Goal: Information Seeking & Learning: Learn about a topic

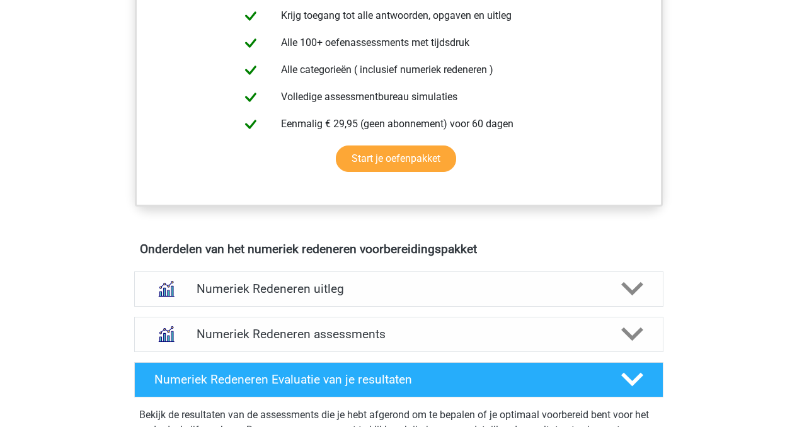
scroll to position [311, 0]
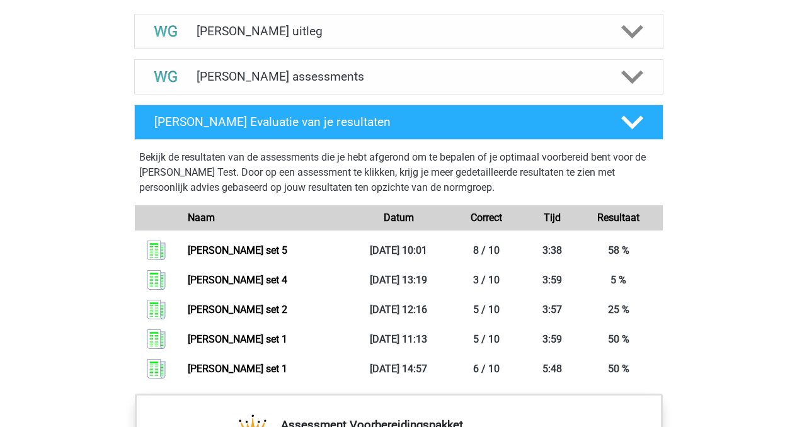
scroll to position [869, 0]
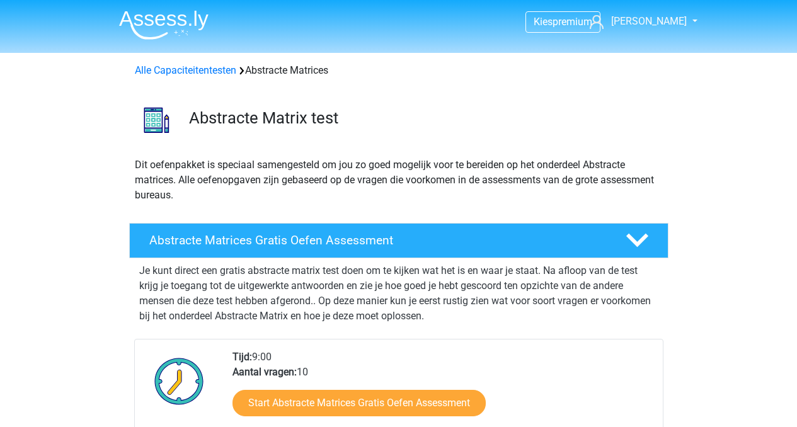
scroll to position [876, 0]
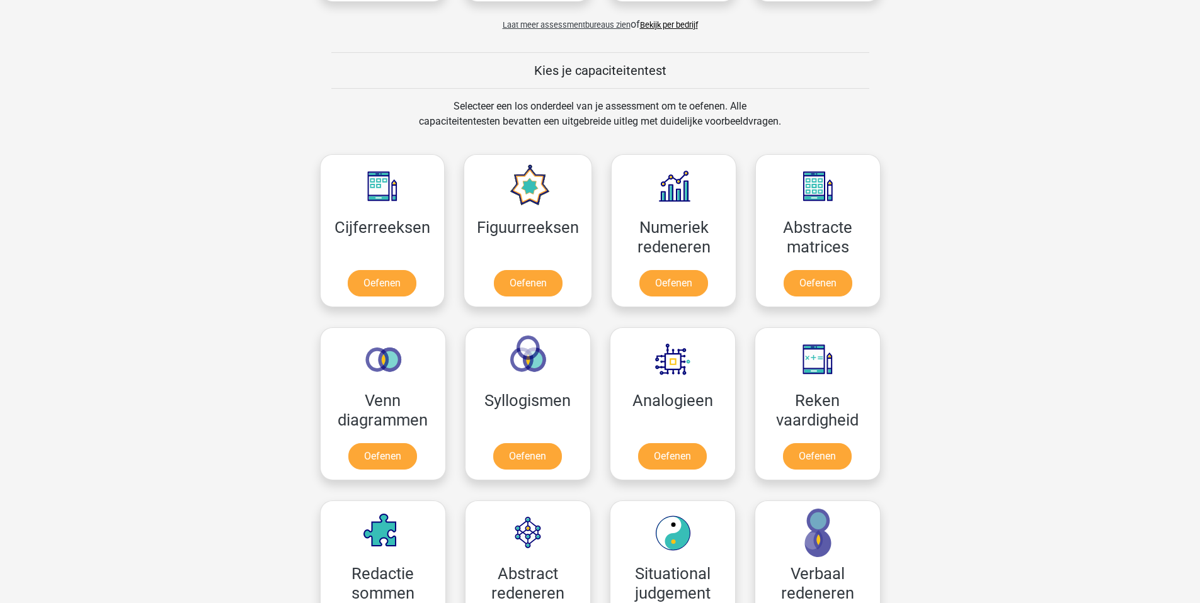
scroll to position [439, 0]
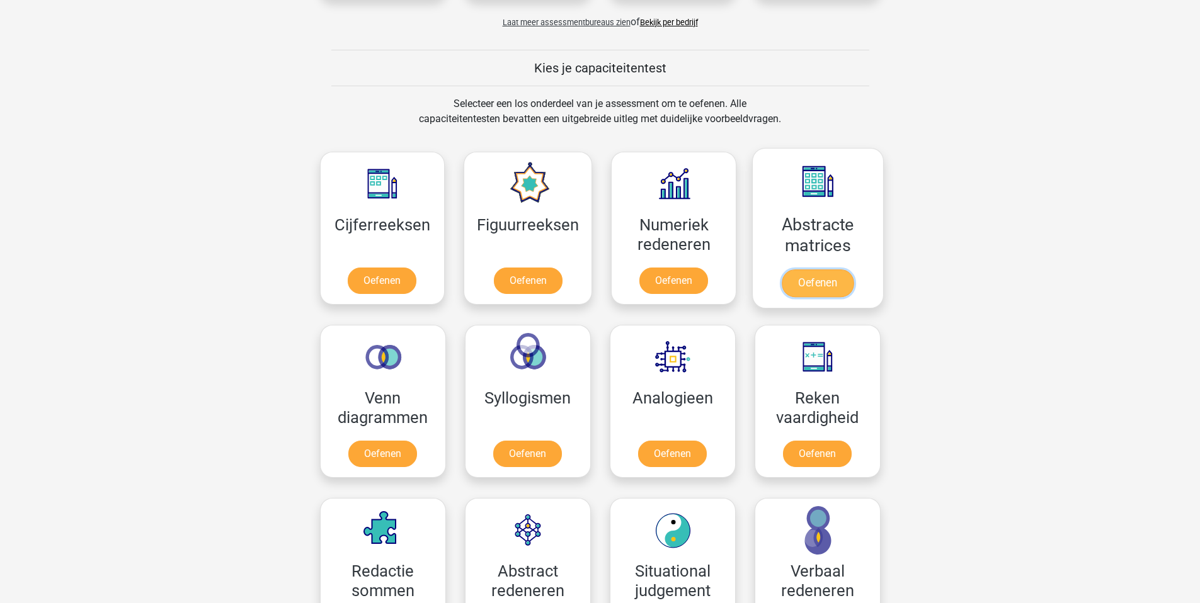
click at [816, 282] on link "Oefenen" at bounding box center [818, 284] width 72 height 28
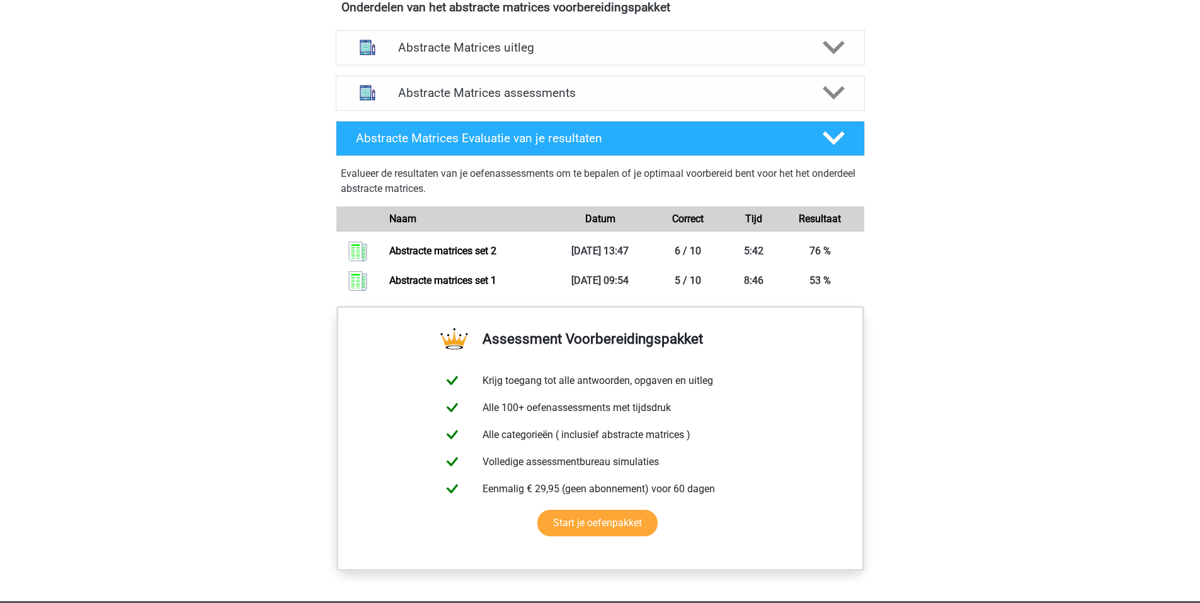
scroll to position [540, 0]
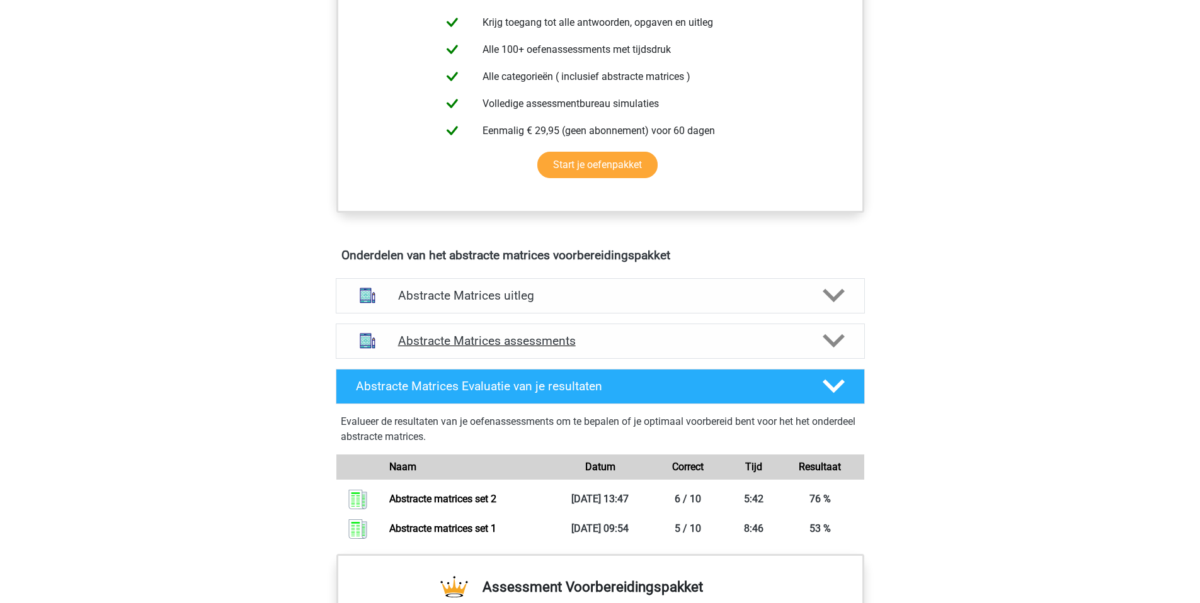
click at [508, 338] on h4 "Abstracte Matrices assessments" at bounding box center [600, 341] width 404 height 14
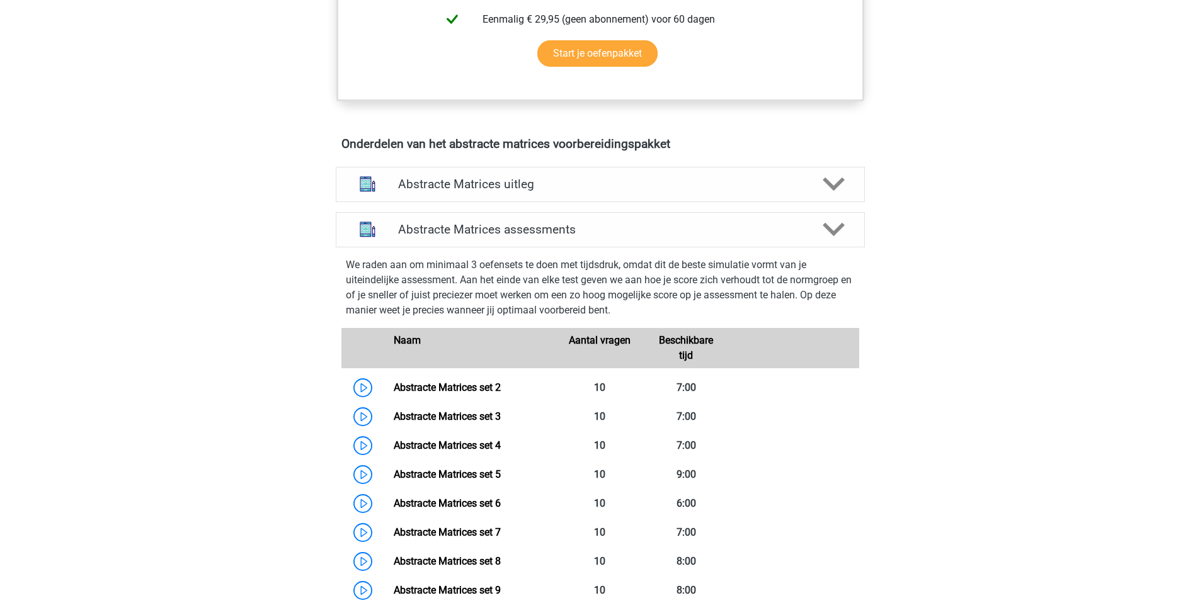
scroll to position [655, 0]
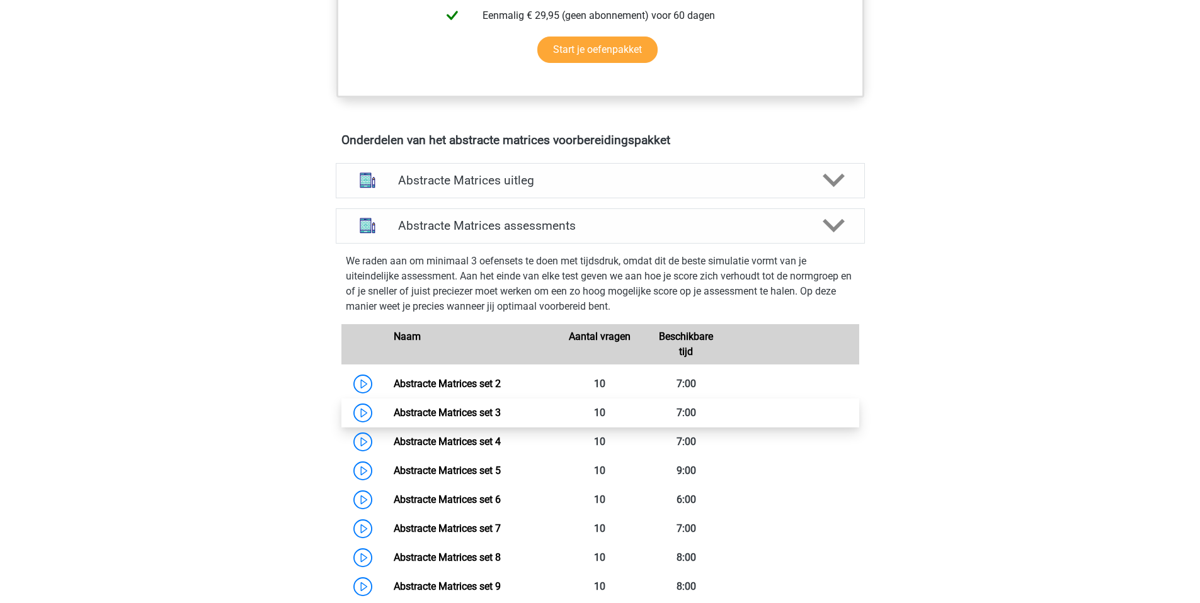
click at [473, 409] on link "Abstracte Matrices set 3" at bounding box center [447, 413] width 107 height 12
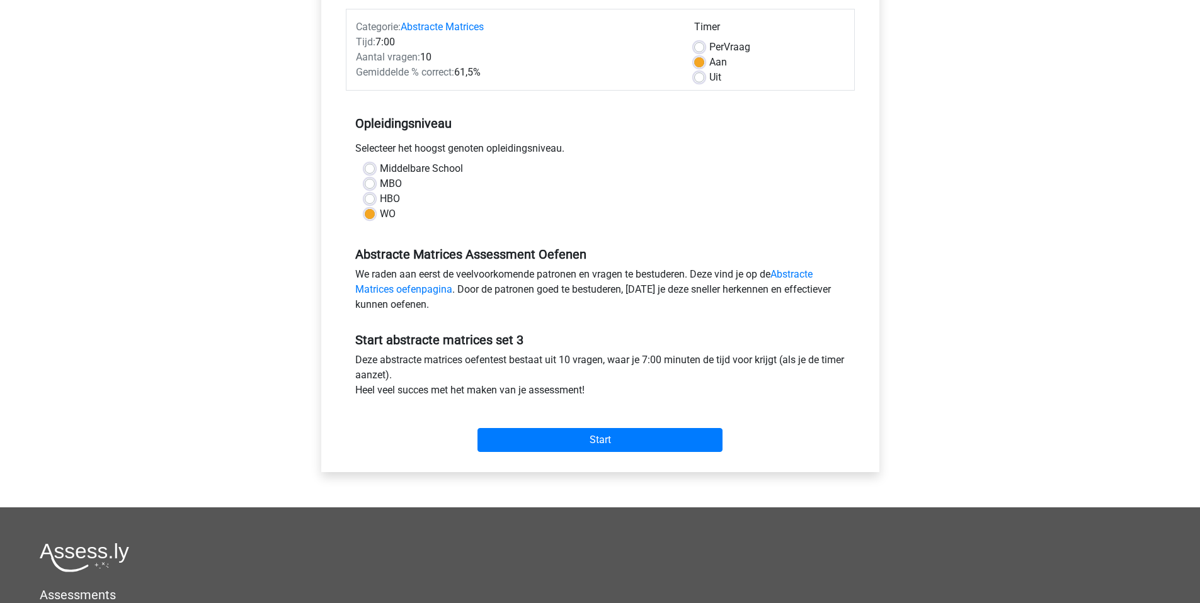
scroll to position [190, 0]
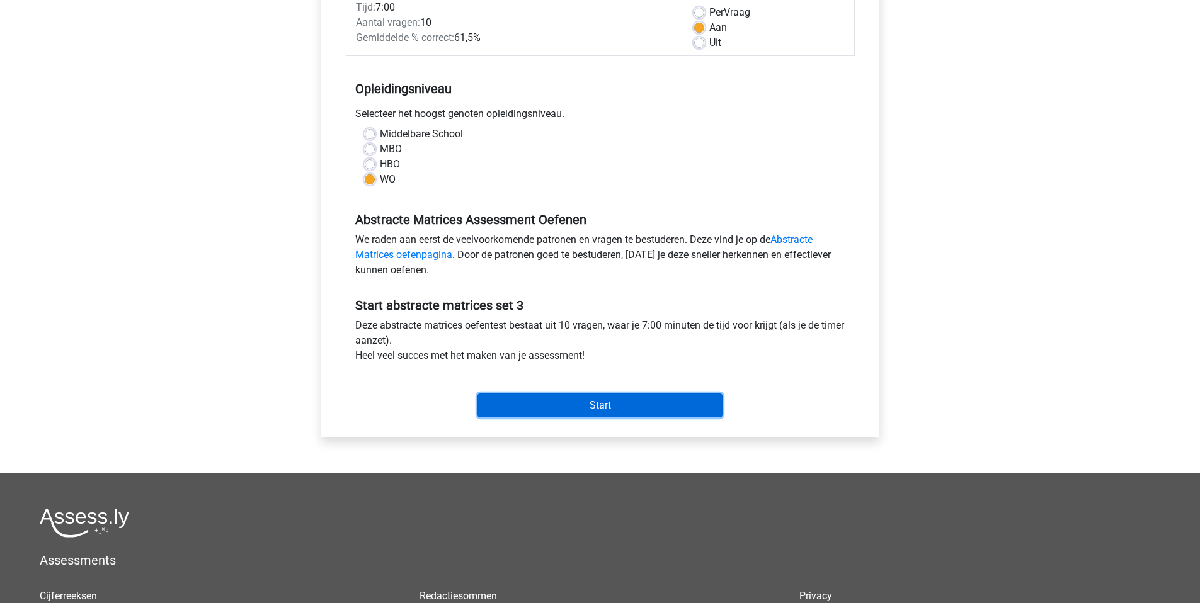
click at [568, 411] on input "Start" at bounding box center [599, 406] width 245 height 24
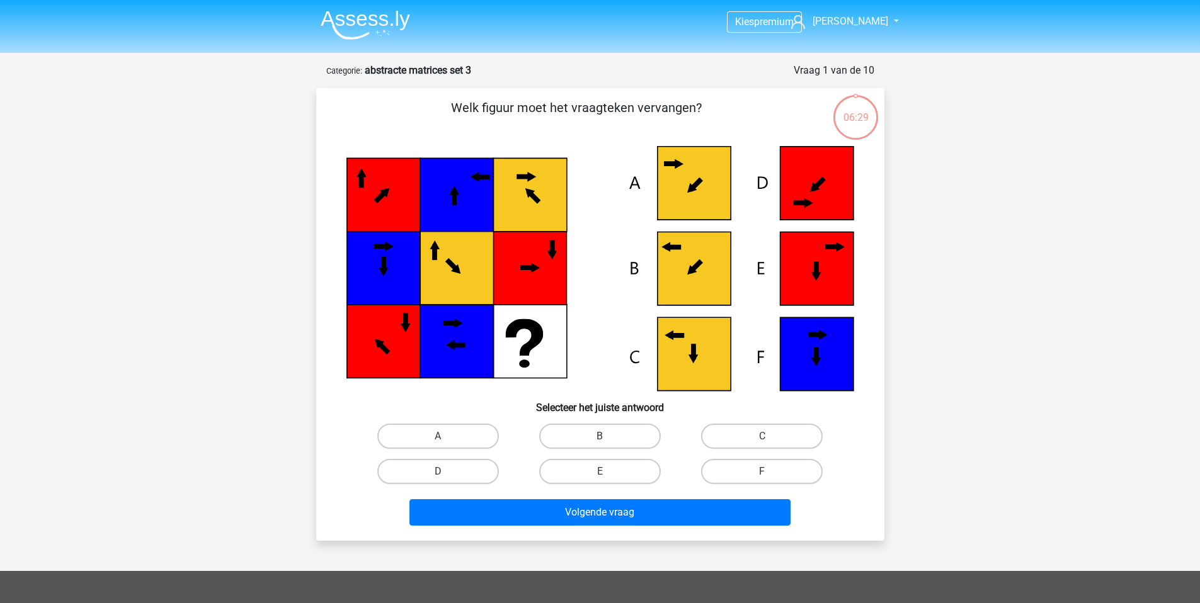
click at [685, 295] on icon at bounding box center [693, 268] width 73 height 73
click at [620, 438] on label "B" at bounding box center [600, 436] width 122 height 25
click at [608, 438] on input "B" at bounding box center [604, 441] width 8 height 8
radio input "true"
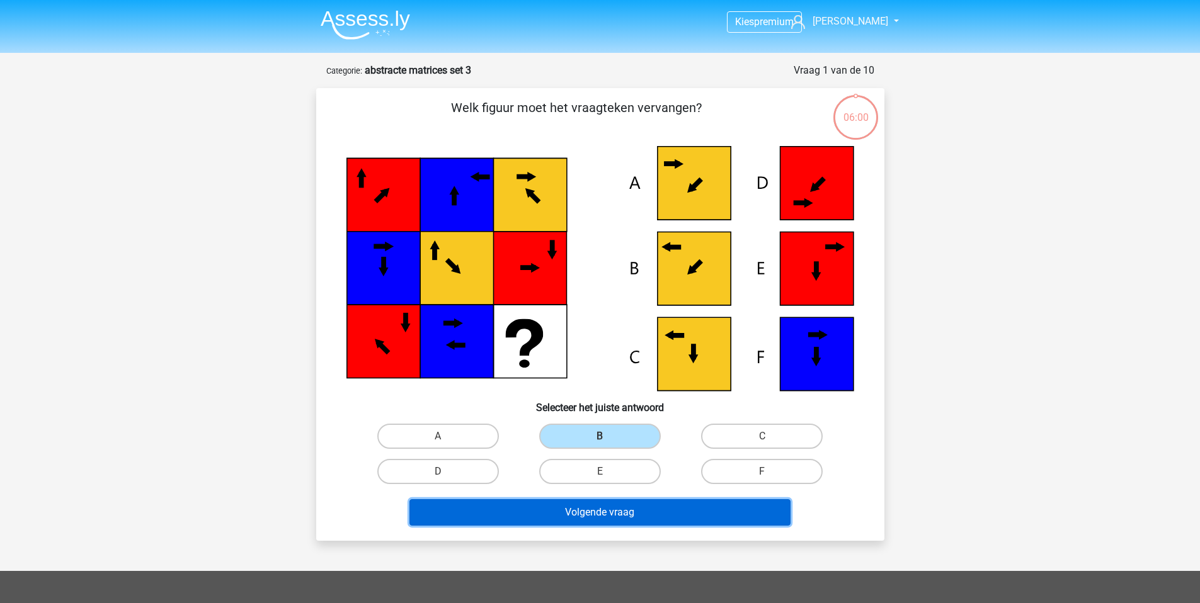
click at [624, 512] on button "Volgende vraag" at bounding box center [599, 513] width 381 height 26
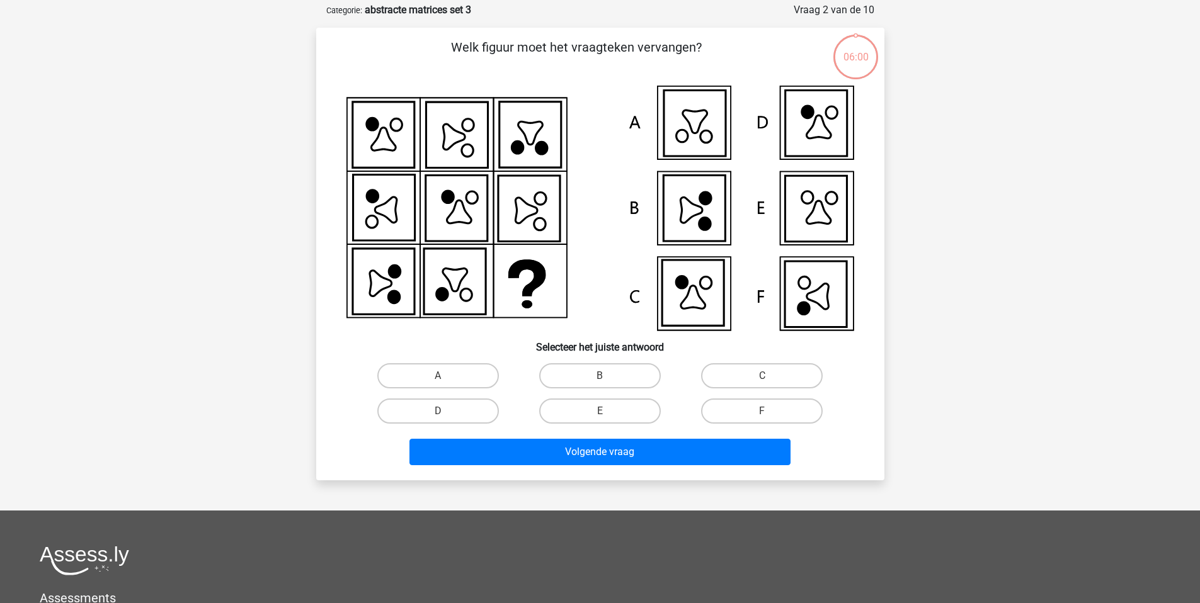
scroll to position [63, 0]
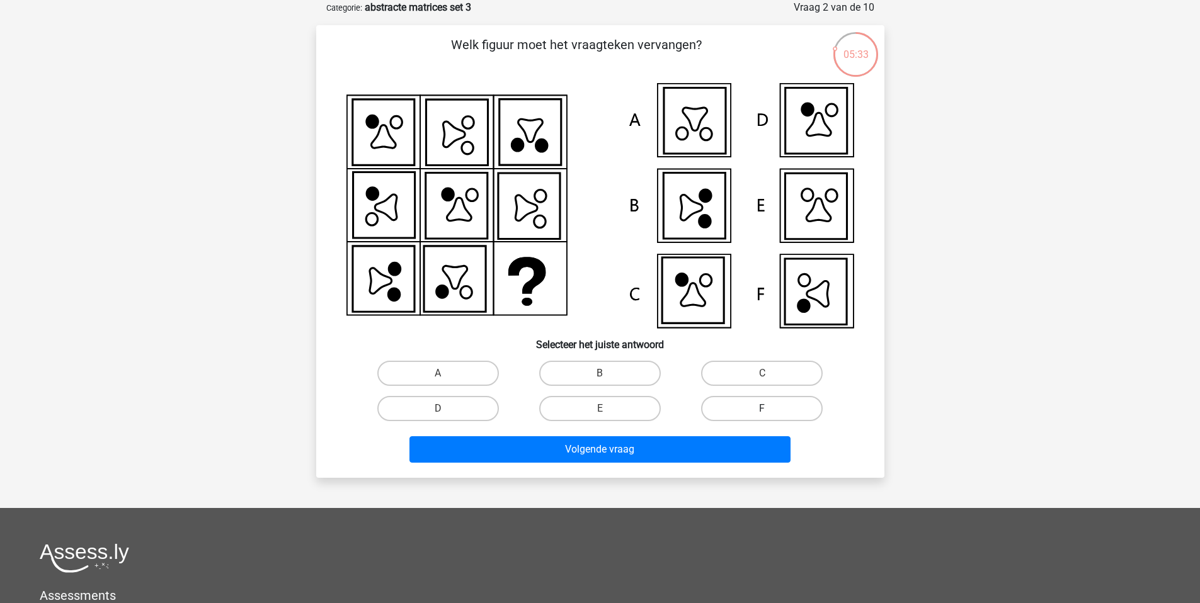
click at [725, 413] on label "F" at bounding box center [762, 408] width 122 height 25
click at [762, 413] on input "F" at bounding box center [766, 413] width 8 height 8
radio input "true"
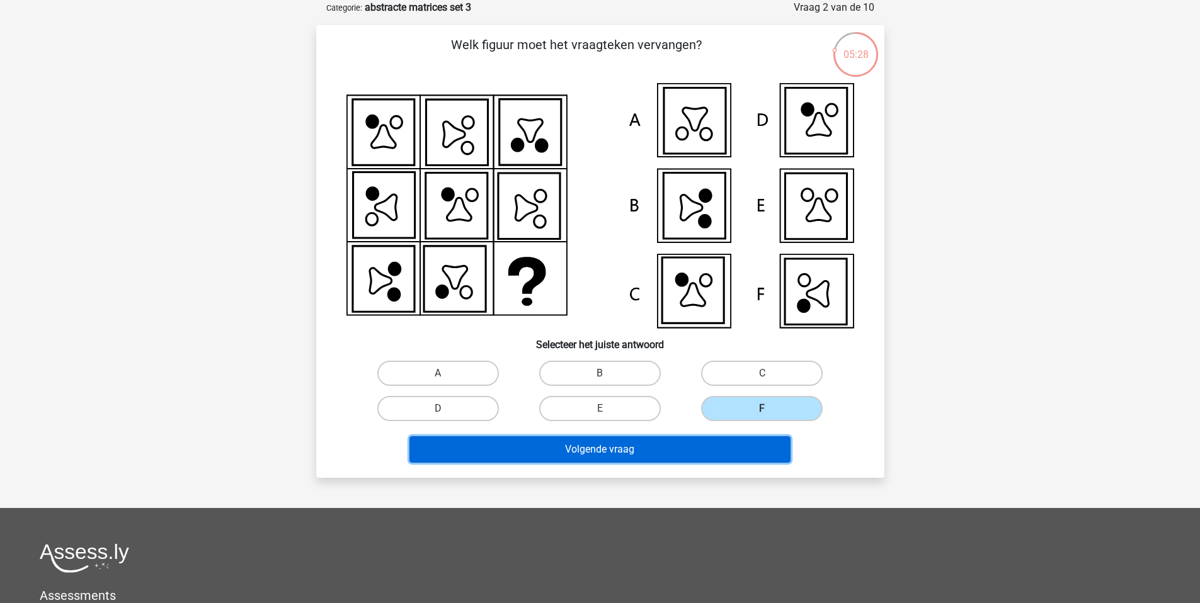
click at [590, 449] on button "Volgende vraag" at bounding box center [599, 450] width 381 height 26
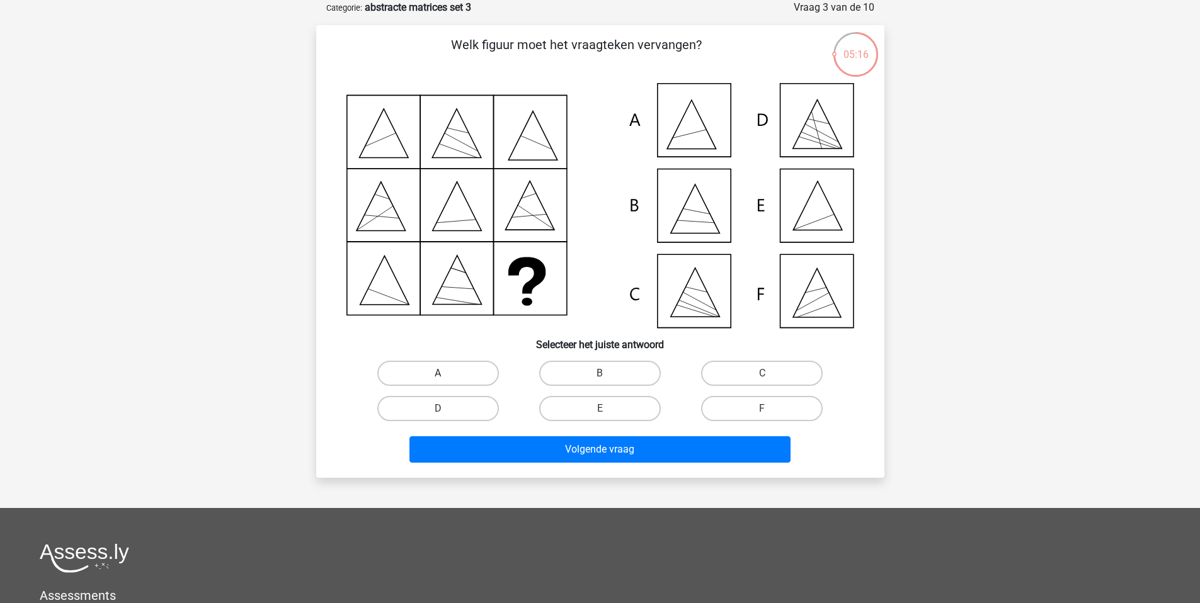
click at [478, 377] on label "A" at bounding box center [438, 373] width 122 height 25
click at [446, 377] on input "A" at bounding box center [442, 378] width 8 height 8
radio input "true"
click at [625, 411] on label "E" at bounding box center [600, 408] width 122 height 25
click at [608, 411] on input "E" at bounding box center [604, 413] width 8 height 8
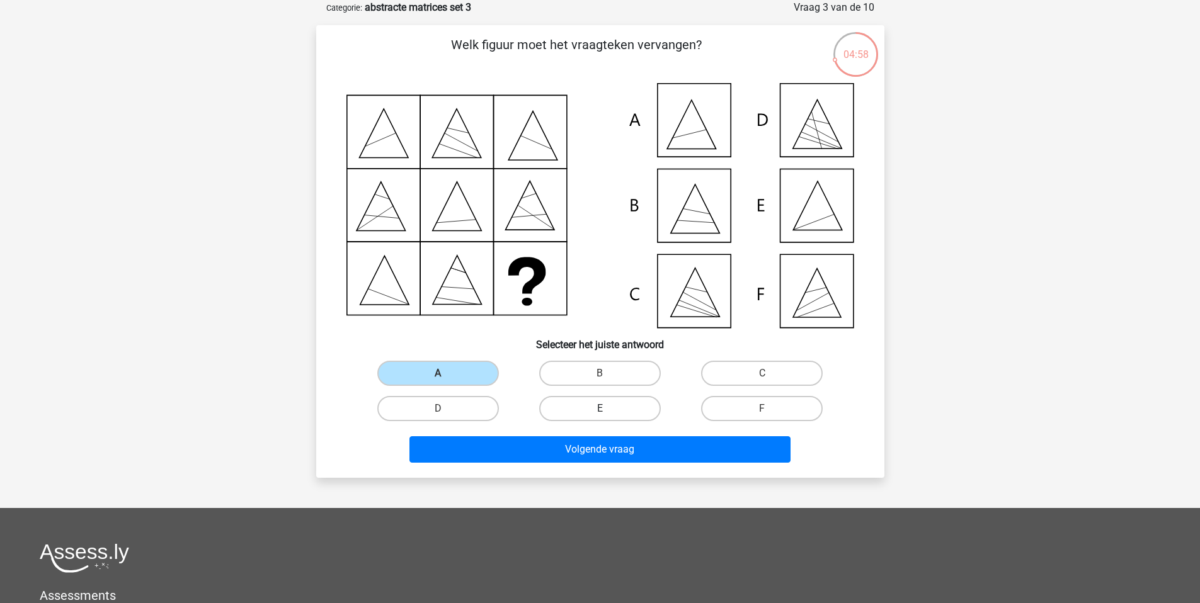
radio input "true"
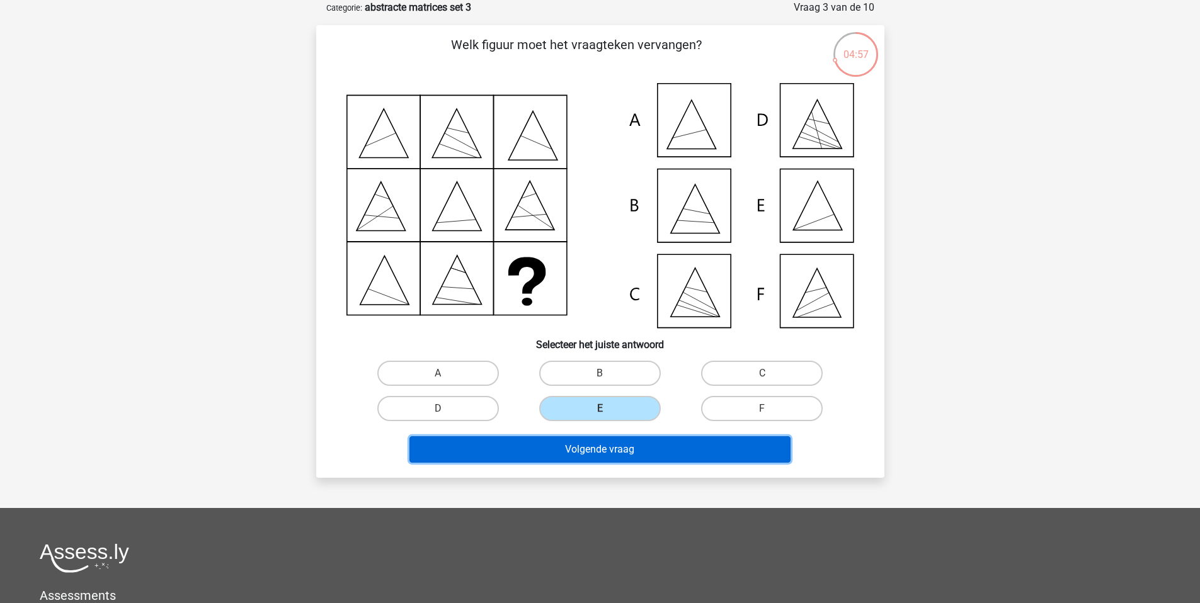
click at [644, 456] on button "Volgende vraag" at bounding box center [599, 450] width 381 height 26
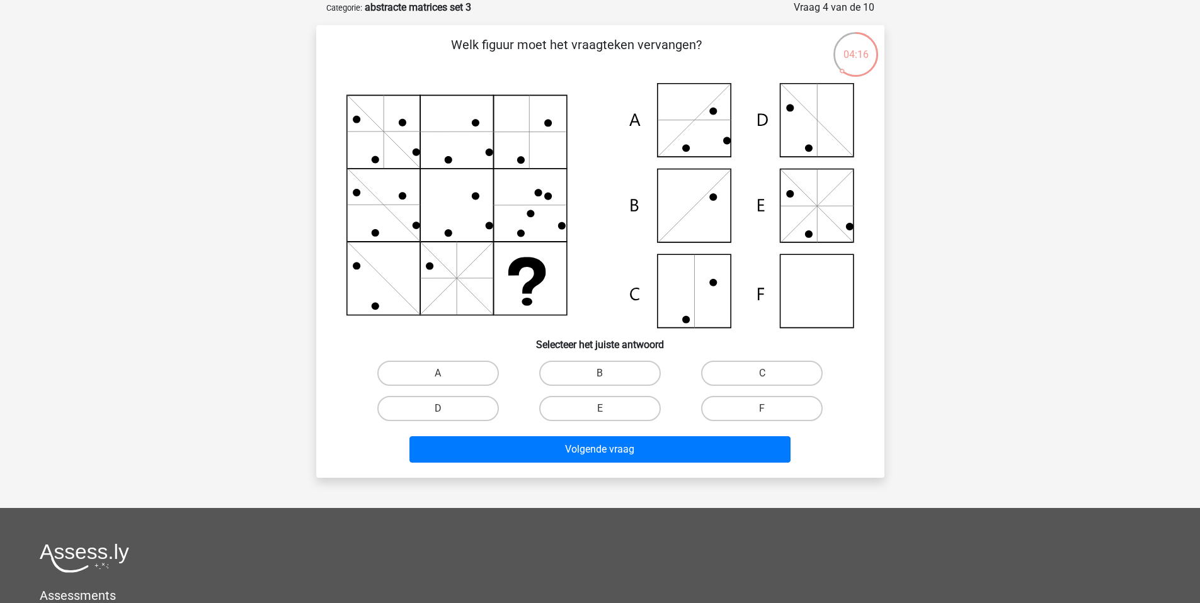
click at [767, 411] on input "F" at bounding box center [766, 413] width 8 height 8
radio input "true"
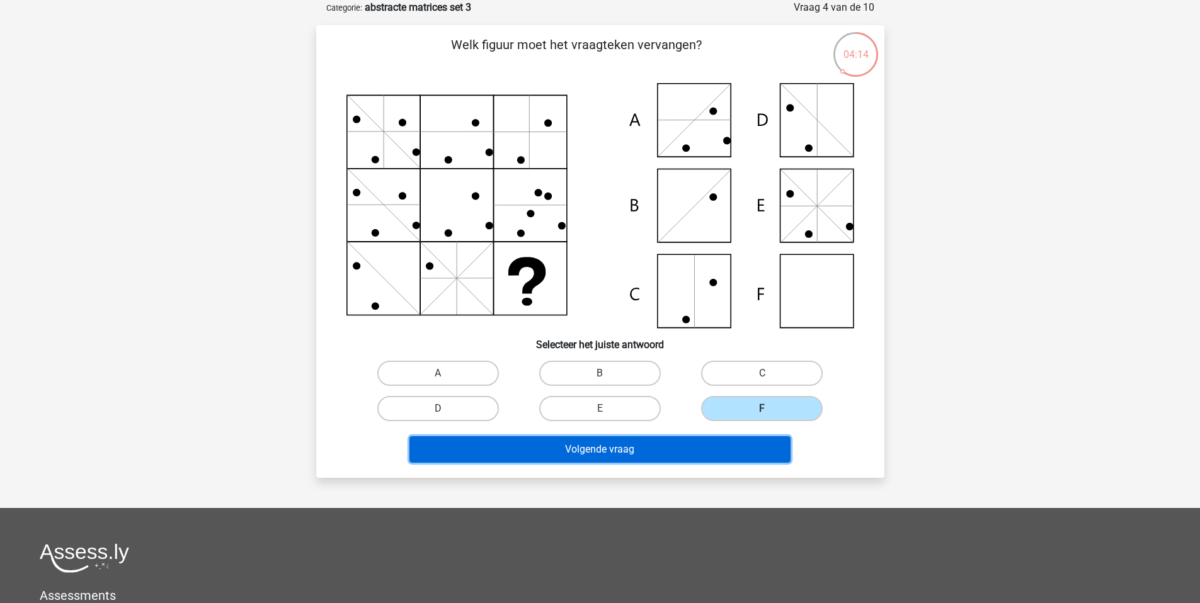
click at [603, 455] on button "Volgende vraag" at bounding box center [599, 450] width 381 height 26
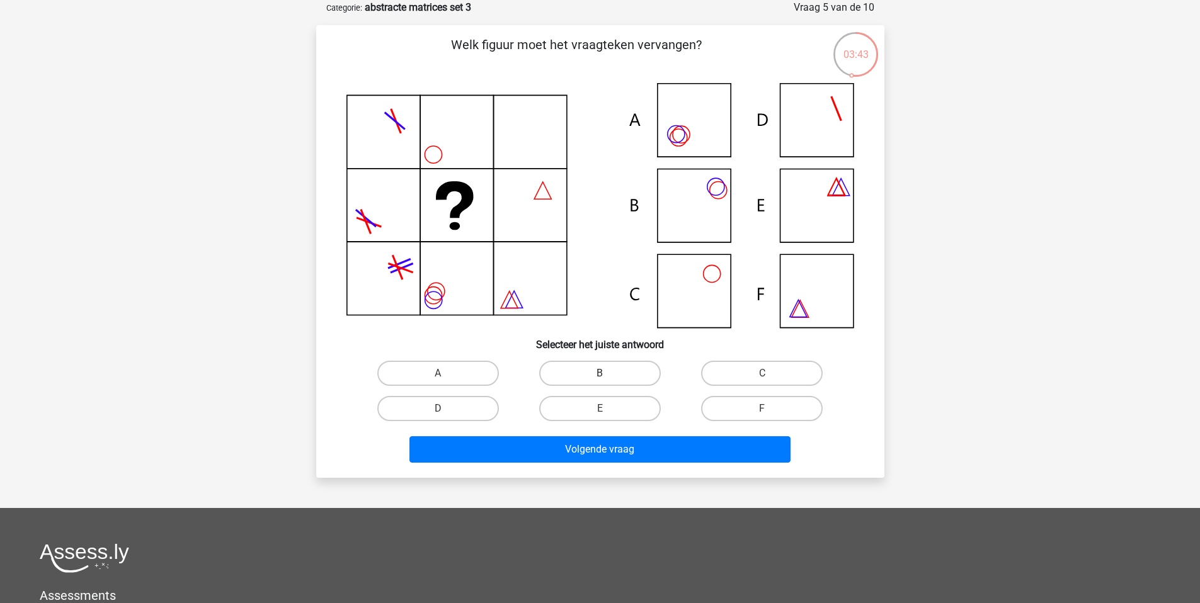
click at [595, 369] on label "B" at bounding box center [600, 373] width 122 height 25
click at [600, 374] on input "B" at bounding box center [604, 378] width 8 height 8
radio input "true"
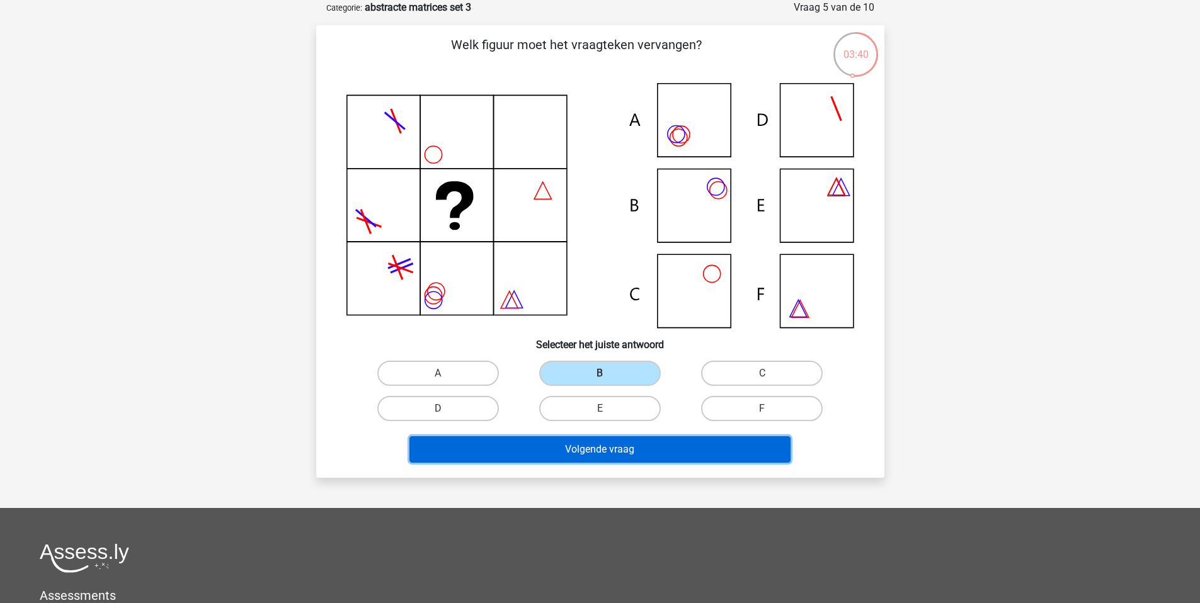
click at [599, 457] on button "Volgende vraag" at bounding box center [599, 450] width 381 height 26
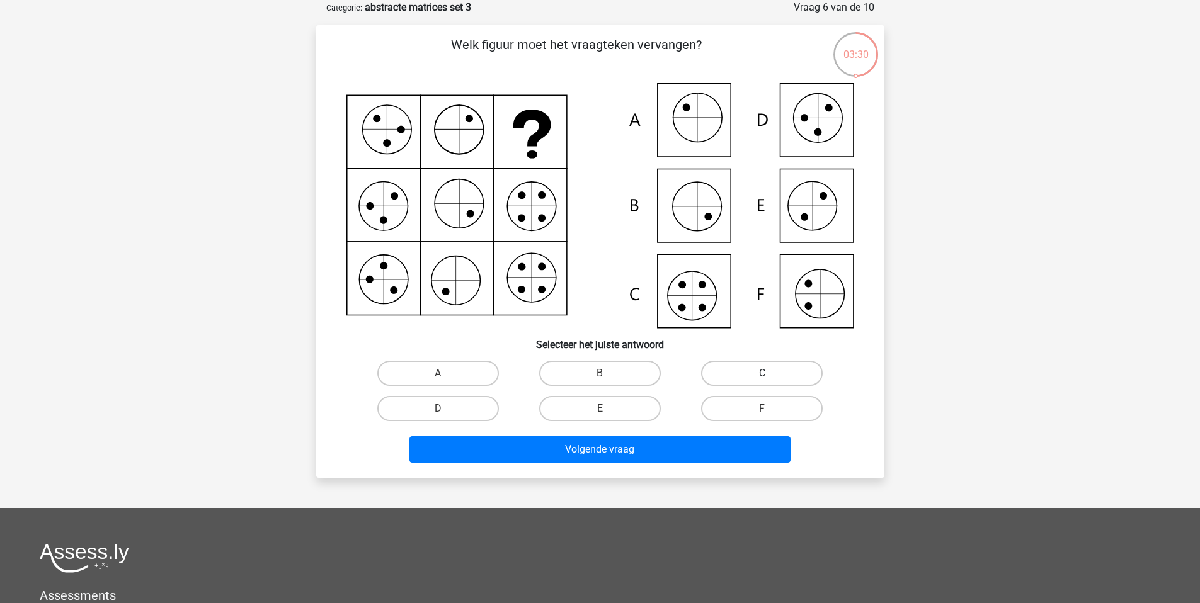
click at [780, 379] on label "C" at bounding box center [762, 373] width 122 height 25
click at [770, 379] on input "C" at bounding box center [766, 378] width 8 height 8
radio input "true"
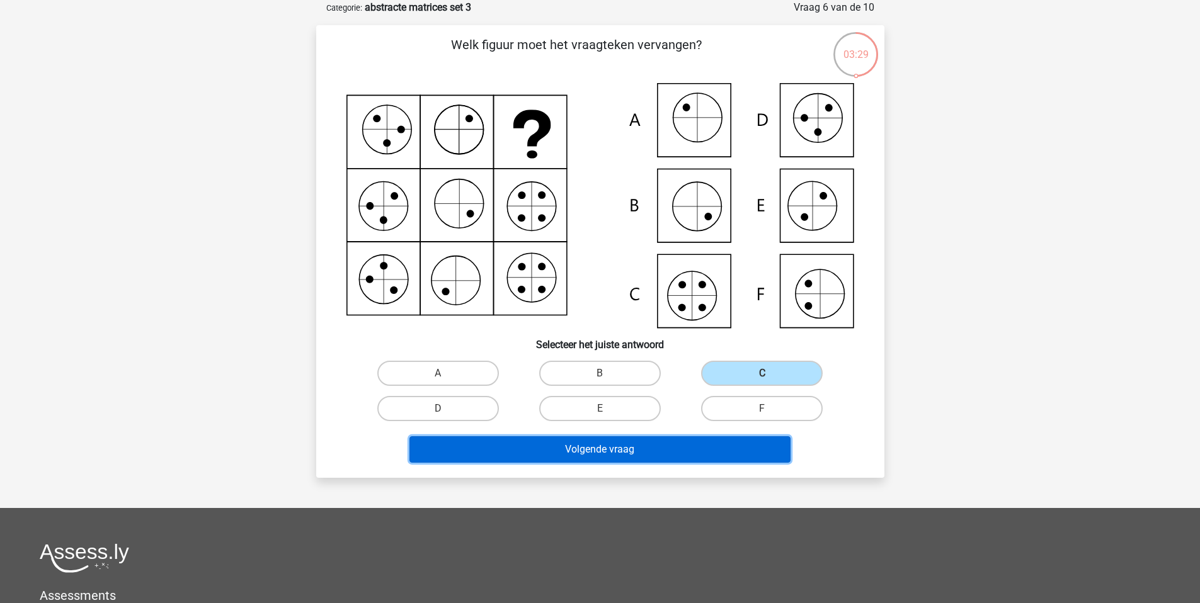
click at [606, 457] on button "Volgende vraag" at bounding box center [599, 450] width 381 height 26
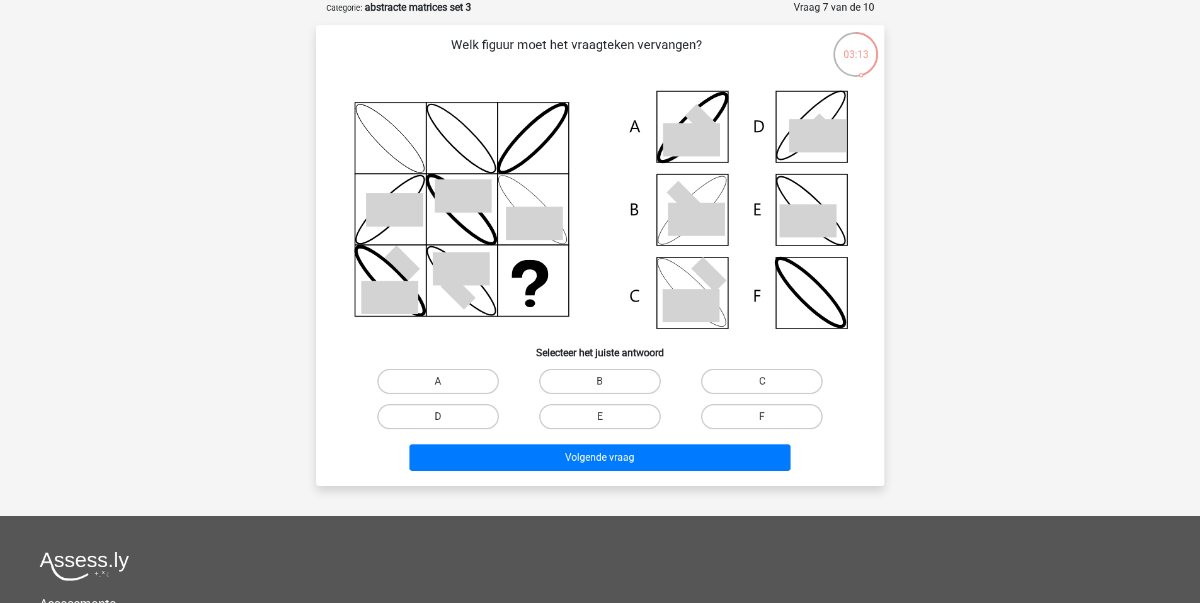
click at [437, 421] on label "D" at bounding box center [438, 416] width 122 height 25
click at [438, 421] on input "D" at bounding box center [442, 421] width 8 height 8
radio input "true"
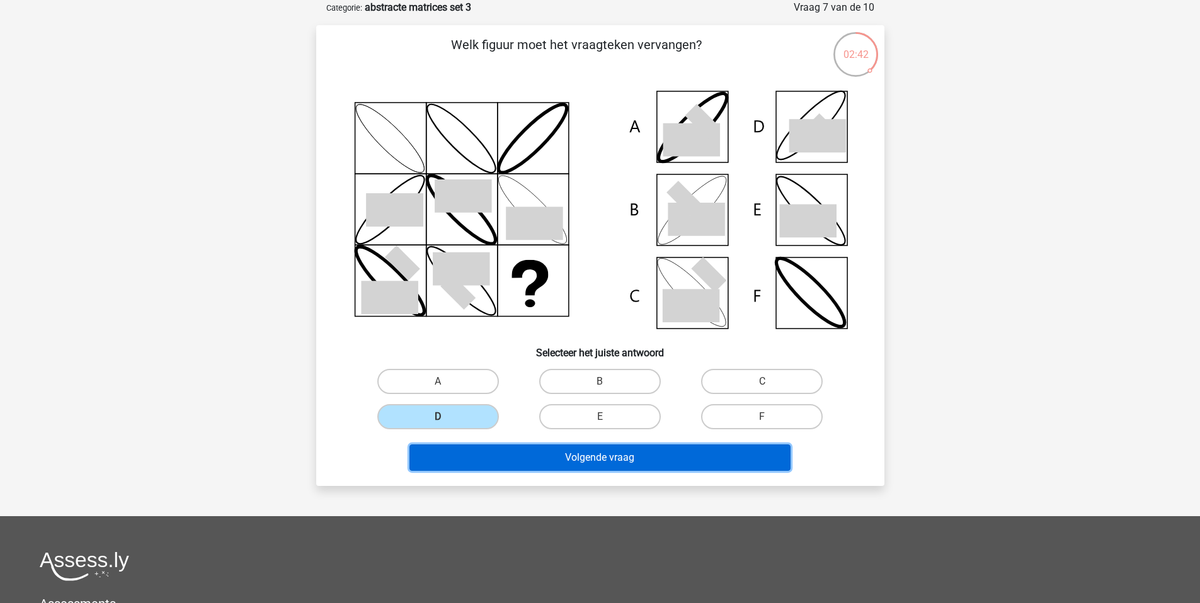
click at [561, 459] on button "Volgende vraag" at bounding box center [599, 458] width 381 height 26
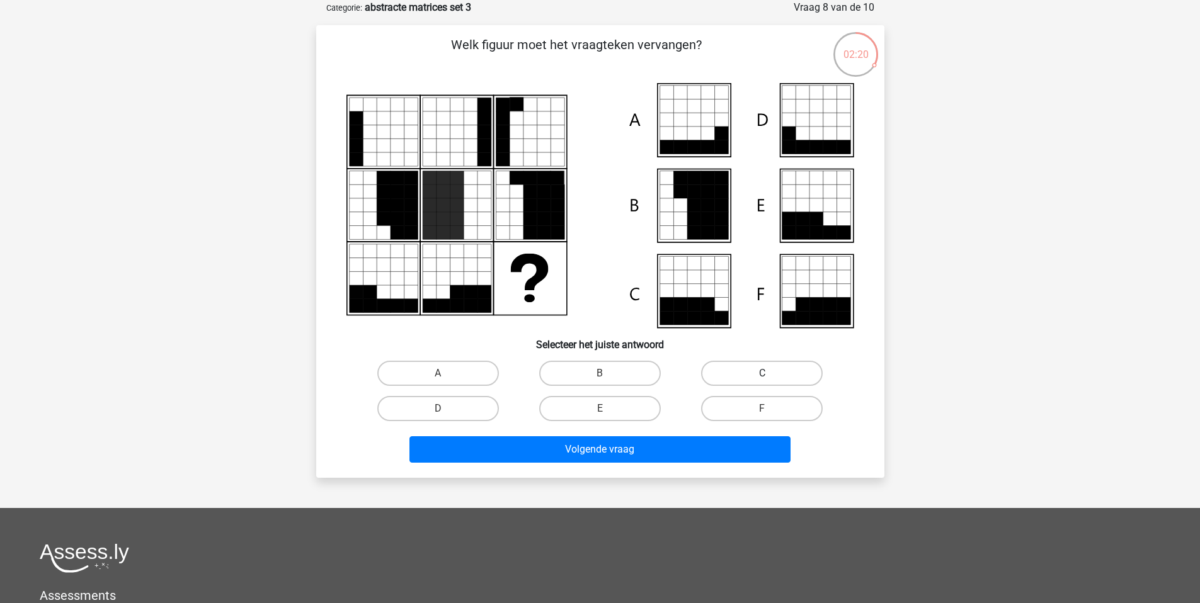
click at [741, 379] on label "C" at bounding box center [762, 373] width 122 height 25
click at [762, 379] on input "C" at bounding box center [766, 378] width 8 height 8
radio input "true"
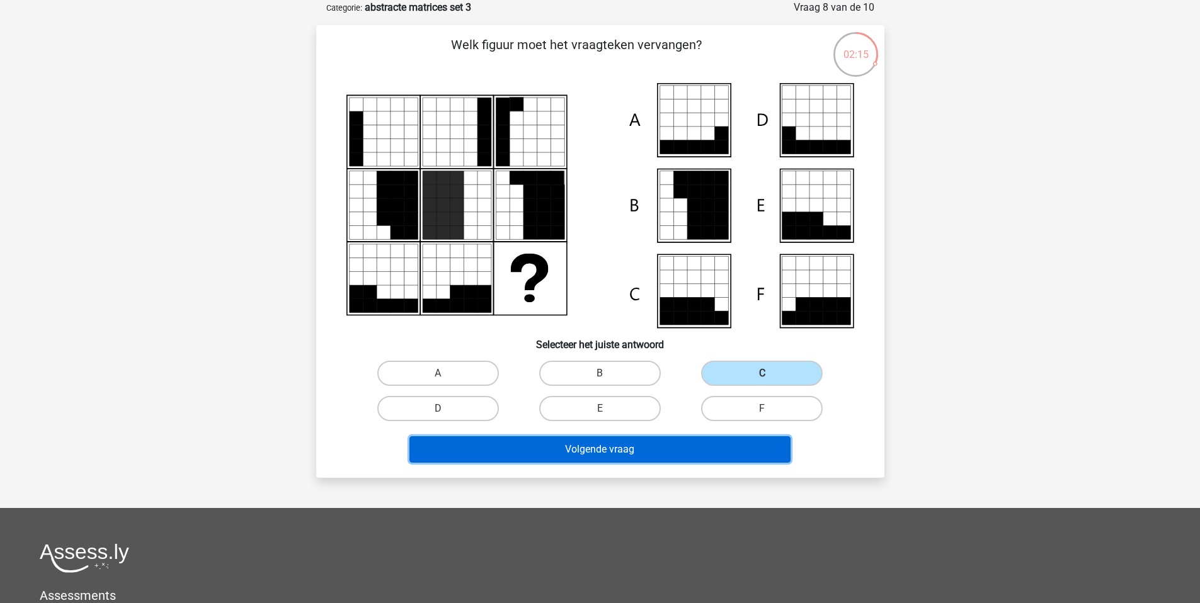
click at [610, 455] on button "Volgende vraag" at bounding box center [599, 450] width 381 height 26
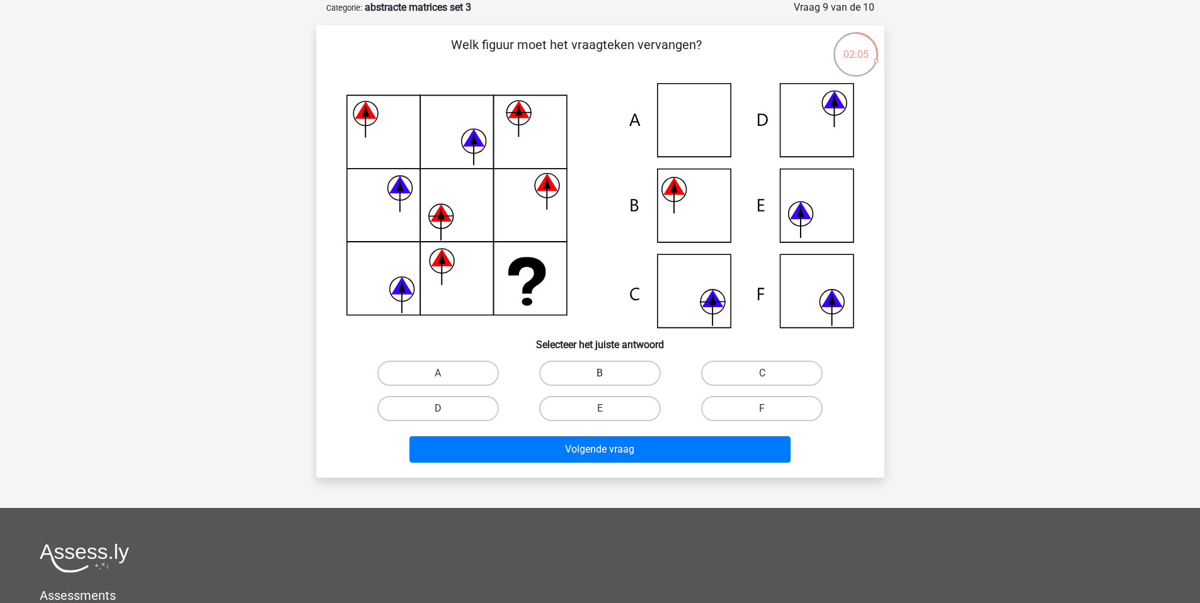
click at [592, 375] on label "B" at bounding box center [600, 373] width 122 height 25
click at [600, 375] on input "B" at bounding box center [604, 378] width 8 height 8
radio input "true"
click at [803, 379] on label "C" at bounding box center [762, 373] width 122 height 25
click at [770, 379] on input "C" at bounding box center [766, 378] width 8 height 8
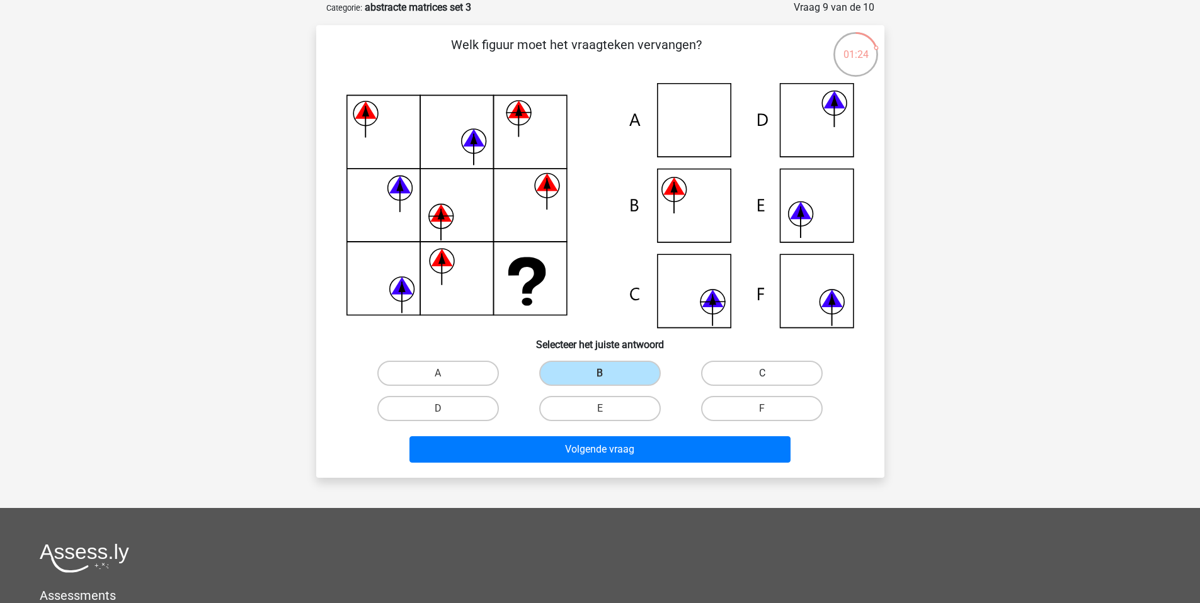
radio input "true"
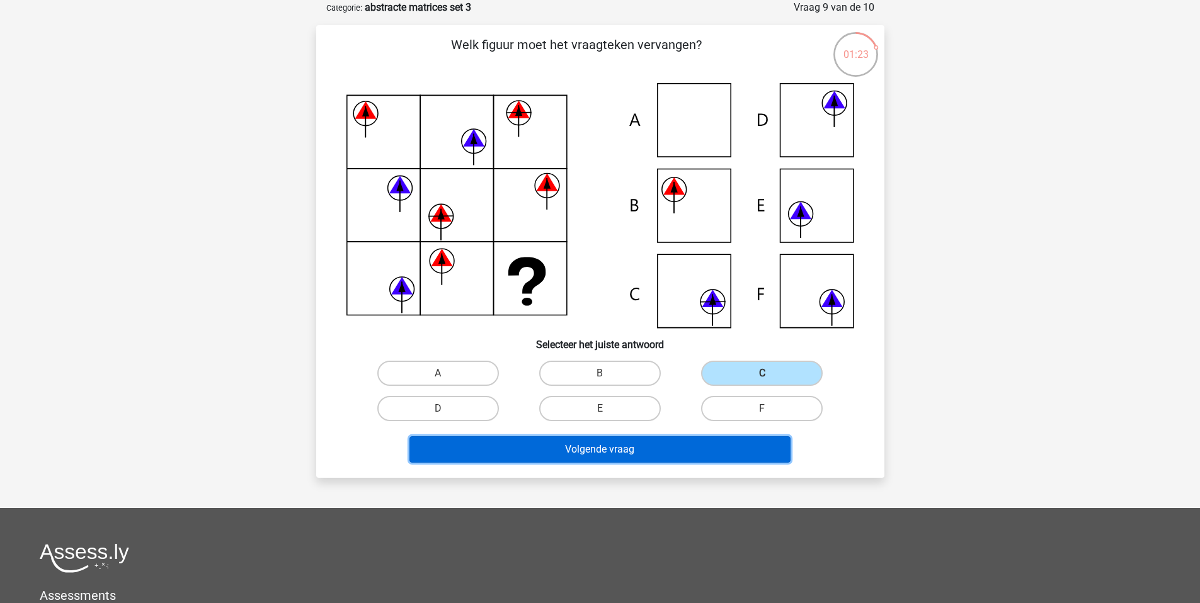
click at [717, 449] on button "Volgende vraag" at bounding box center [599, 450] width 381 height 26
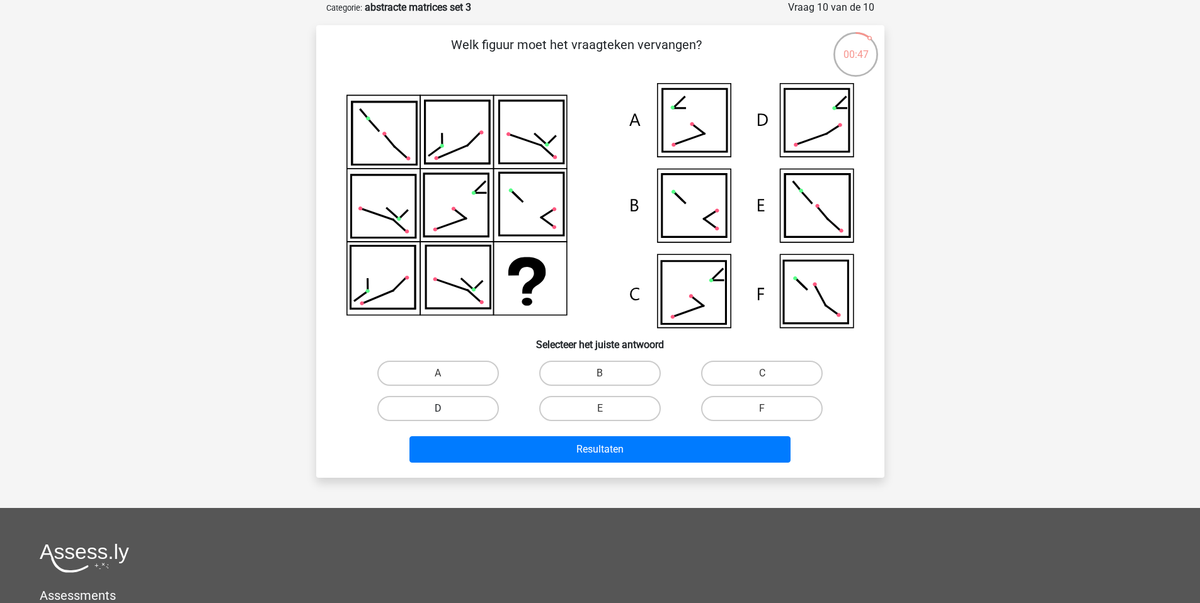
click at [469, 410] on label "D" at bounding box center [438, 408] width 122 height 25
click at [446, 410] on input "D" at bounding box center [442, 413] width 8 height 8
radio input "true"
click at [755, 374] on label "C" at bounding box center [762, 373] width 122 height 25
click at [762, 374] on input "C" at bounding box center [766, 378] width 8 height 8
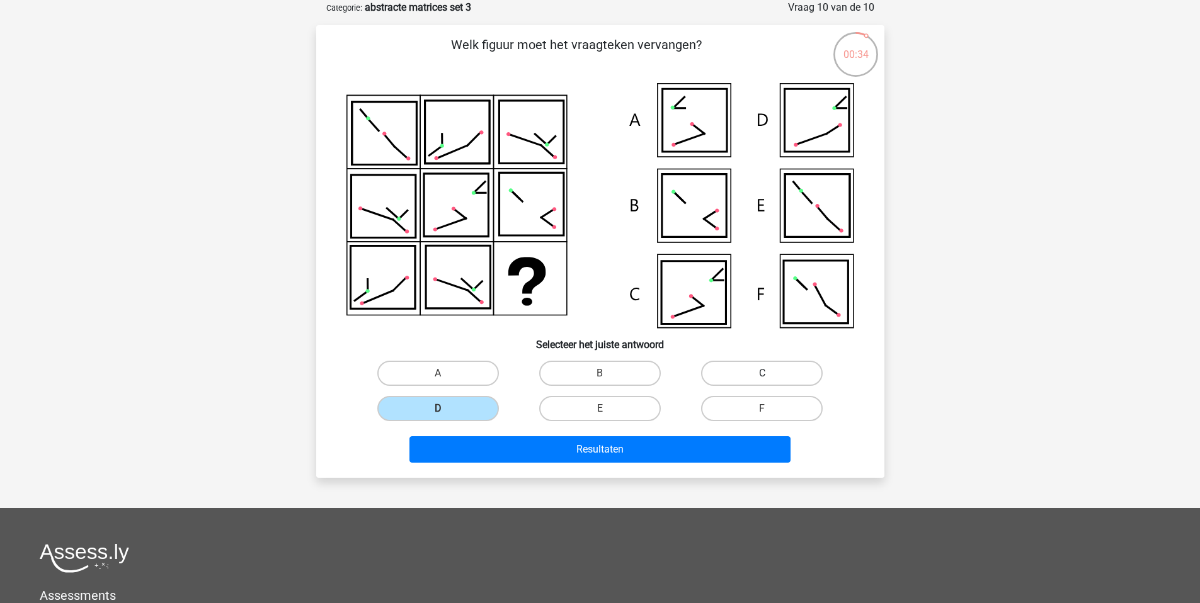
radio input "true"
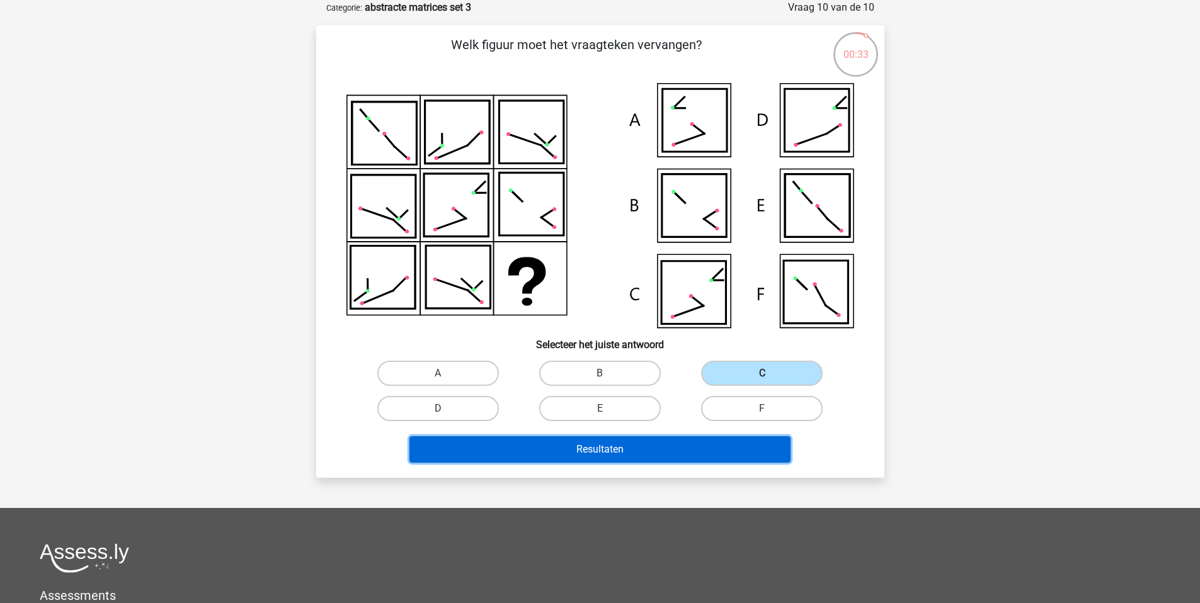
click at [660, 447] on button "Resultaten" at bounding box center [599, 450] width 381 height 26
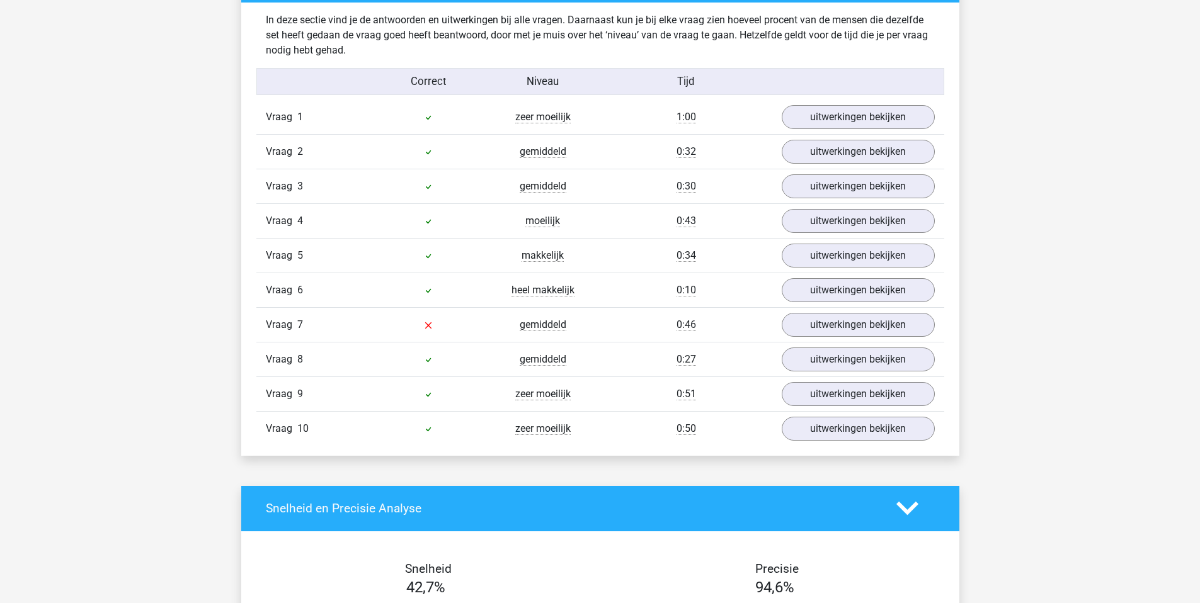
scroll to position [993, 0]
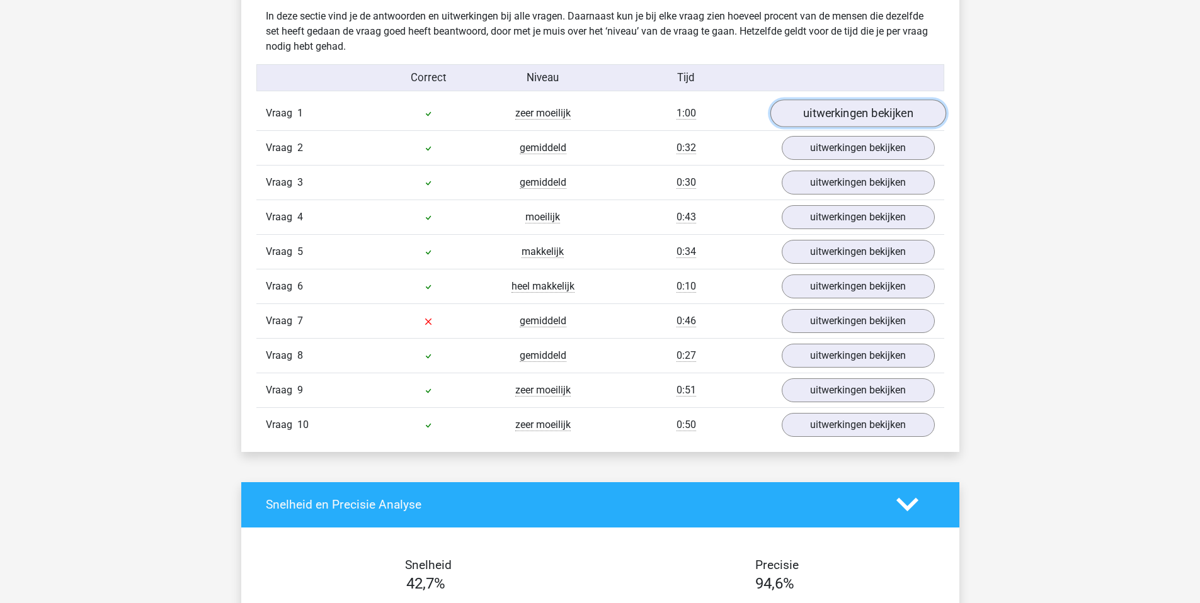
click at [850, 109] on link "uitwerkingen bekijken" at bounding box center [858, 114] width 176 height 28
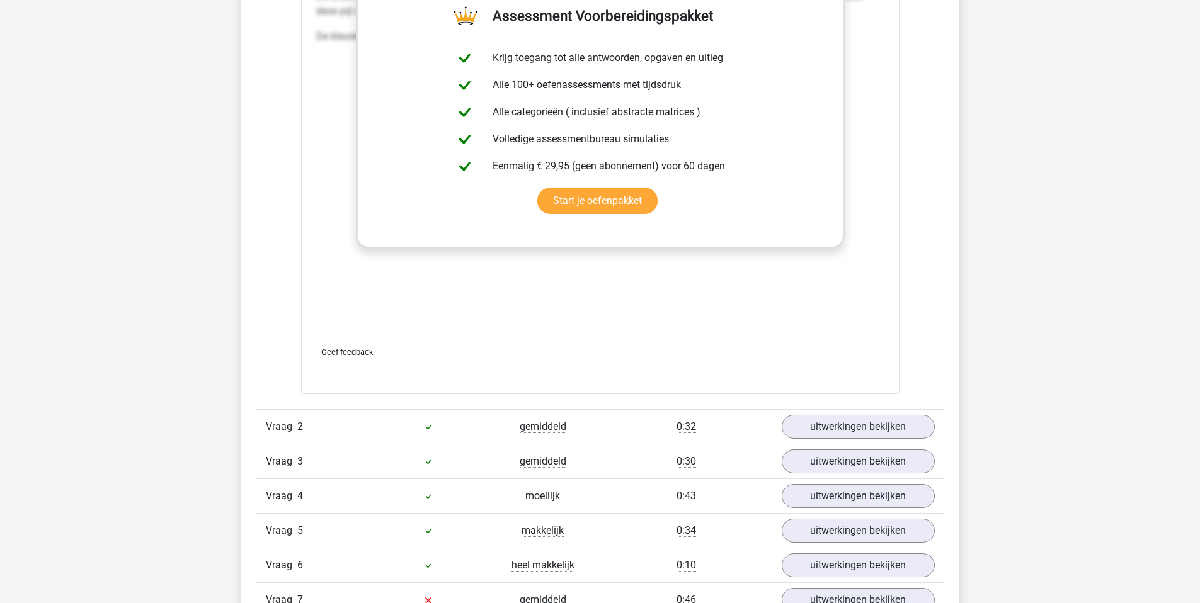
scroll to position [1633, 0]
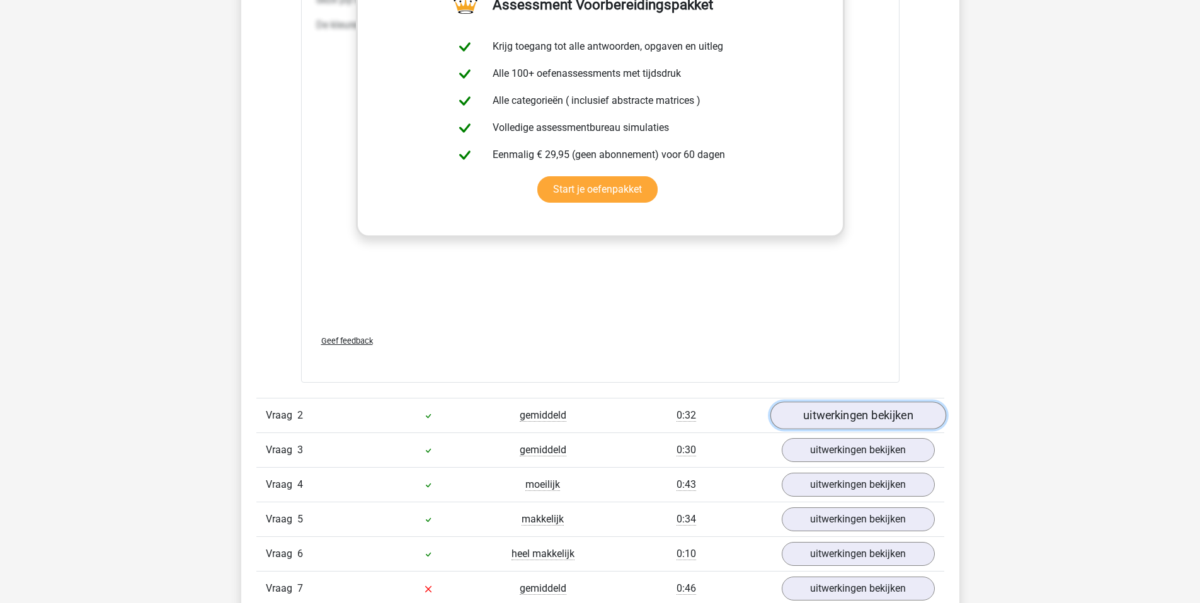
click at [857, 407] on link "uitwerkingen bekijken" at bounding box center [858, 416] width 176 height 28
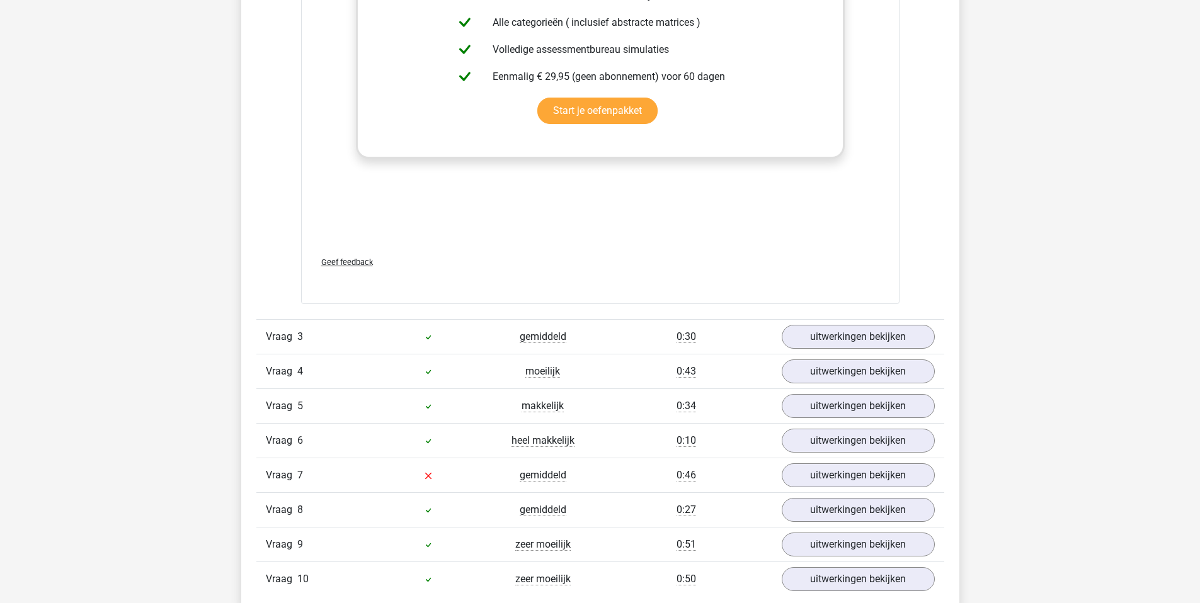
scroll to position [2699, 0]
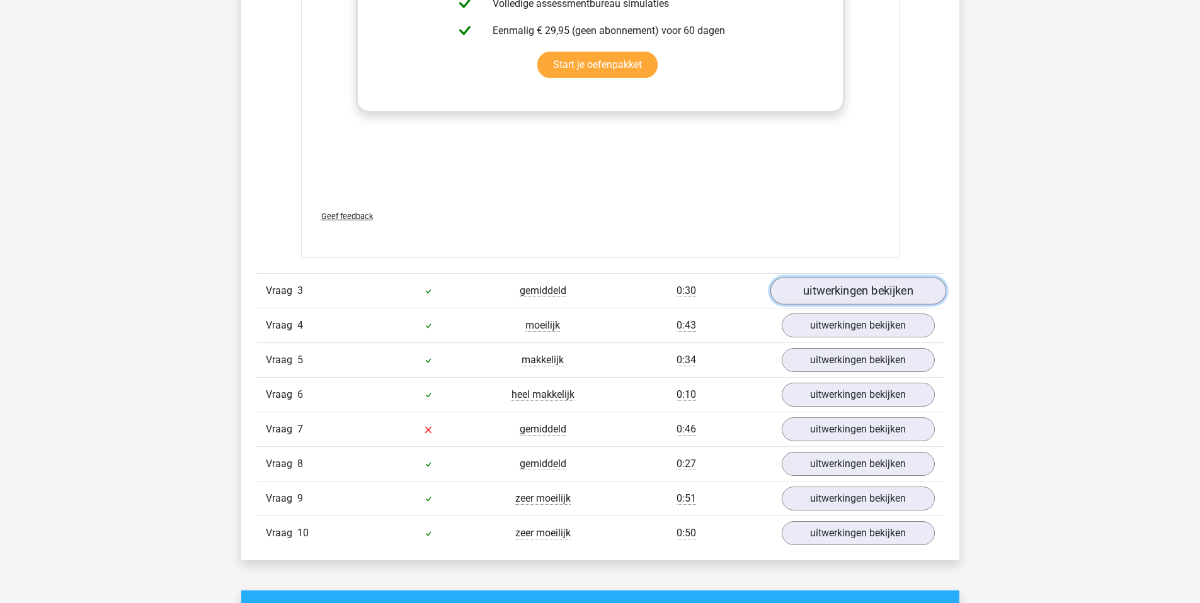
click at [849, 287] on link "uitwerkingen bekijken" at bounding box center [858, 291] width 176 height 28
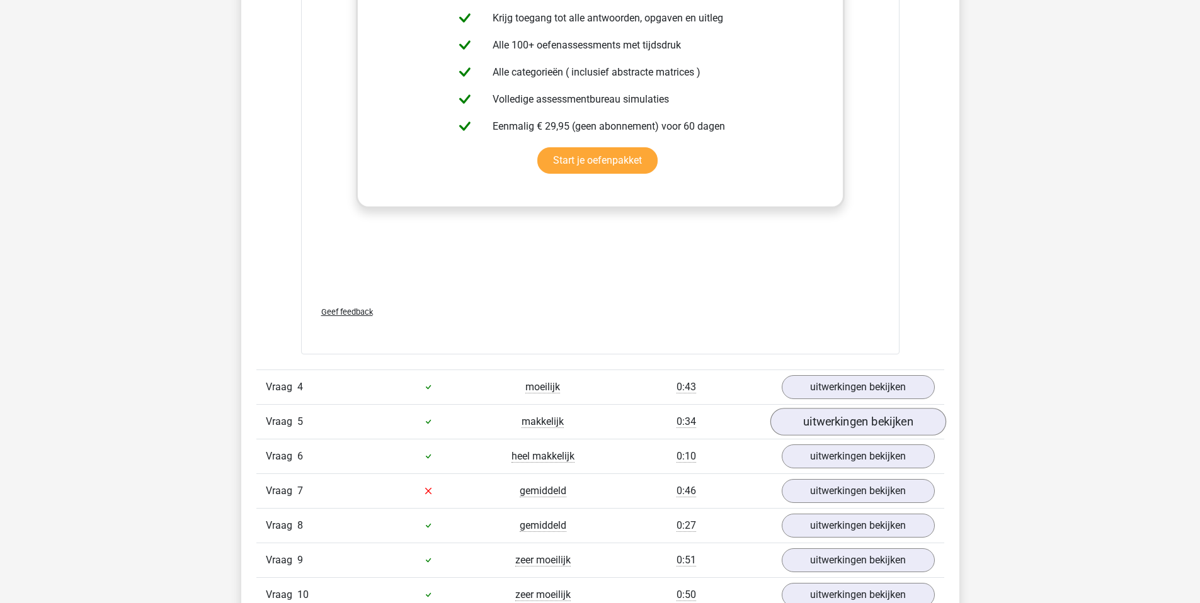
scroll to position [3546, 0]
click at [872, 384] on link "uitwerkingen bekijken" at bounding box center [858, 387] width 176 height 28
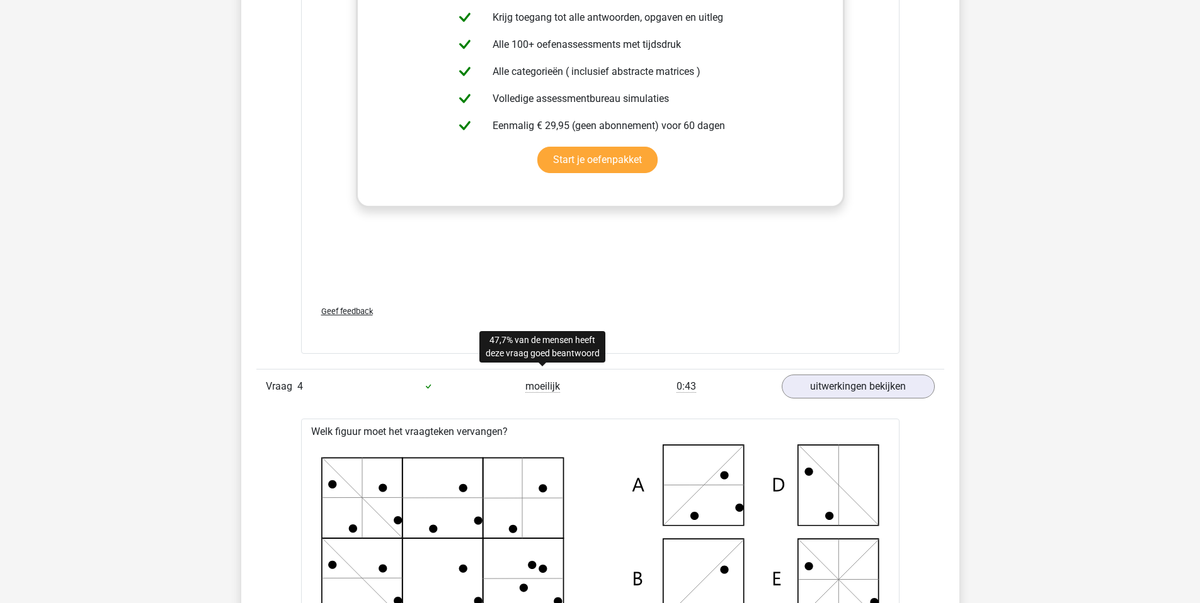
click at [547, 384] on span "moeilijk" at bounding box center [542, 386] width 35 height 13
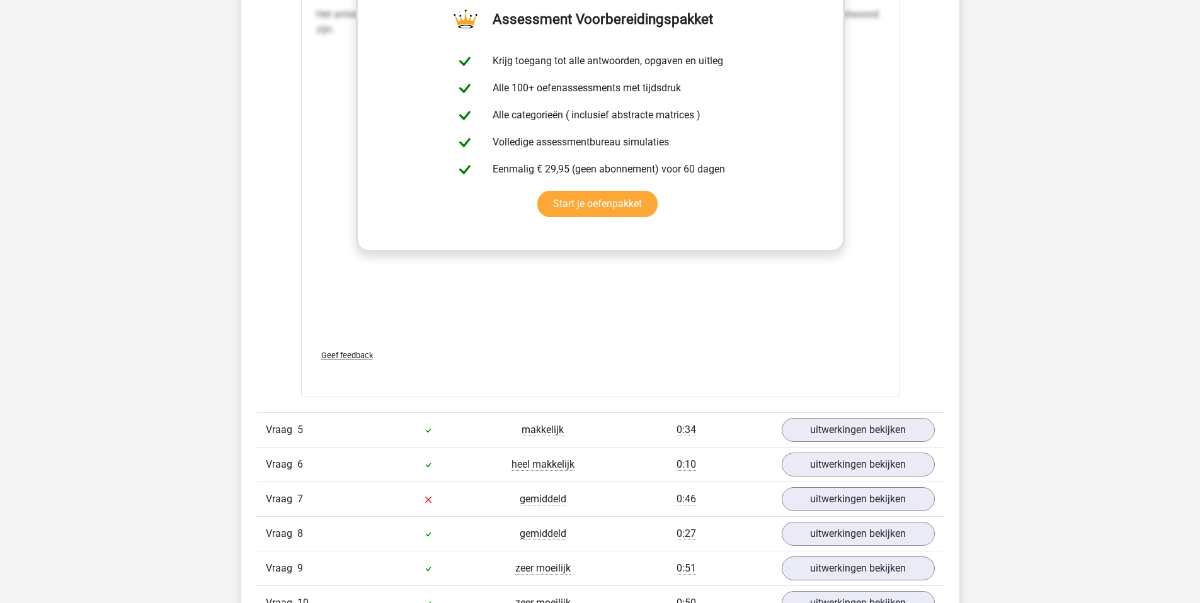
scroll to position [4521, 0]
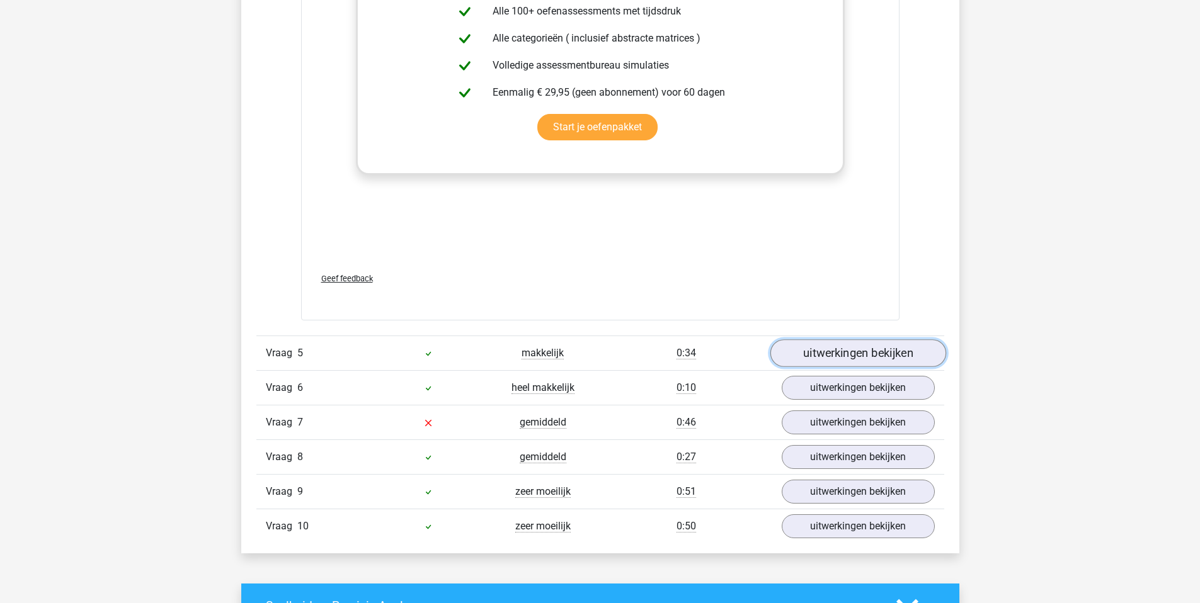
click at [866, 359] on link "uitwerkingen bekijken" at bounding box center [858, 354] width 176 height 28
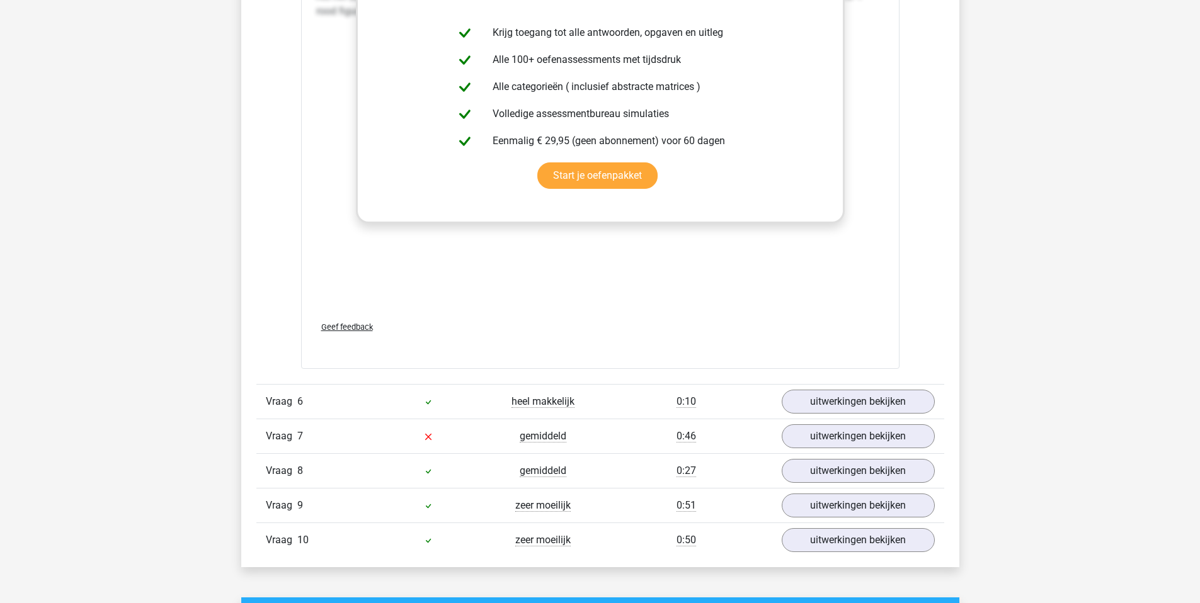
scroll to position [5421, 0]
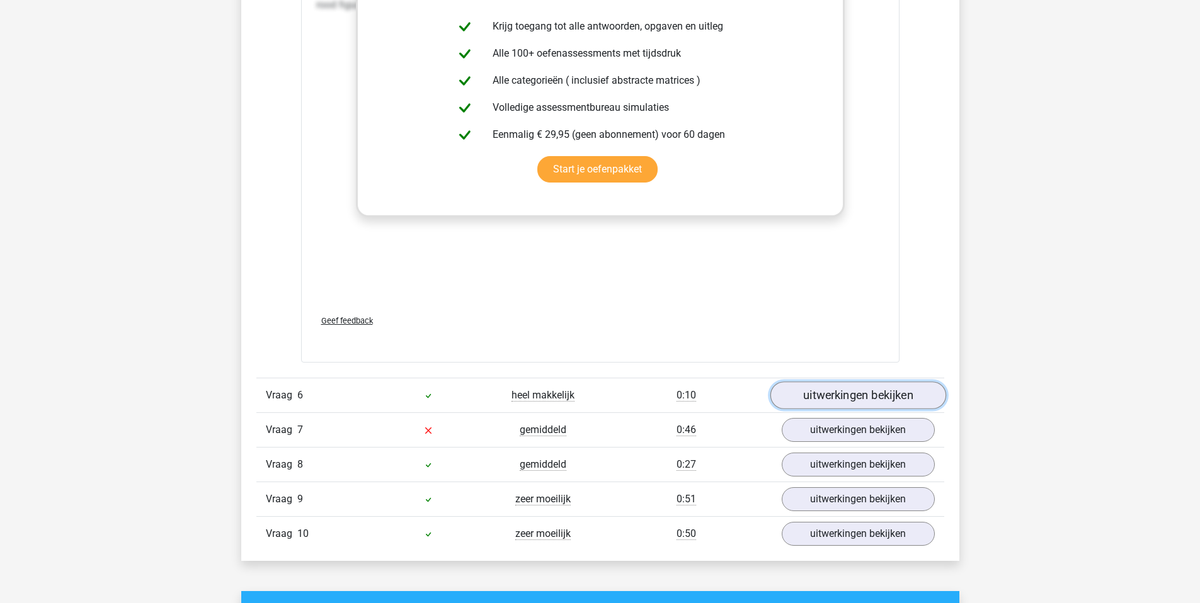
click at [844, 401] on link "uitwerkingen bekijken" at bounding box center [858, 396] width 176 height 28
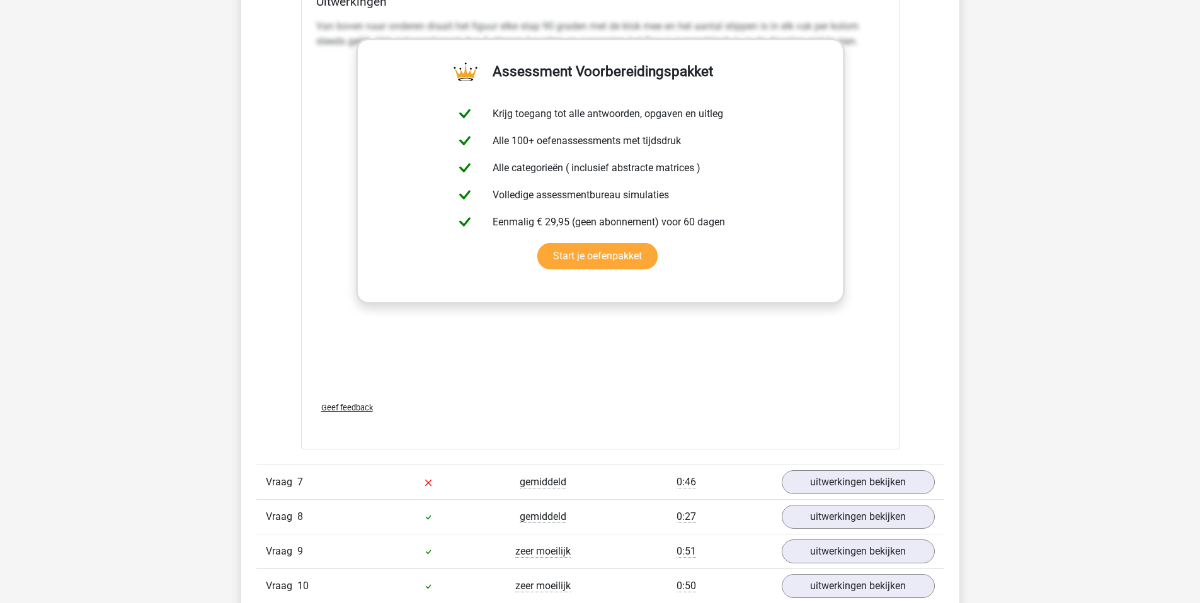
scroll to position [6432, 0]
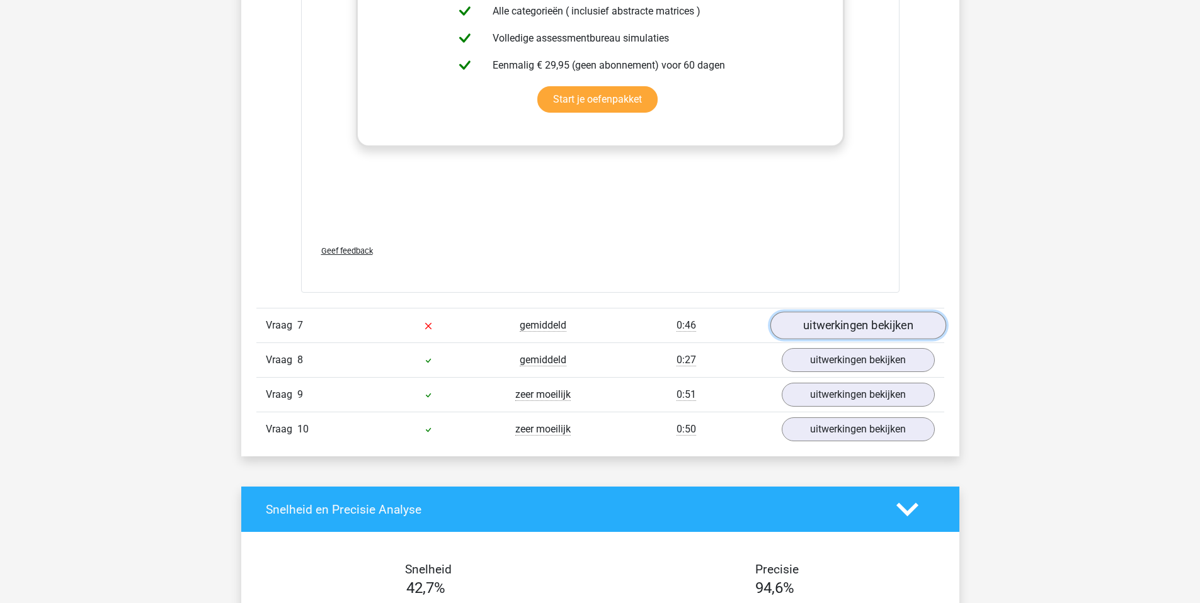
click at [886, 323] on link "uitwerkingen bekijken" at bounding box center [858, 326] width 176 height 28
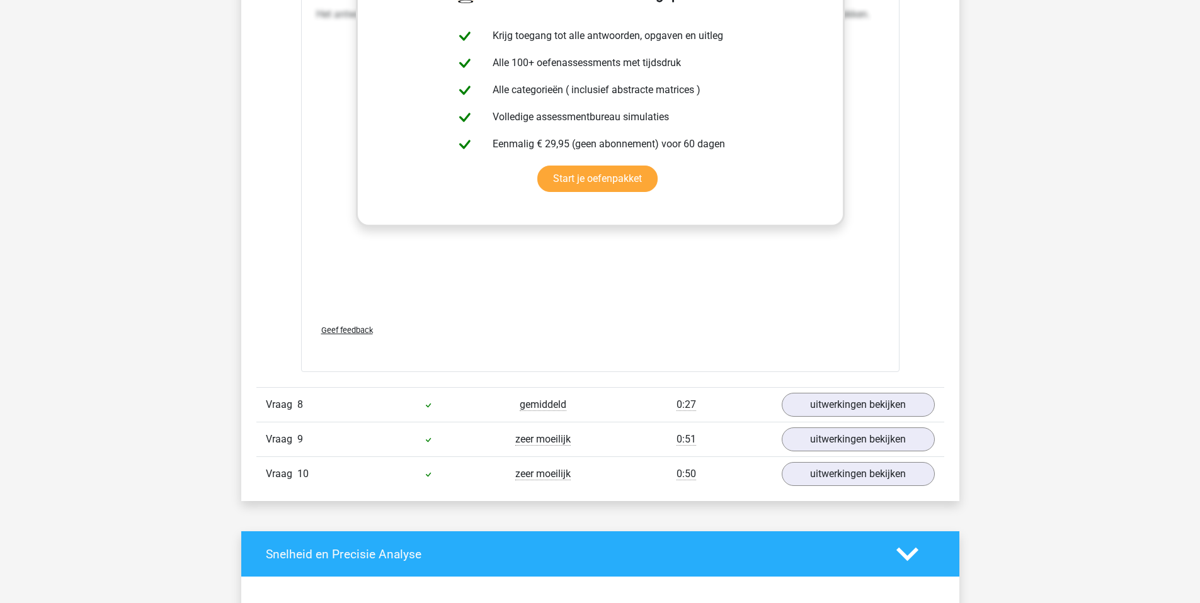
scroll to position [7307, 0]
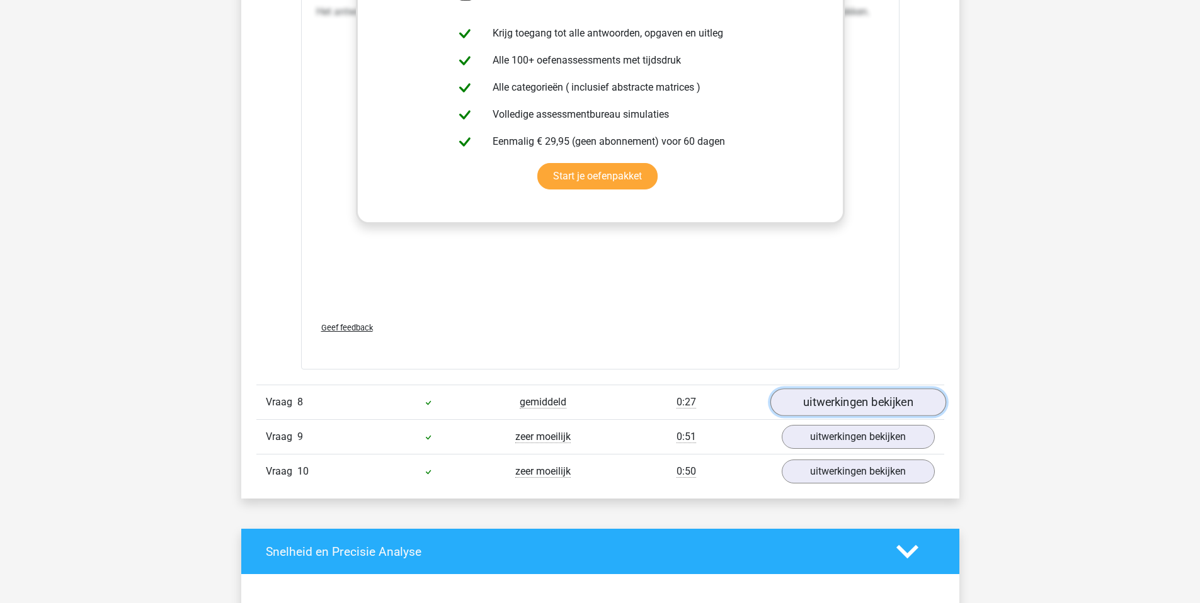
click at [821, 401] on link "uitwerkingen bekijken" at bounding box center [858, 403] width 176 height 28
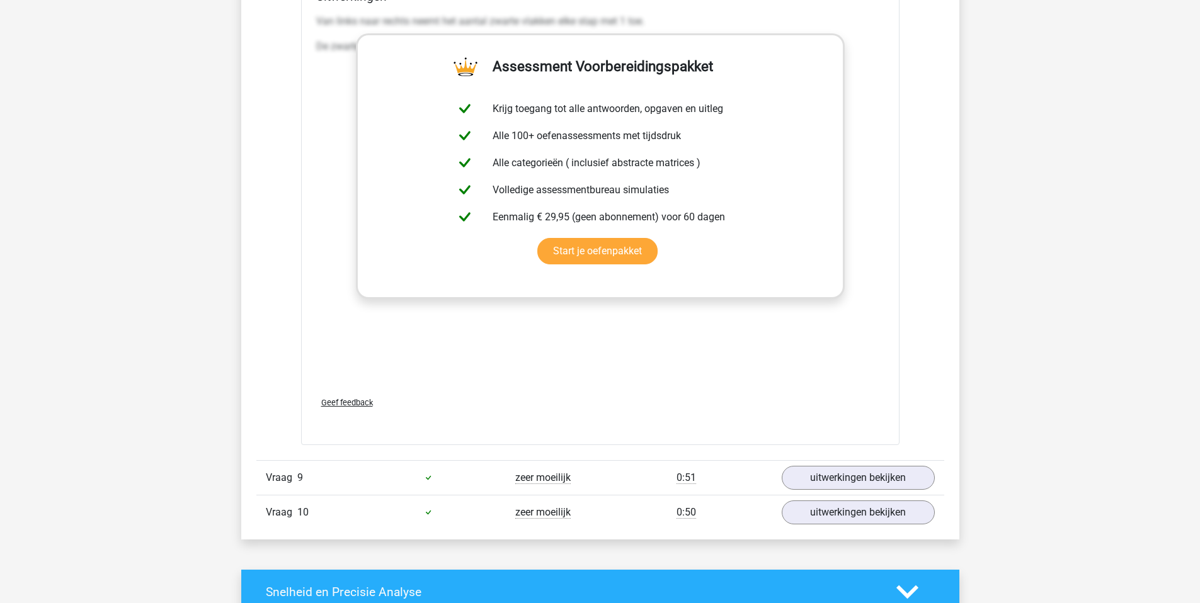
scroll to position [8257, 0]
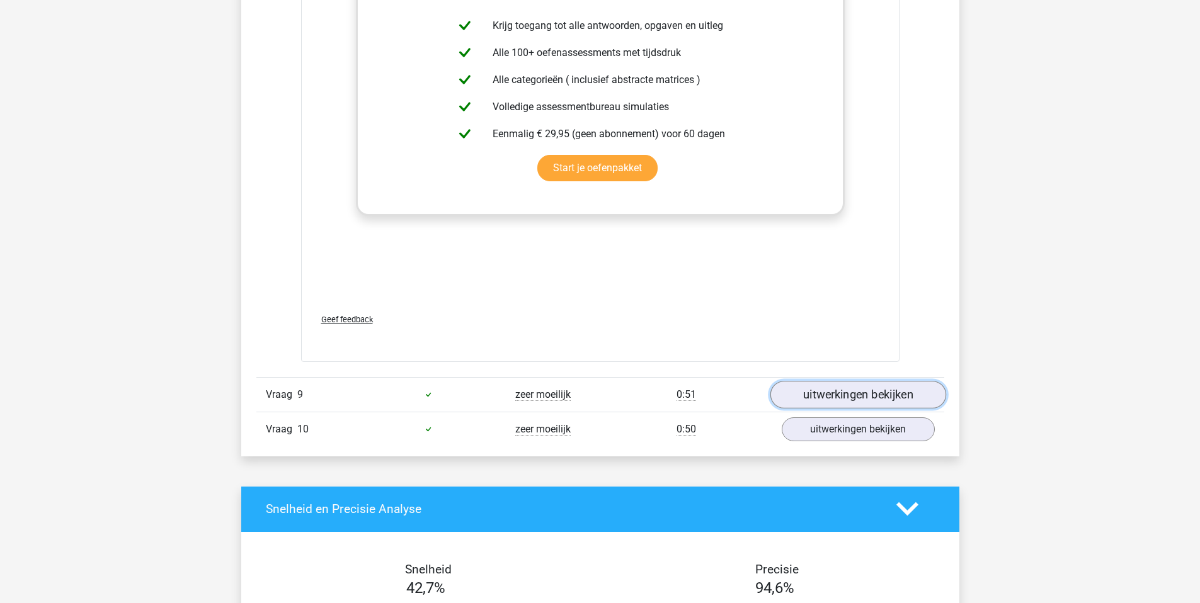
click at [847, 388] on link "uitwerkingen bekijken" at bounding box center [858, 395] width 176 height 28
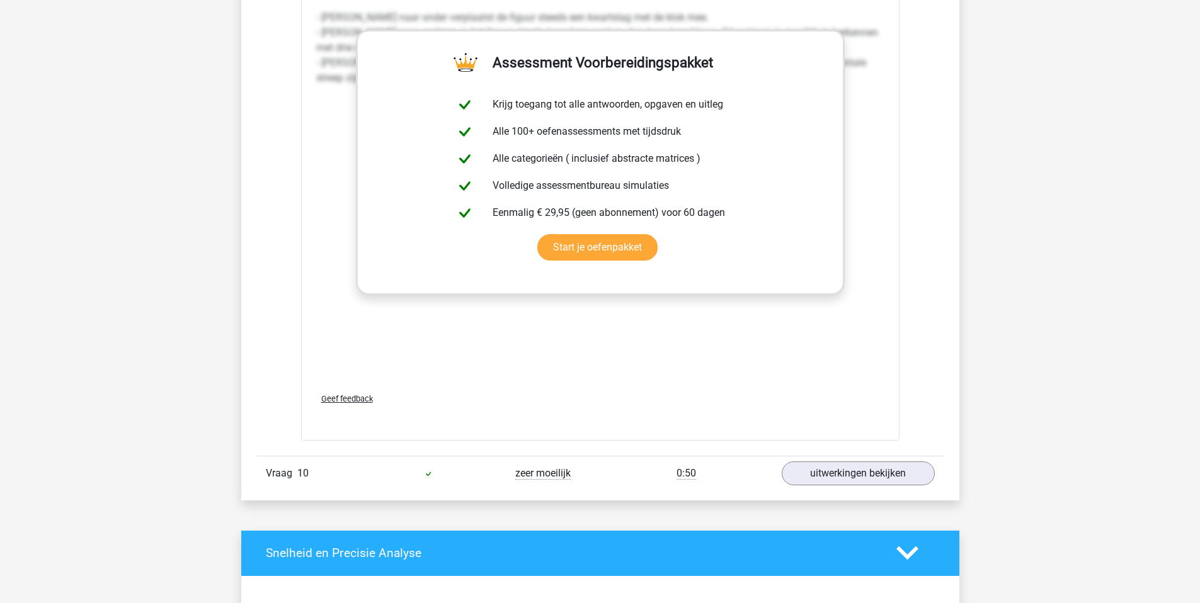
scroll to position [9231, 0]
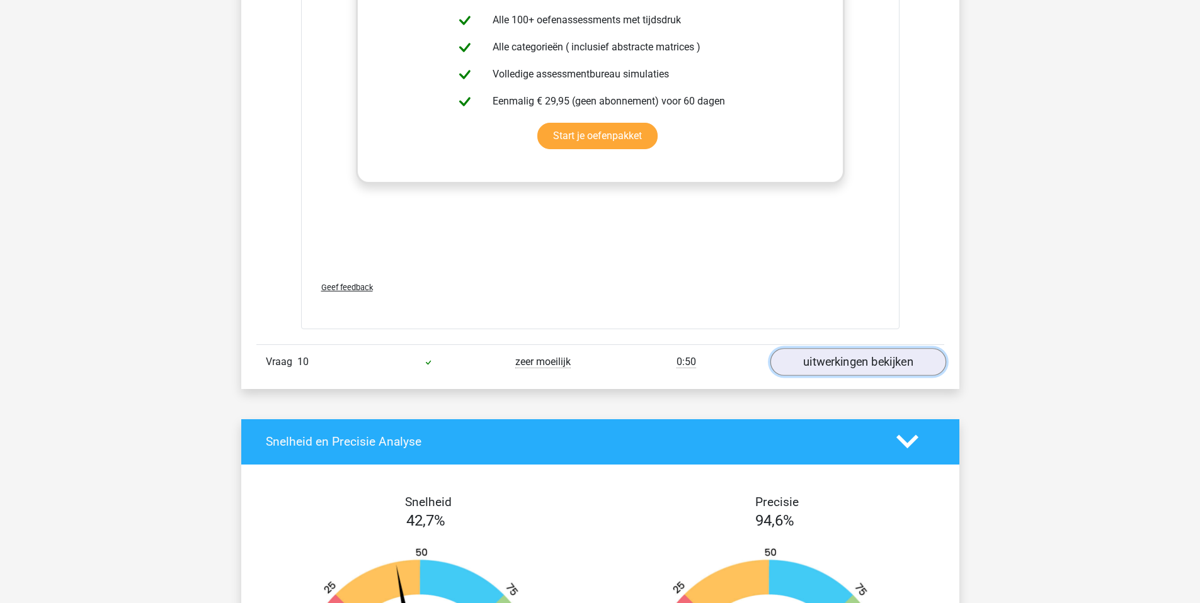
click at [878, 363] on link "uitwerkingen bekijken" at bounding box center [858, 362] width 176 height 28
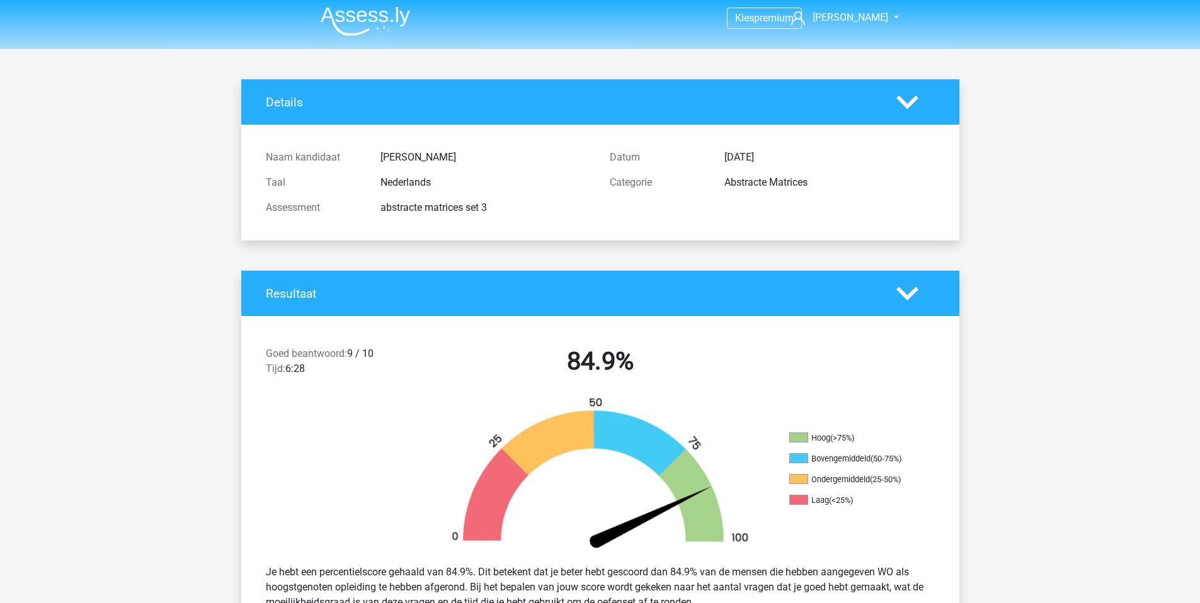
scroll to position [0, 0]
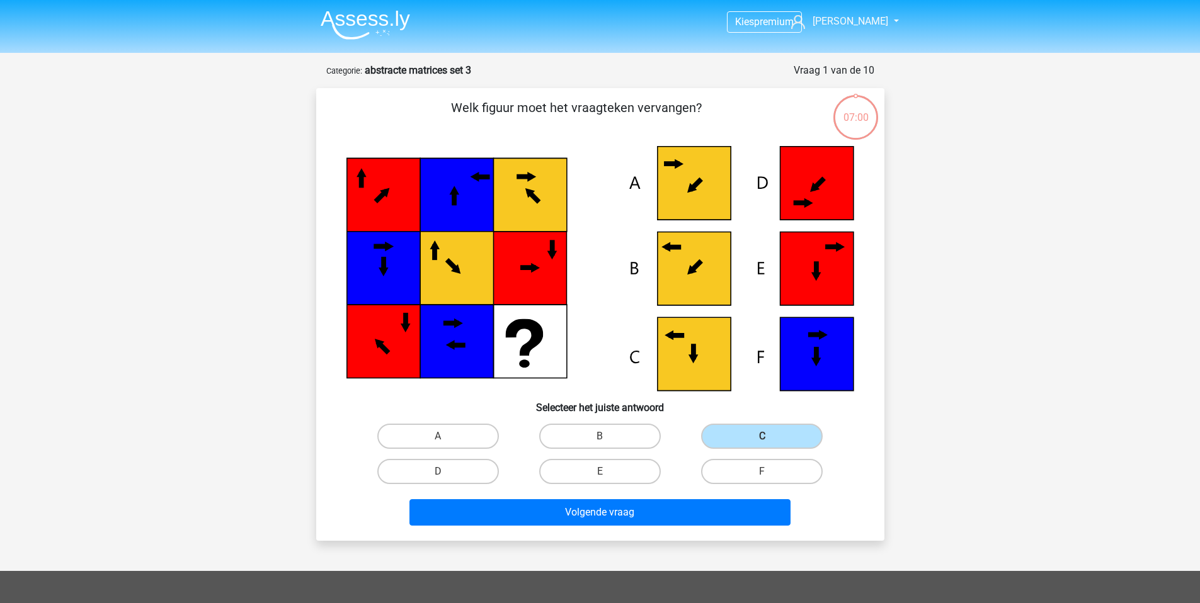
scroll to position [63, 0]
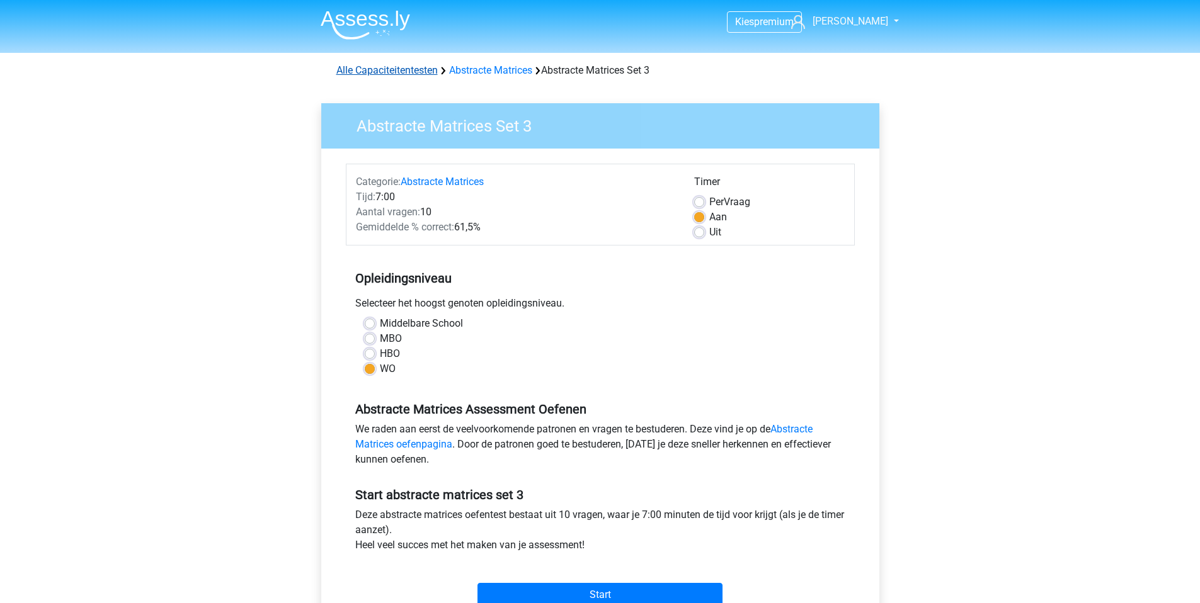
click at [391, 73] on link "Alle Capaciteitentesten" at bounding box center [386, 70] width 101 height 12
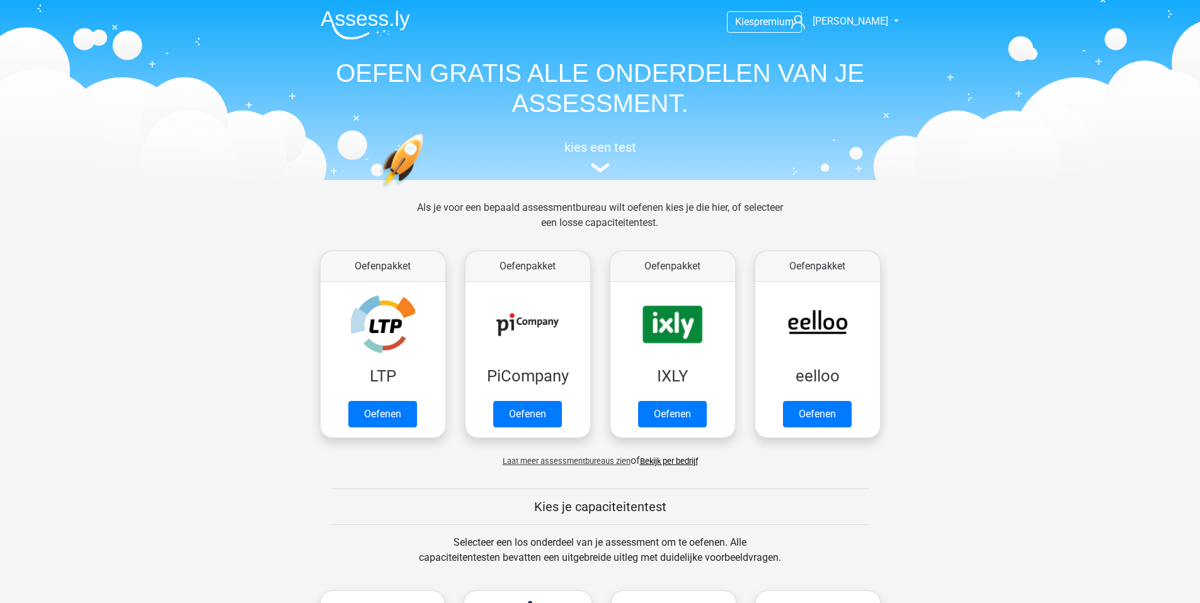
scroll to position [535, 0]
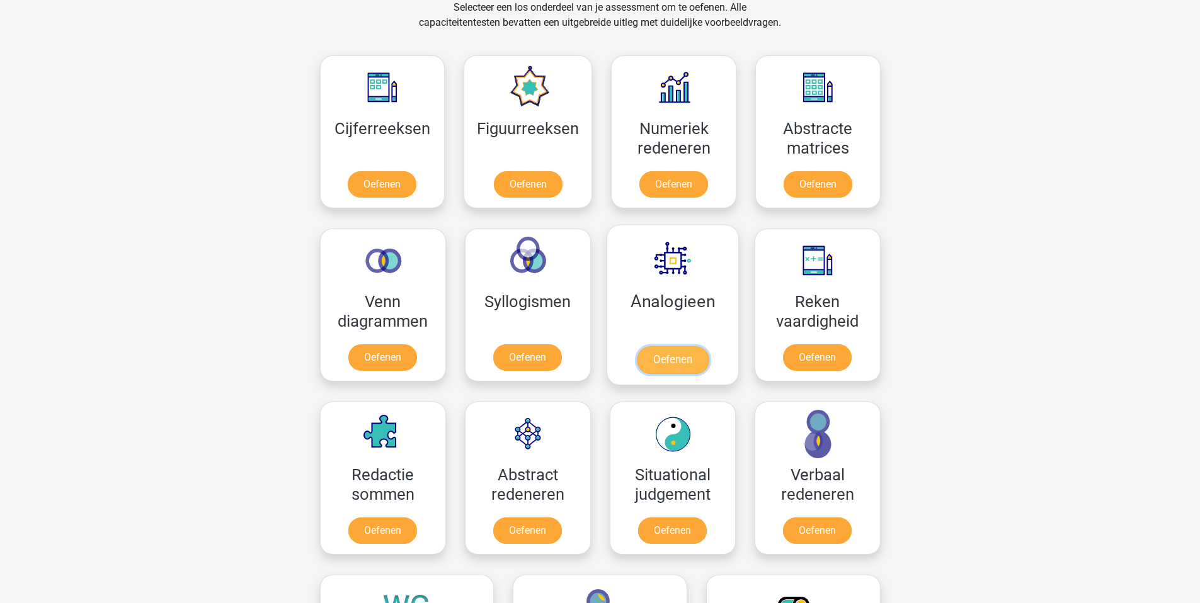
click at [667, 358] on link "Oefenen" at bounding box center [672, 360] width 72 height 28
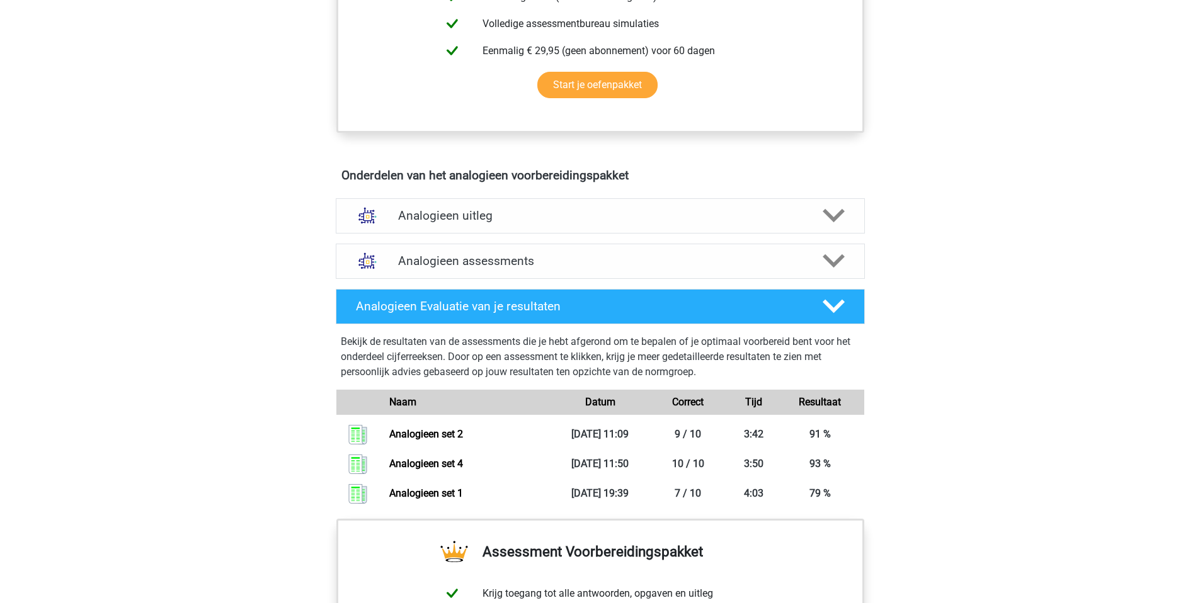
scroll to position [578, 0]
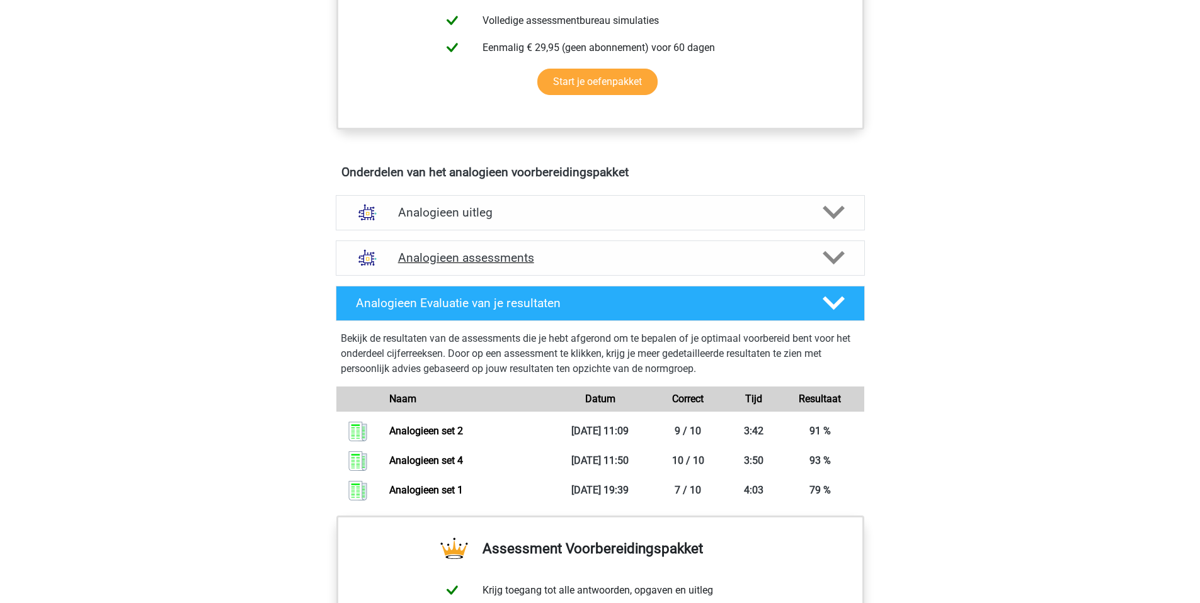
click at [504, 263] on h4 "Analogieen assessments" at bounding box center [600, 258] width 404 height 14
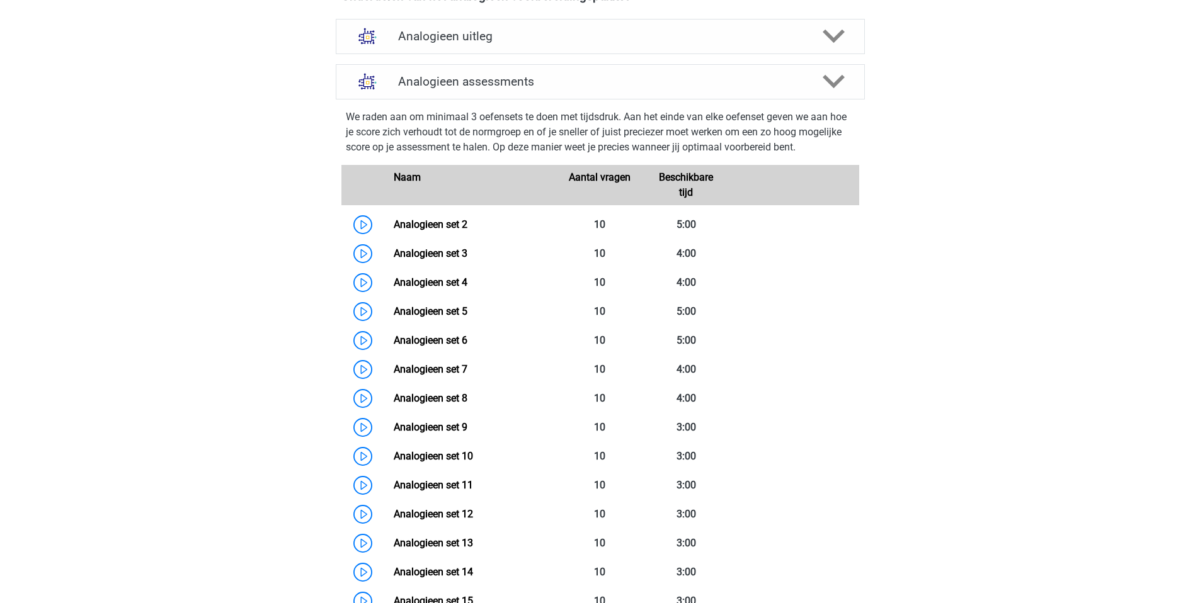
scroll to position [755, 0]
click at [433, 253] on link "Analogieen set 3" at bounding box center [431, 252] width 74 height 12
click at [431, 312] on link "Analogieen set 5" at bounding box center [431, 310] width 74 height 12
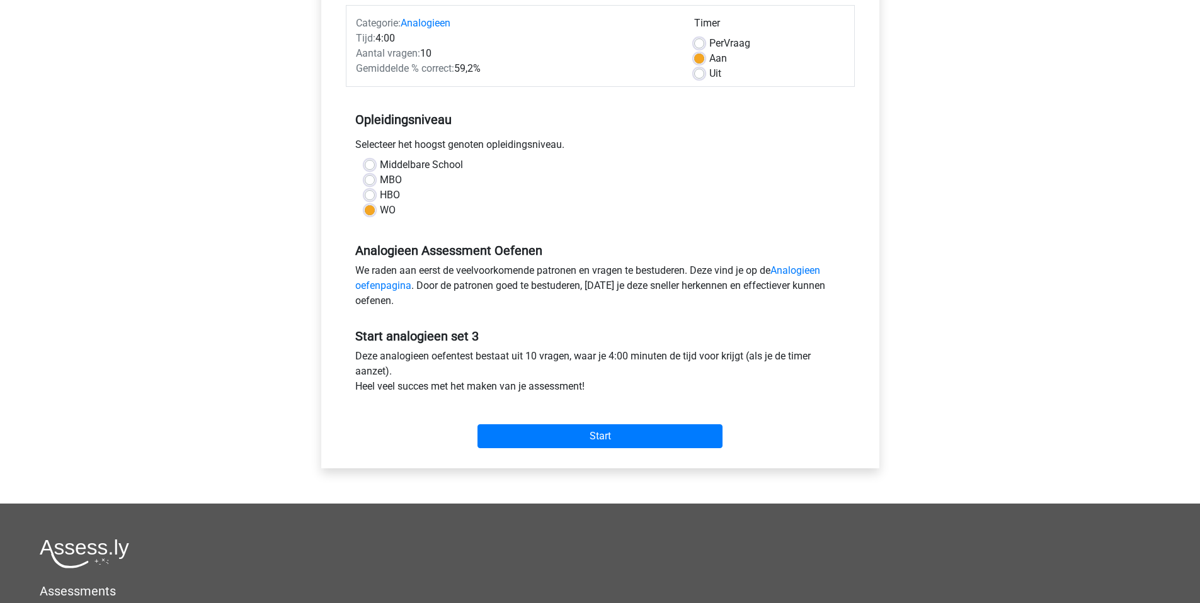
scroll to position [209, 0]
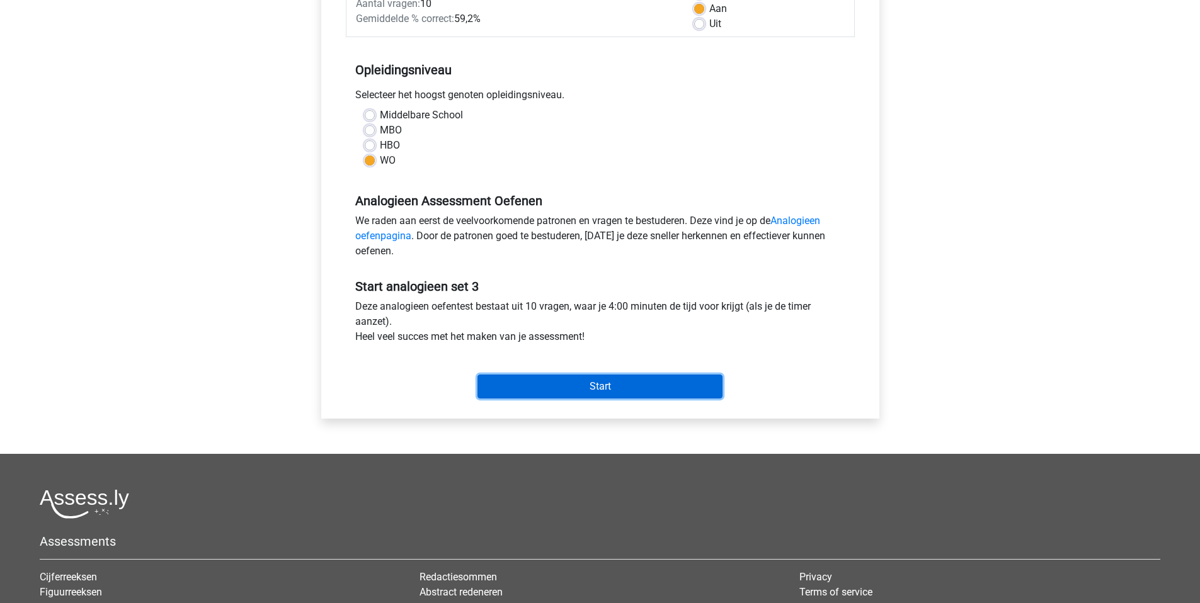
click at [595, 380] on input "Start" at bounding box center [599, 387] width 245 height 24
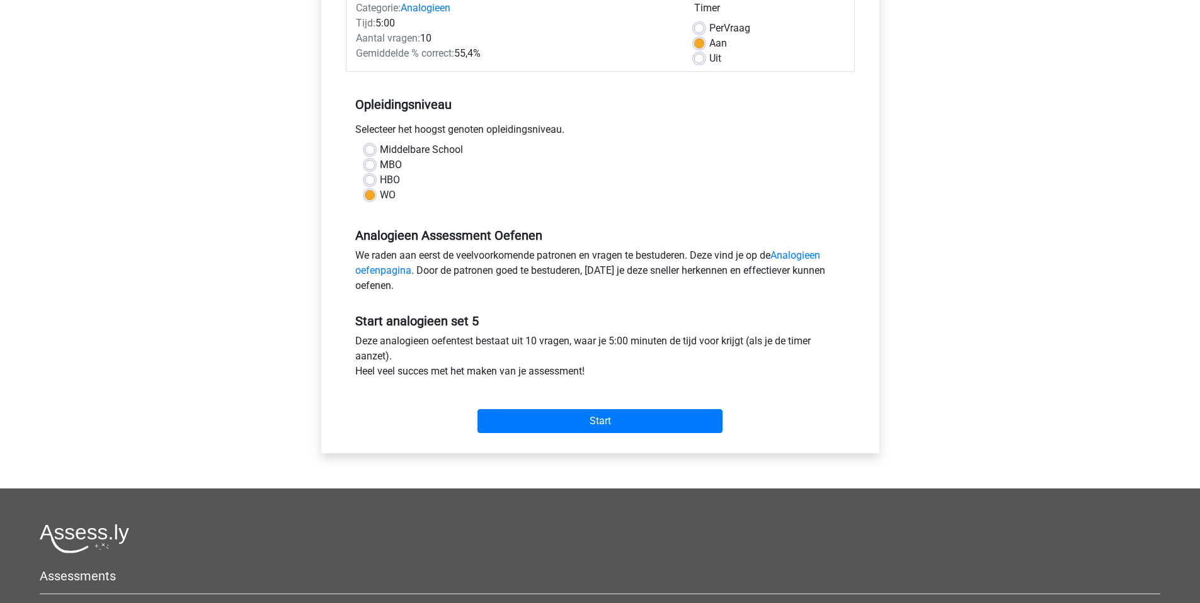
scroll to position [192, 0]
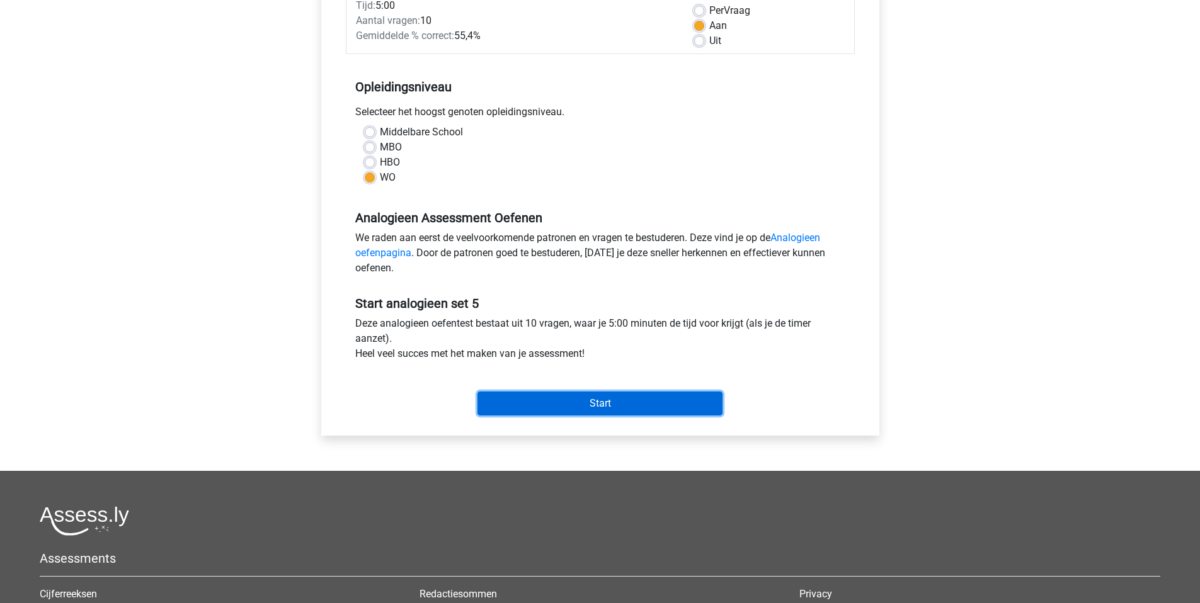
click at [540, 400] on input "Start" at bounding box center [599, 404] width 245 height 24
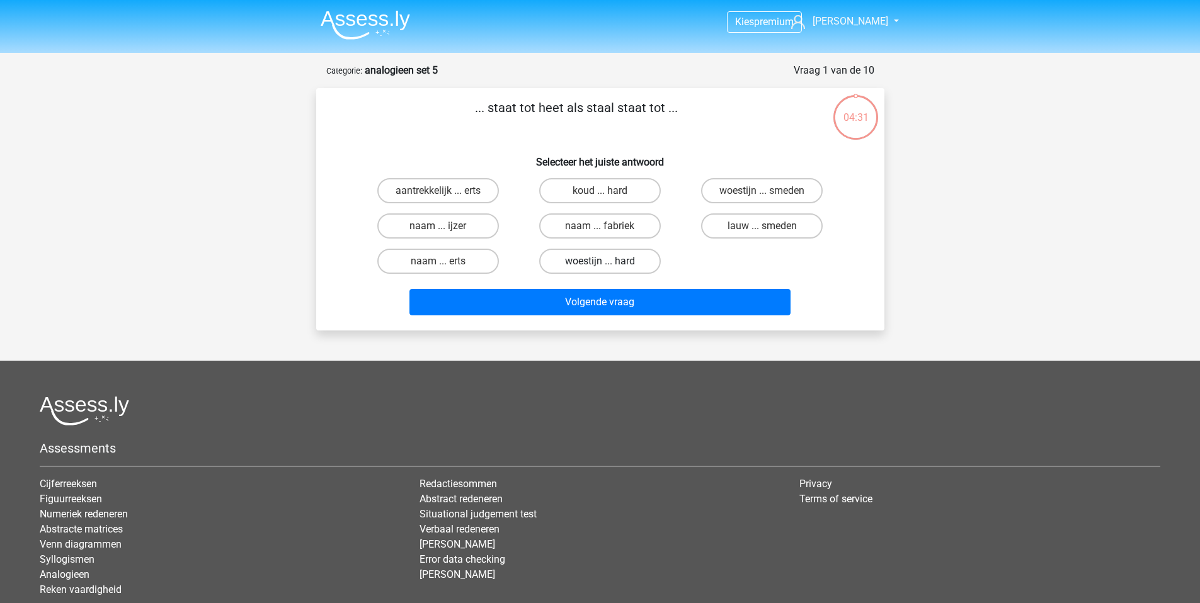
click at [605, 258] on label "woestijn ... hard" at bounding box center [600, 261] width 122 height 25
click at [605, 261] on input "woestijn ... hard" at bounding box center [604, 265] width 8 height 8
radio input "true"
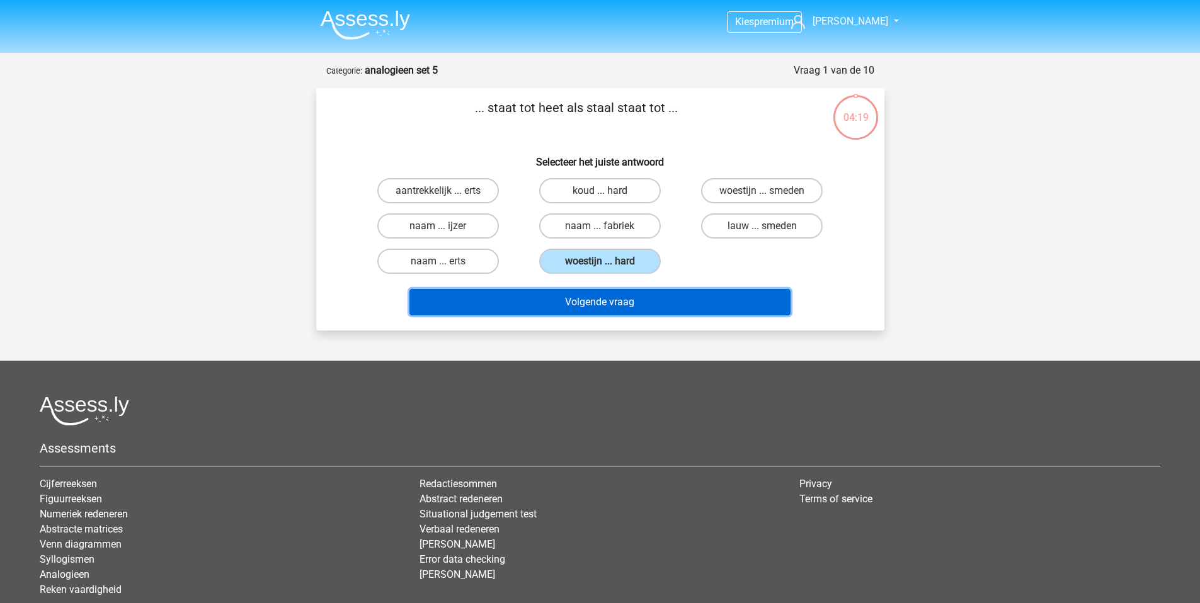
click at [611, 303] on button "Volgende vraag" at bounding box center [599, 302] width 381 height 26
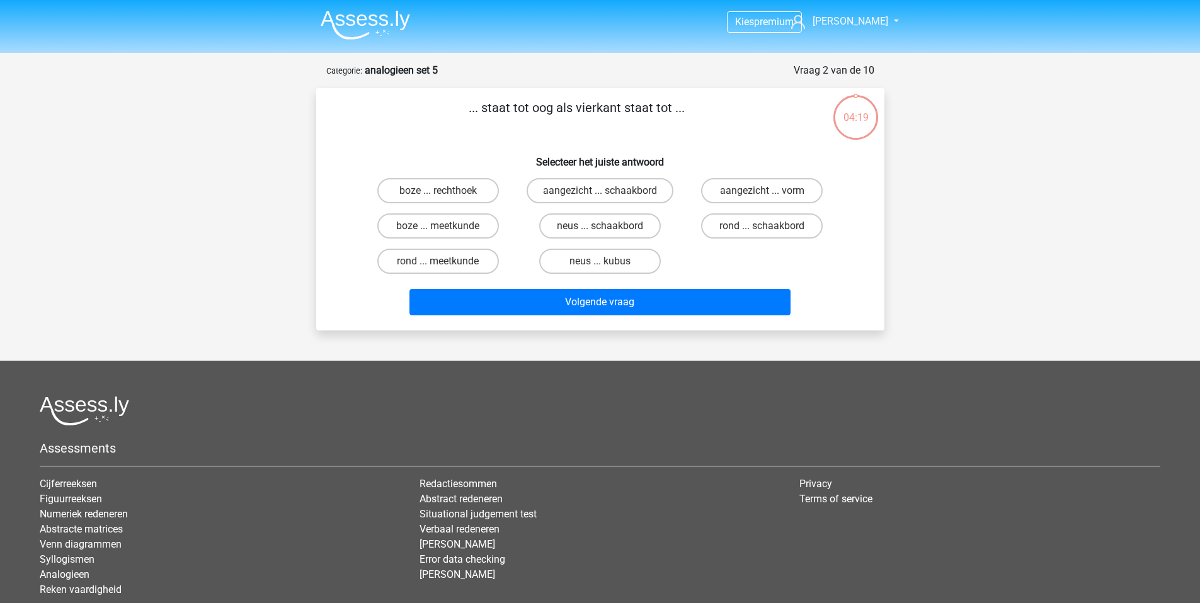
scroll to position [63, 0]
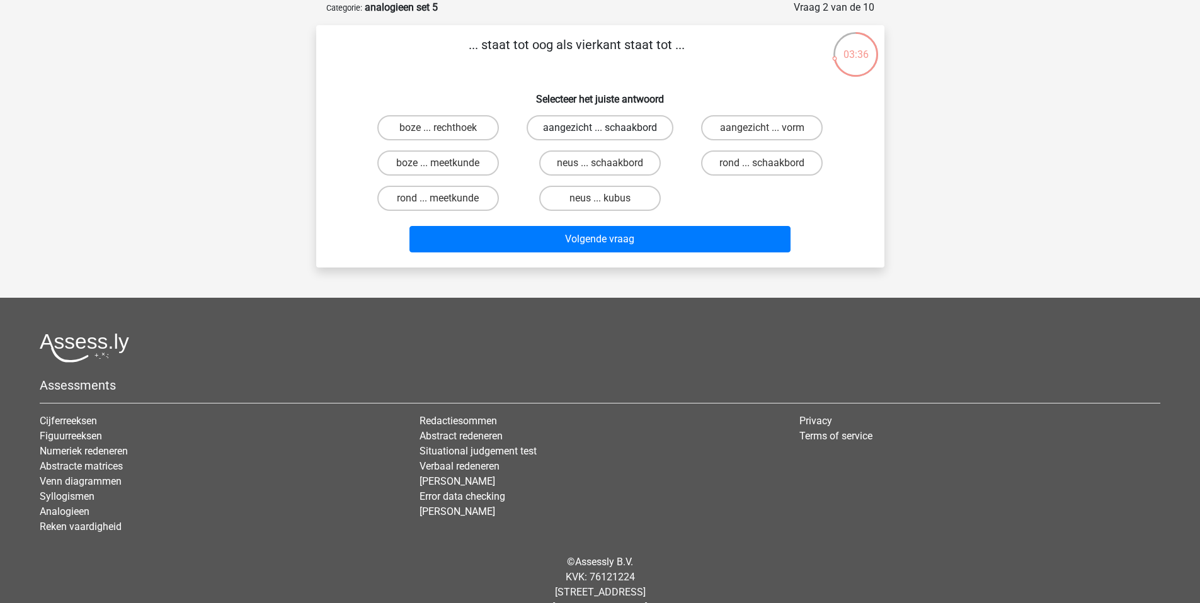
click at [617, 127] on label "aangezicht ... schaakbord" at bounding box center [600, 127] width 147 height 25
click at [608, 128] on input "aangezicht ... schaakbord" at bounding box center [604, 132] width 8 height 8
radio input "true"
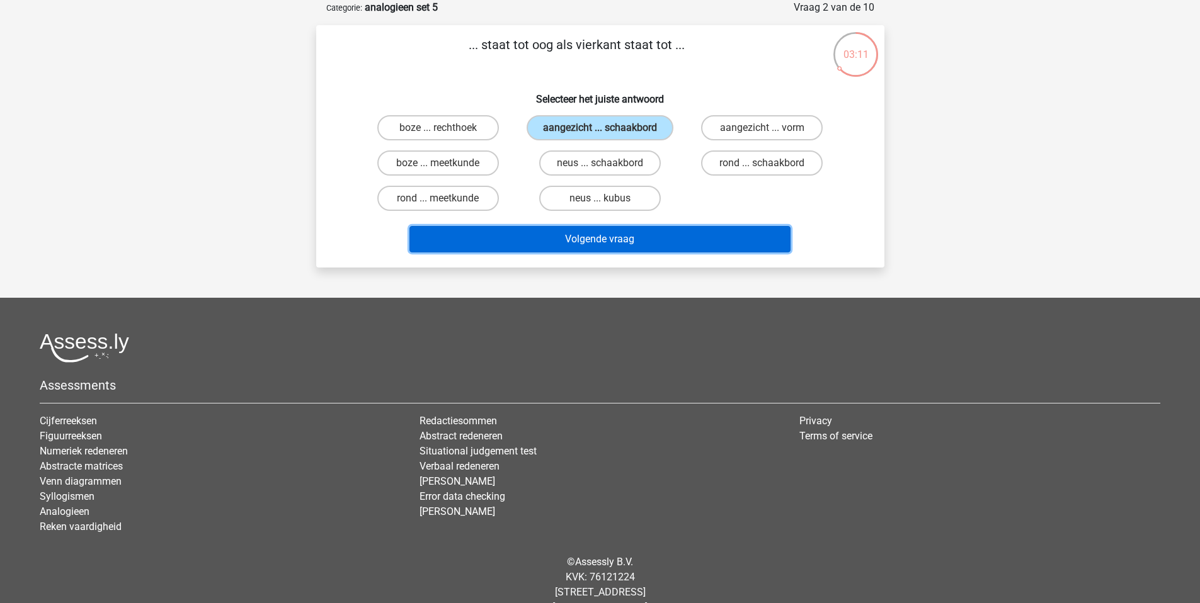
click at [632, 241] on button "Volgende vraag" at bounding box center [599, 239] width 381 height 26
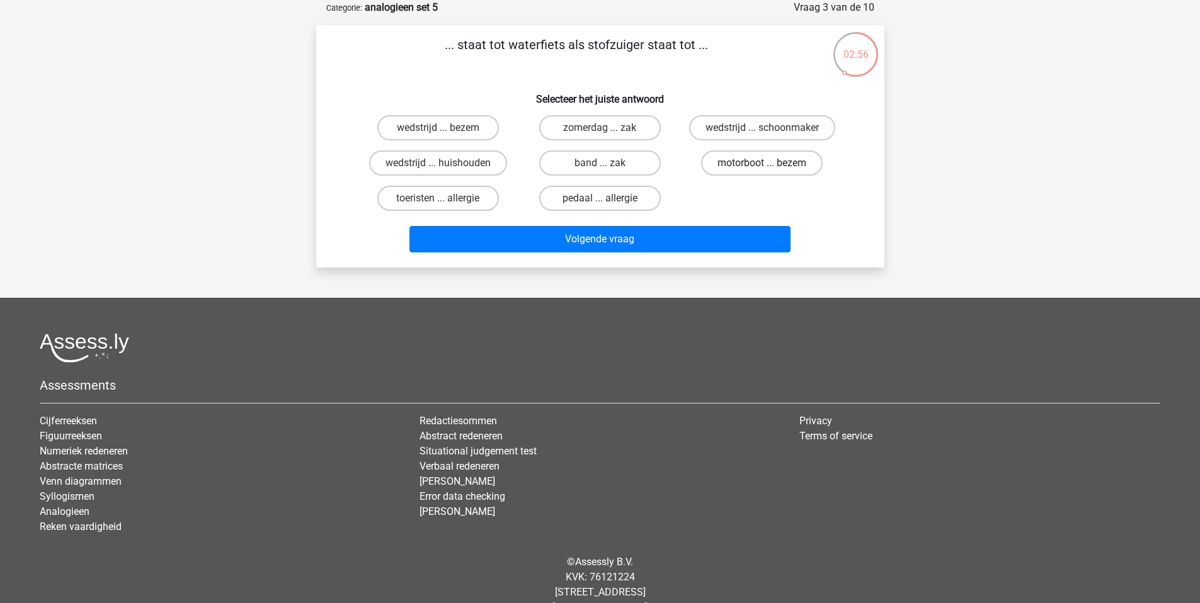
click at [740, 169] on label "motorboot ... bezem" at bounding box center [762, 163] width 122 height 25
click at [762, 169] on input "motorboot ... bezem" at bounding box center [766, 167] width 8 height 8
radio input "true"
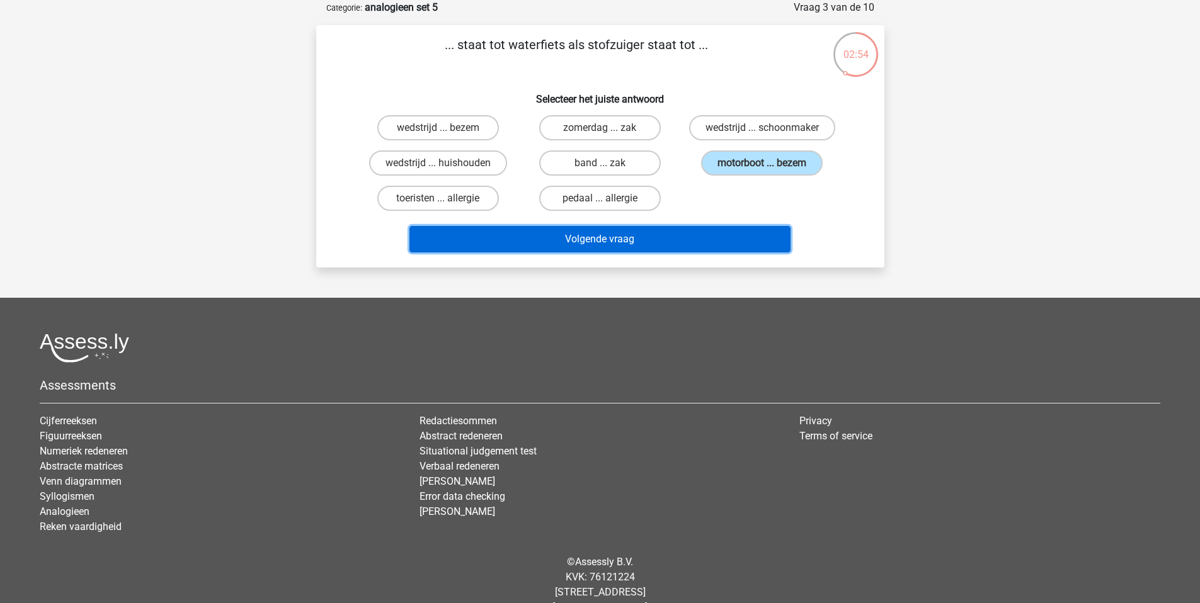
click at [707, 241] on button "Volgende vraag" at bounding box center [599, 239] width 381 height 26
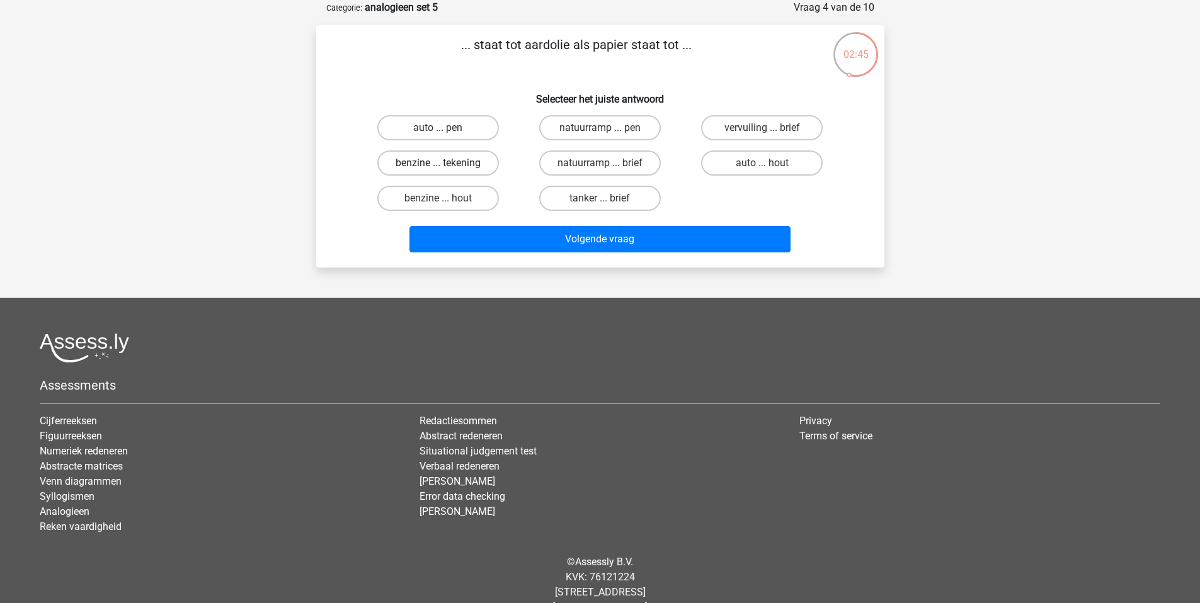
click at [457, 165] on label "benzine ... tekening" at bounding box center [438, 163] width 122 height 25
click at [446, 165] on input "benzine ... tekening" at bounding box center [442, 167] width 8 height 8
radio input "true"
click at [460, 202] on label "benzine ... hout" at bounding box center [438, 198] width 122 height 25
click at [446, 202] on input "benzine ... hout" at bounding box center [442, 202] width 8 height 8
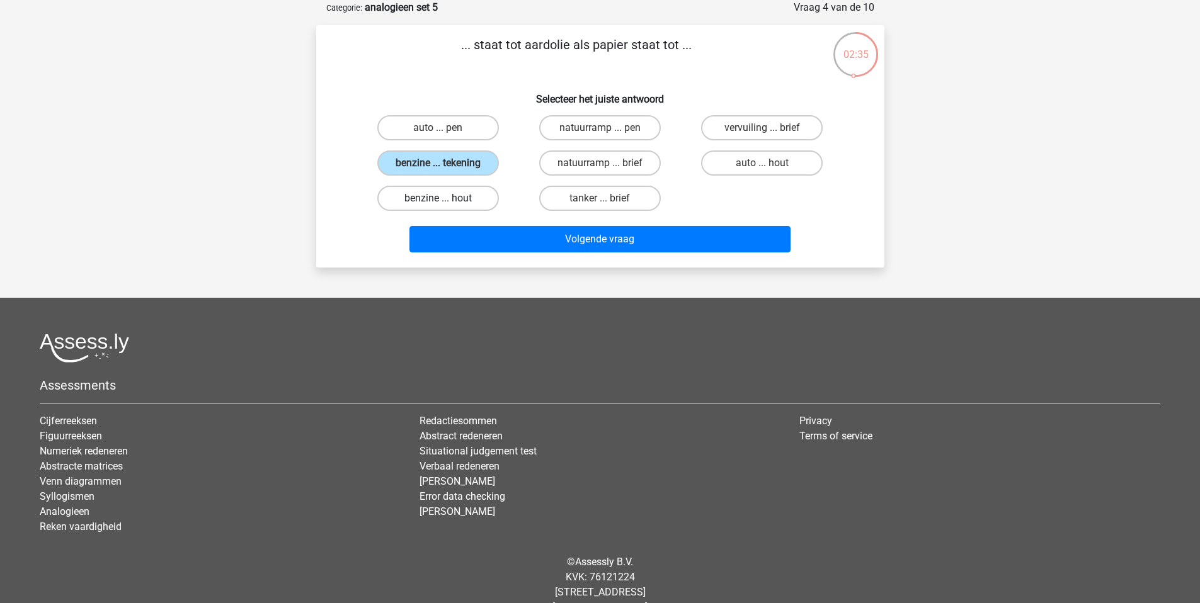
radio input "true"
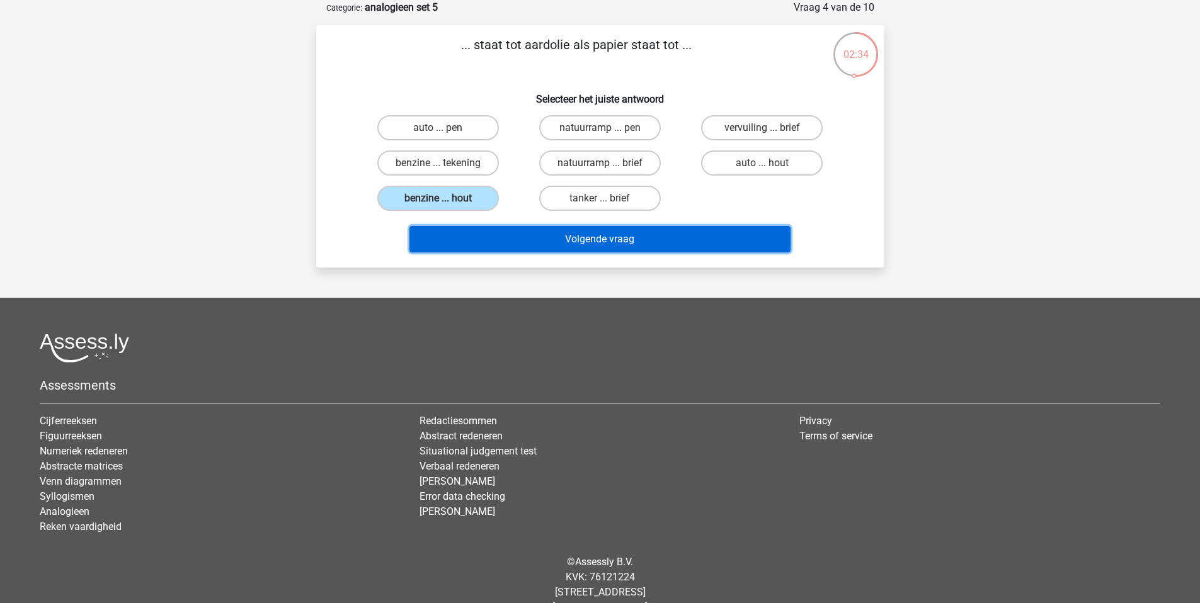
click at [545, 244] on button "Volgende vraag" at bounding box center [599, 239] width 381 height 26
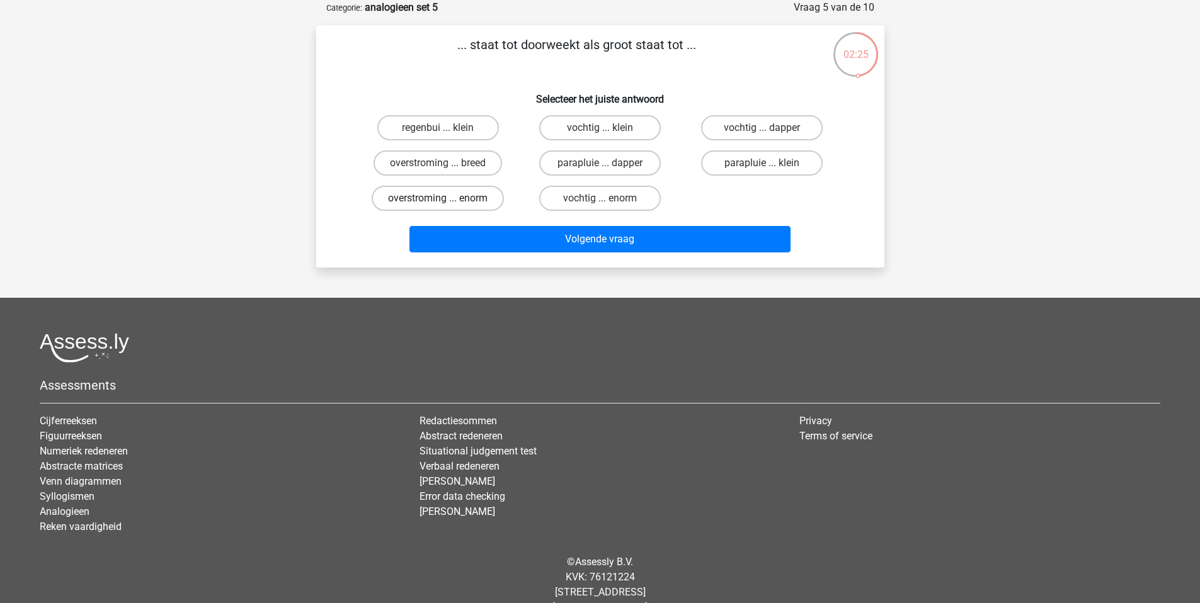
click at [450, 201] on label "overstroming ... enorm" at bounding box center [438, 198] width 132 height 25
click at [446, 201] on input "overstroming ... enorm" at bounding box center [442, 202] width 8 height 8
radio input "true"
click at [602, 204] on input "vochtig ... enorm" at bounding box center [604, 202] width 8 height 8
radio input "true"
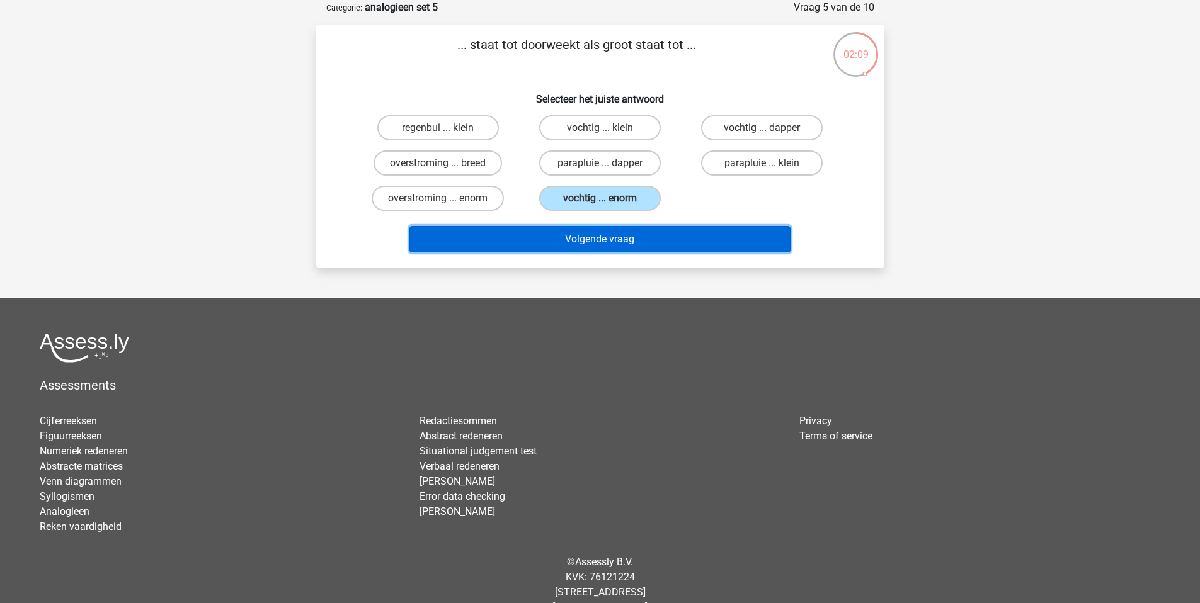
click at [649, 244] on button "Volgende vraag" at bounding box center [599, 239] width 381 height 26
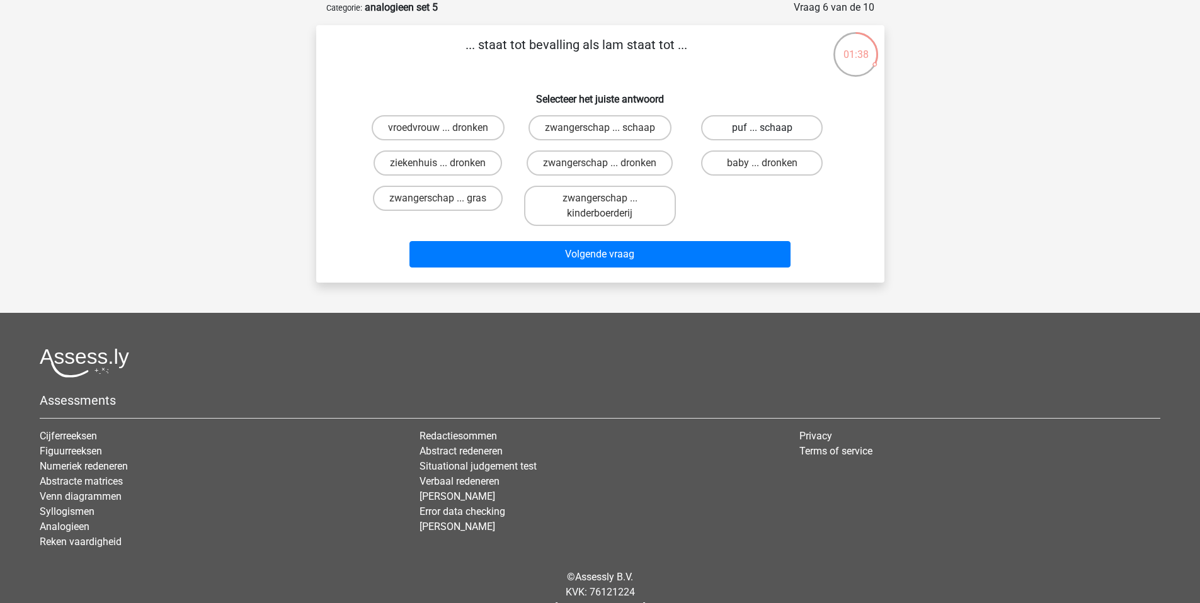
click at [747, 131] on label "puf ... schaap" at bounding box center [762, 127] width 122 height 25
click at [762, 131] on input "puf ... schaap" at bounding box center [766, 132] width 8 height 8
radio input "true"
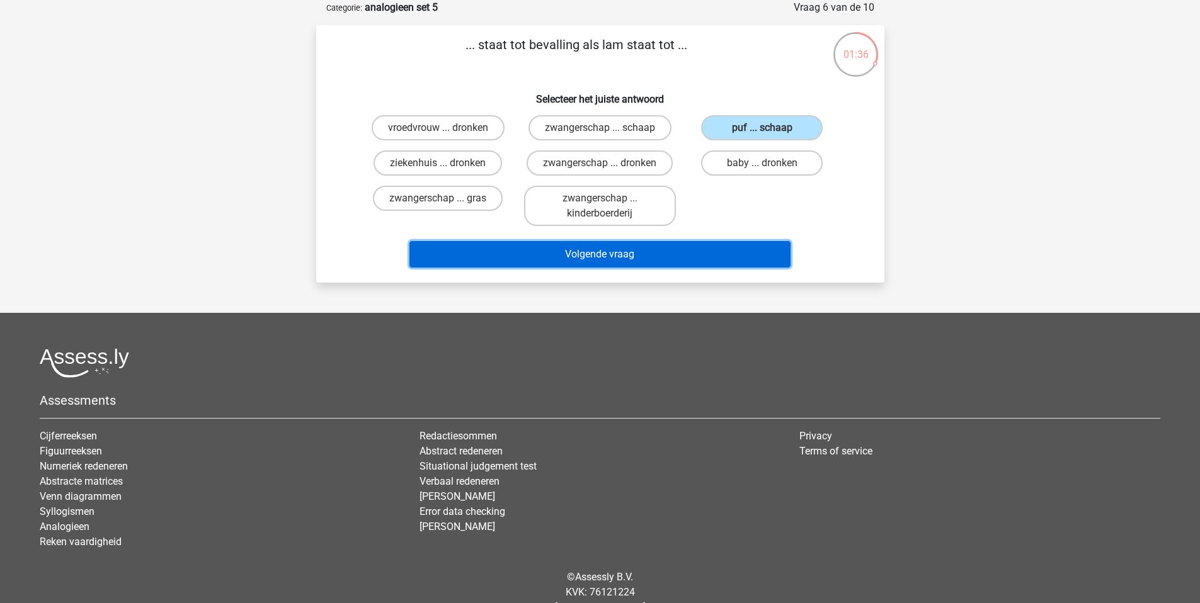
click at [615, 260] on button "Volgende vraag" at bounding box center [599, 254] width 381 height 26
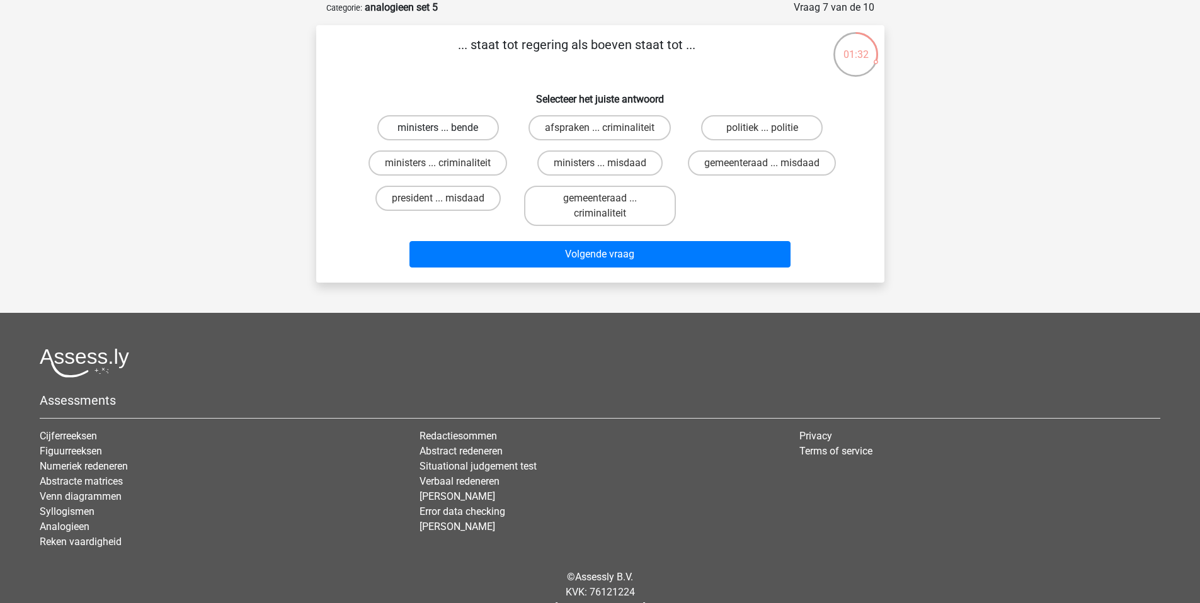
click at [435, 122] on label "ministers ... bende" at bounding box center [438, 127] width 122 height 25
click at [438, 128] on input "ministers ... bende" at bounding box center [442, 132] width 8 height 8
radio input "true"
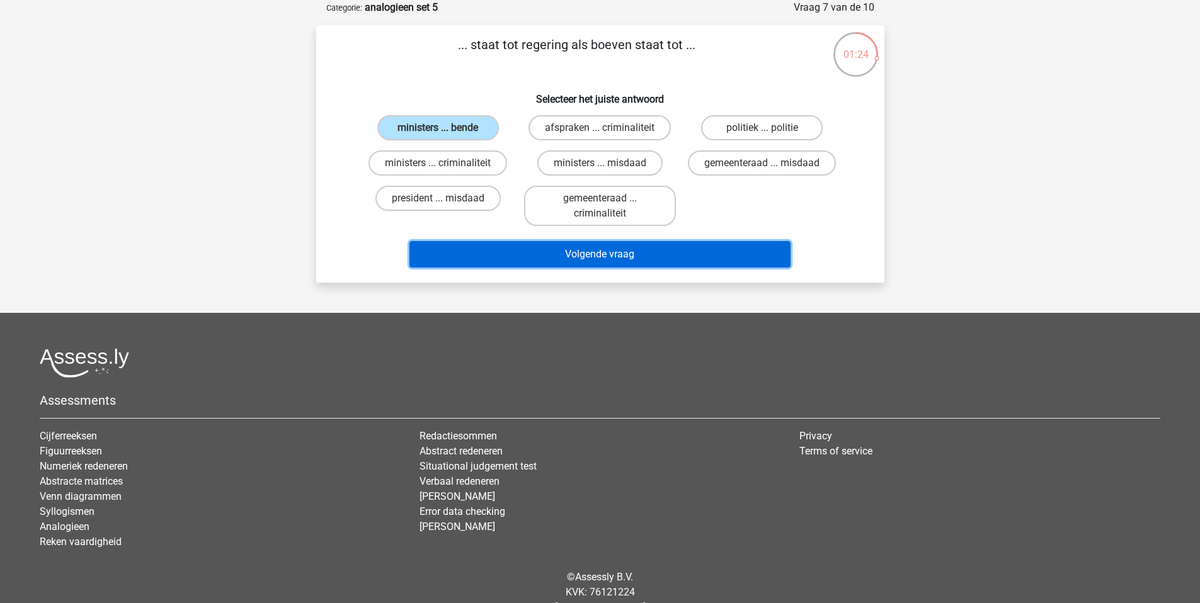
click at [653, 259] on button "Volgende vraag" at bounding box center [599, 254] width 381 height 26
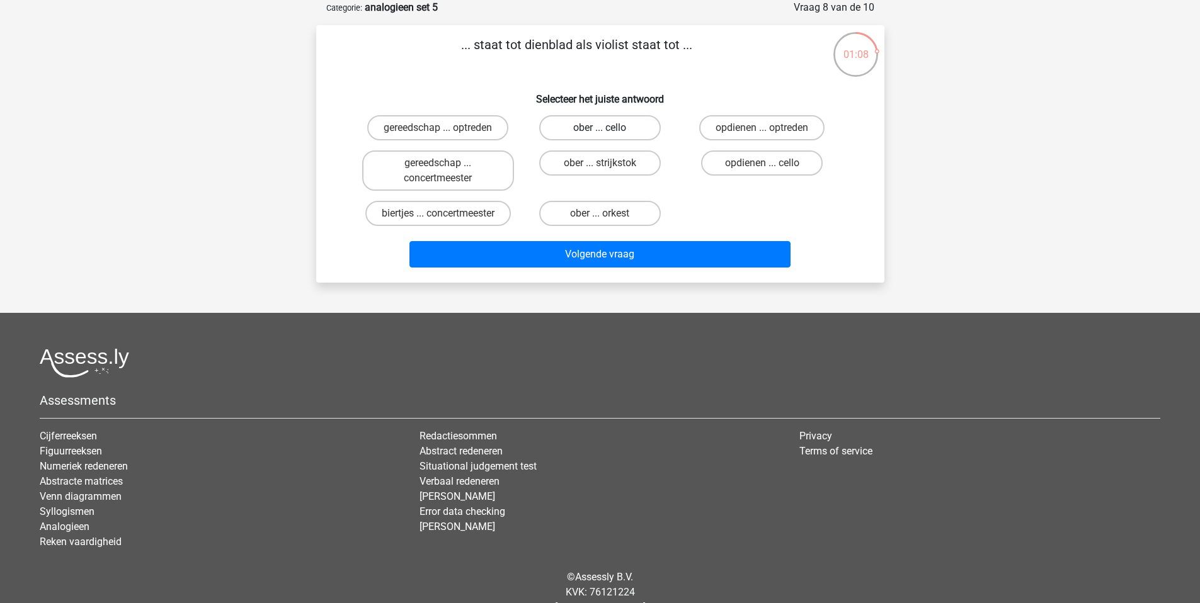
click at [613, 132] on label "ober ... cello" at bounding box center [600, 127] width 122 height 25
click at [608, 132] on input "ober ... cello" at bounding box center [604, 132] width 8 height 8
radio input "true"
click at [615, 168] on label "ober ... strijkstok" at bounding box center [600, 163] width 122 height 25
click at [608, 168] on input "ober ... strijkstok" at bounding box center [604, 167] width 8 height 8
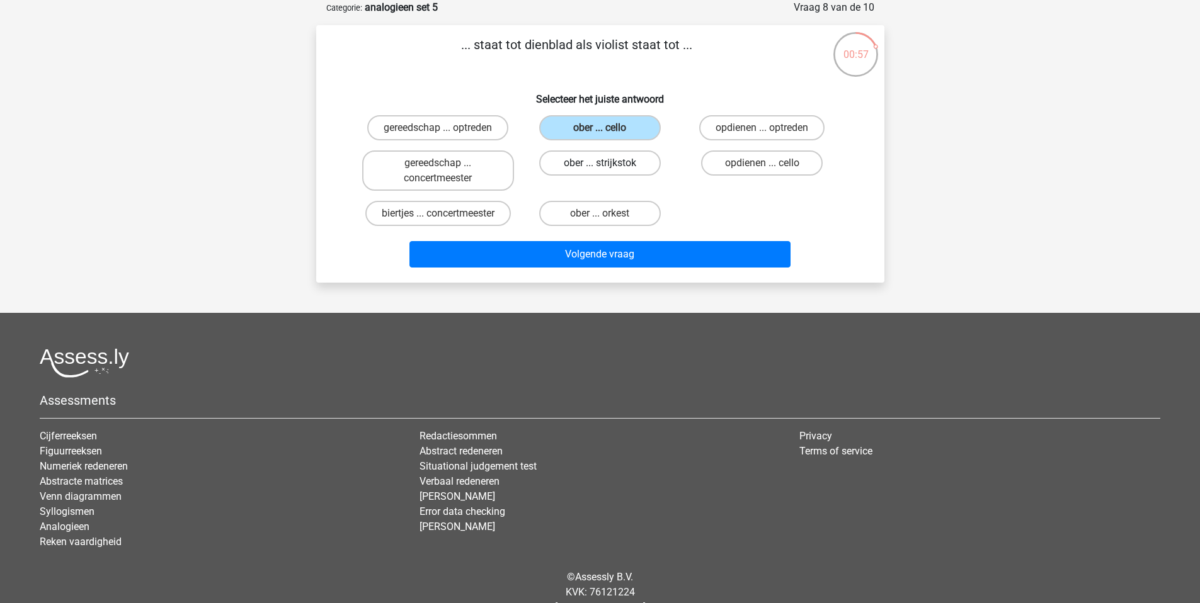
radio input "true"
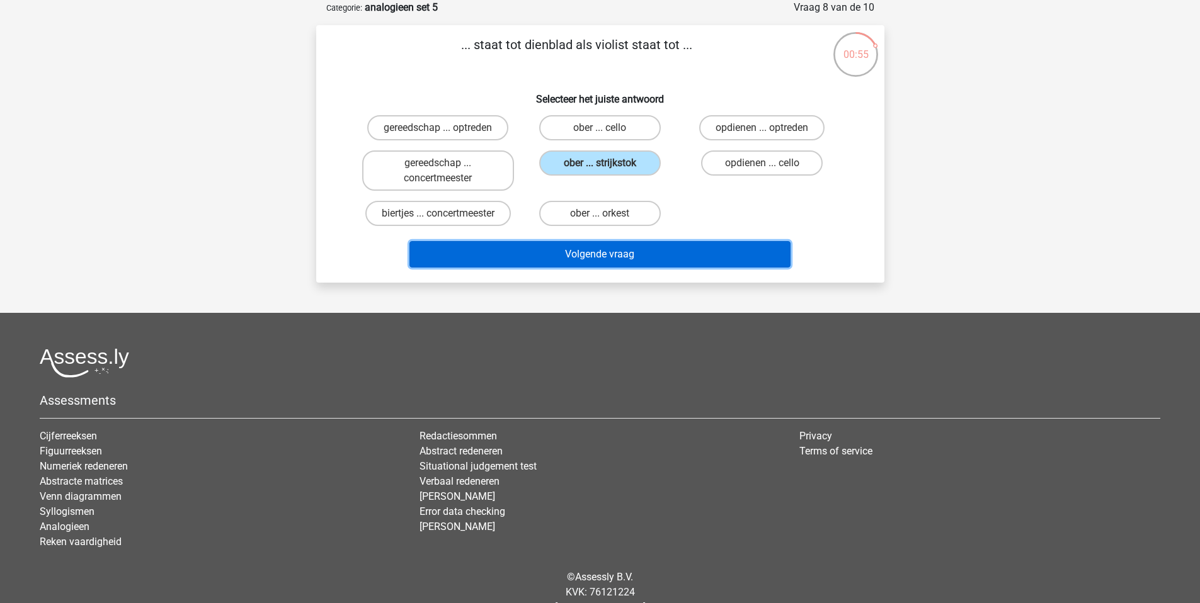
click at [631, 257] on button "Volgende vraag" at bounding box center [599, 254] width 381 height 26
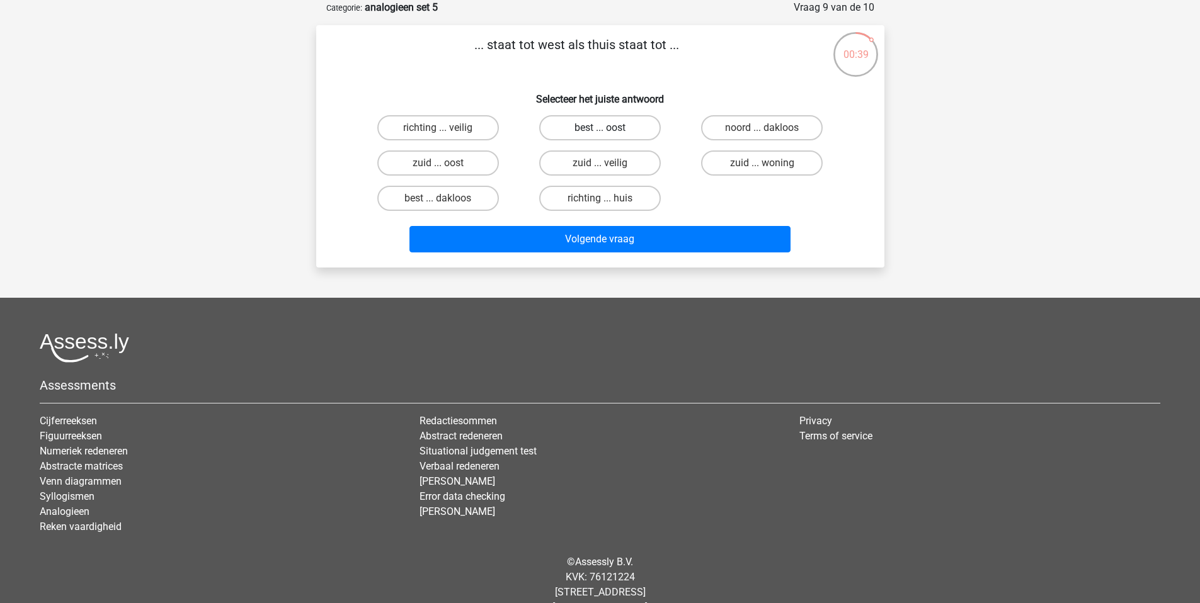
click at [598, 126] on label "best ... oost" at bounding box center [600, 127] width 122 height 25
click at [600, 128] on input "best ... oost" at bounding box center [604, 132] width 8 height 8
radio input "true"
click at [595, 203] on label "richting ... huis" at bounding box center [600, 198] width 122 height 25
click at [600, 203] on input "richting ... huis" at bounding box center [604, 202] width 8 height 8
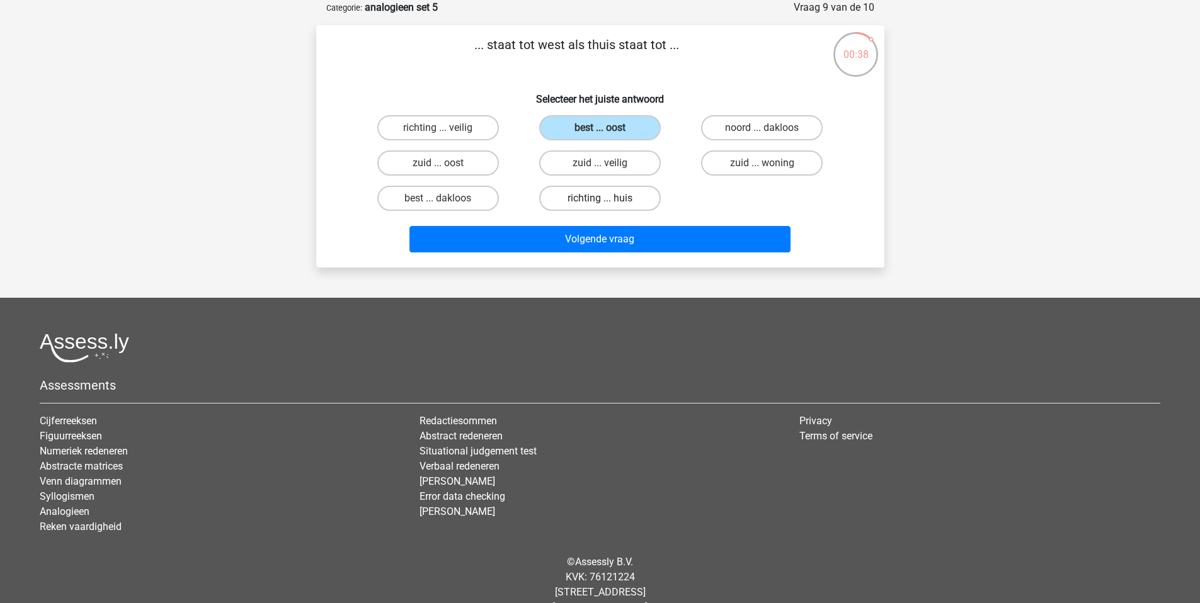
radio input "true"
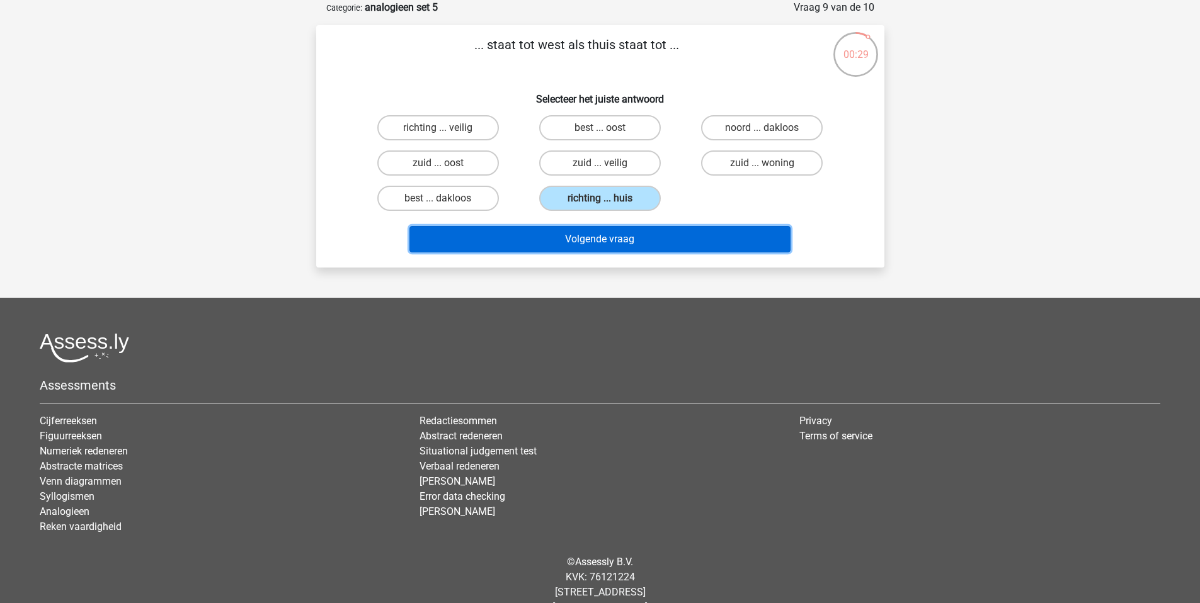
click at [649, 246] on button "Volgende vraag" at bounding box center [599, 239] width 381 height 26
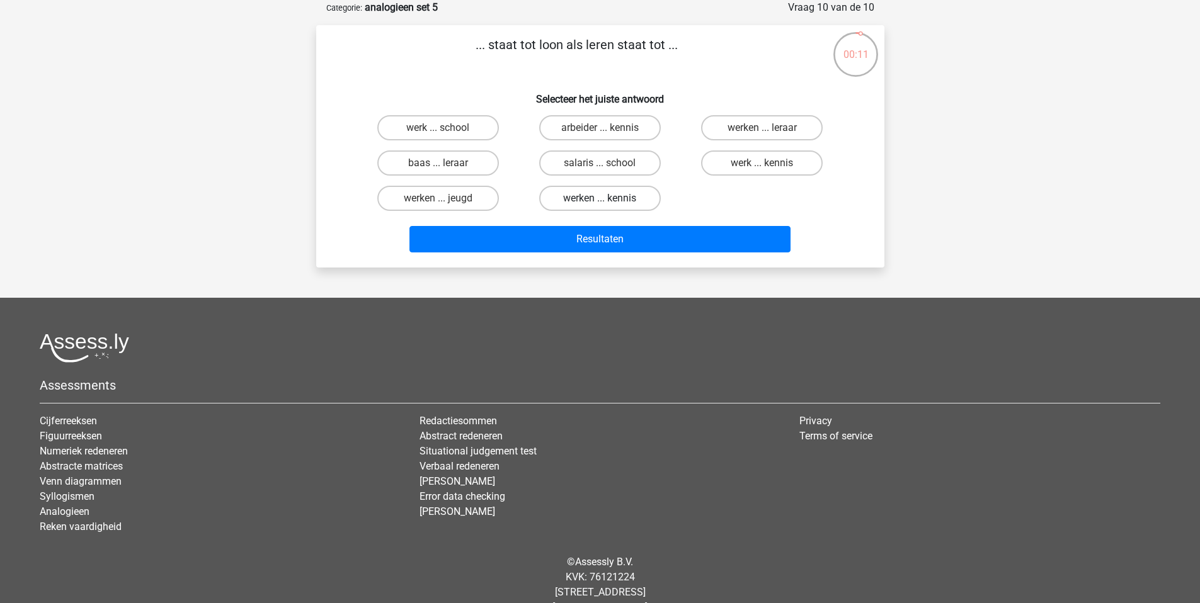
click at [577, 198] on label "werken ... kennis" at bounding box center [600, 198] width 122 height 25
click at [600, 198] on input "werken ... kennis" at bounding box center [604, 202] width 8 height 8
radio input "true"
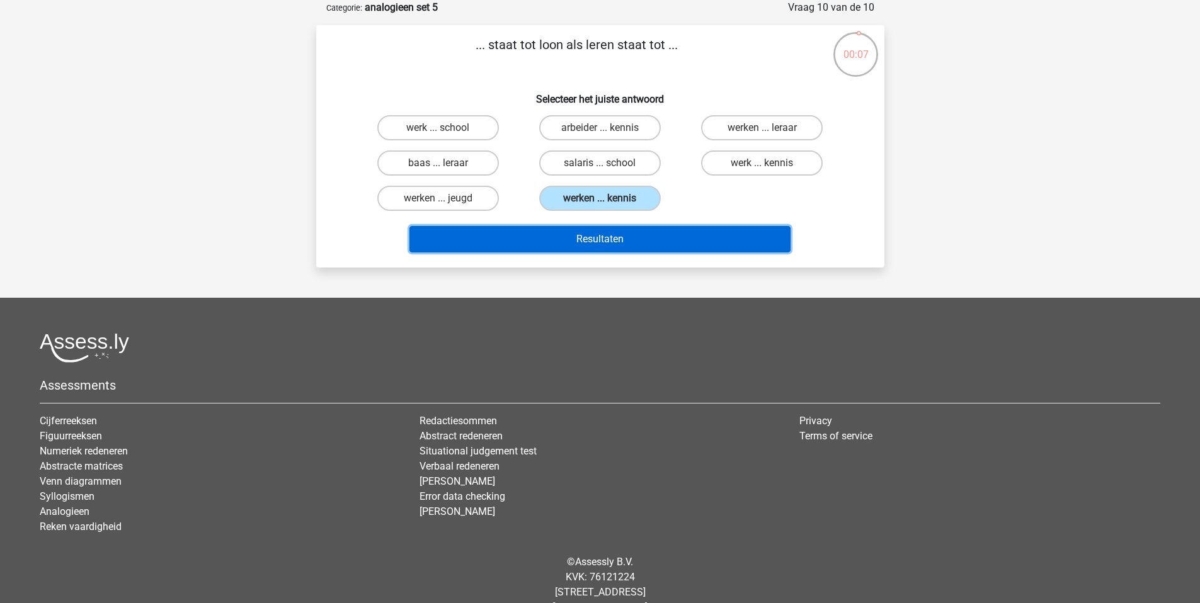
click at [602, 242] on button "Resultaten" at bounding box center [599, 239] width 381 height 26
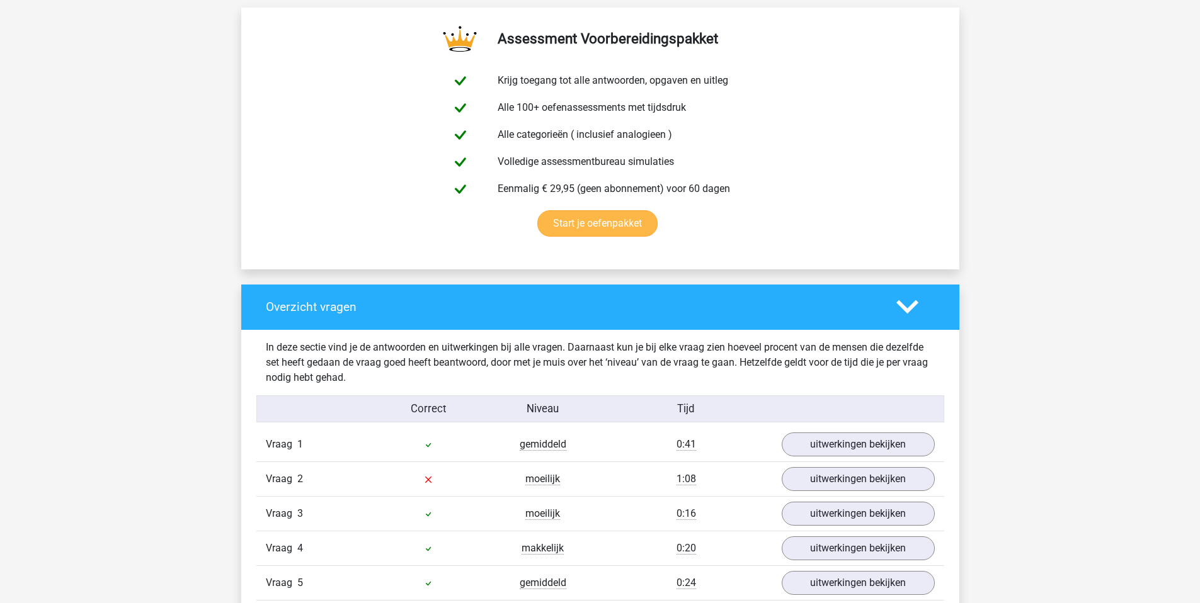
scroll to position [670, 0]
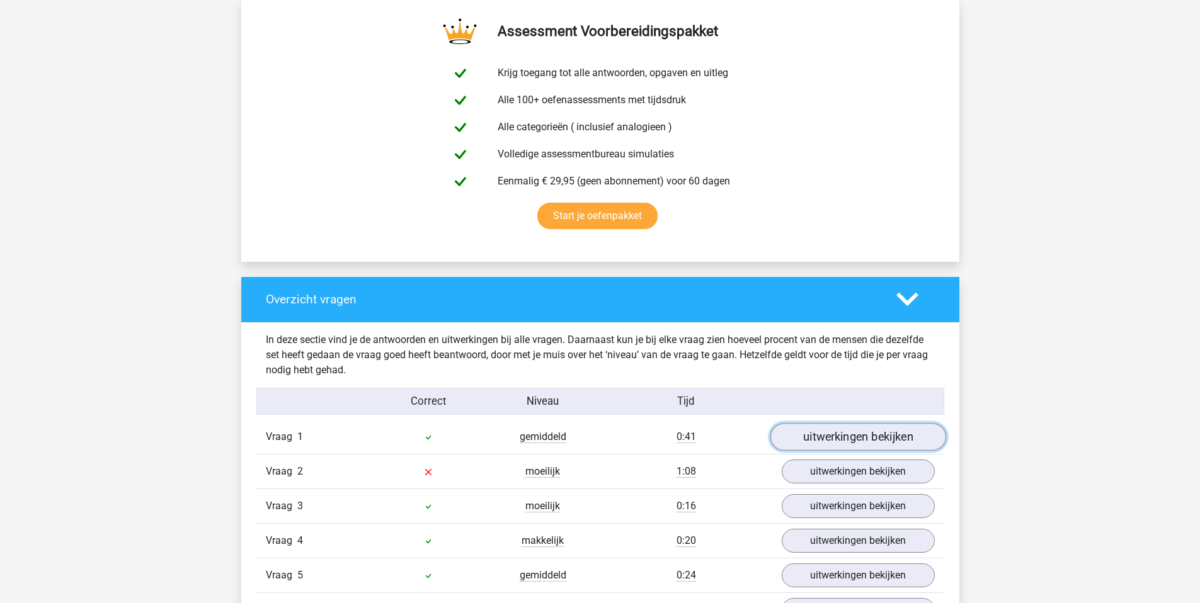
click at [806, 430] on link "uitwerkingen bekijken" at bounding box center [858, 437] width 176 height 28
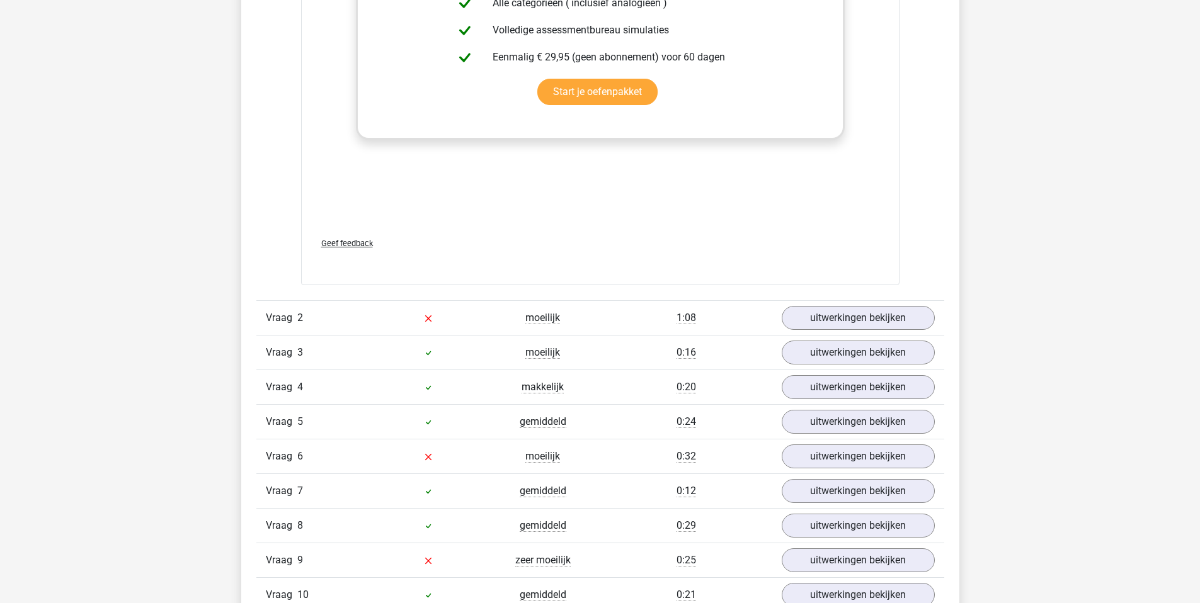
scroll to position [1531, 0]
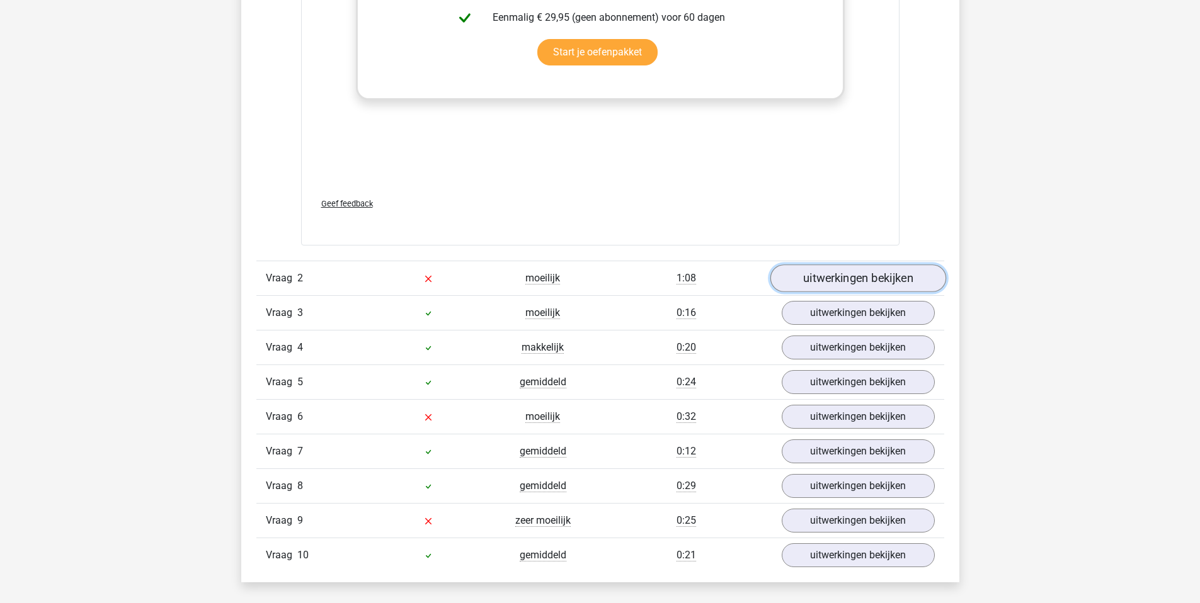
click at [872, 268] on link "uitwerkingen bekijken" at bounding box center [858, 279] width 176 height 28
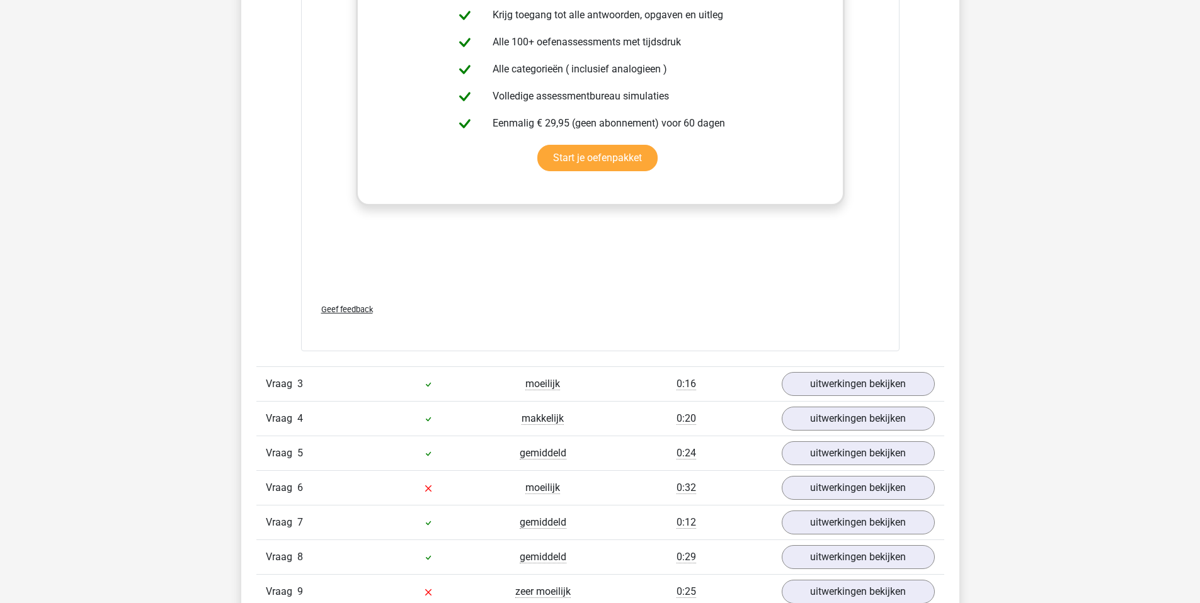
scroll to position [2134, 0]
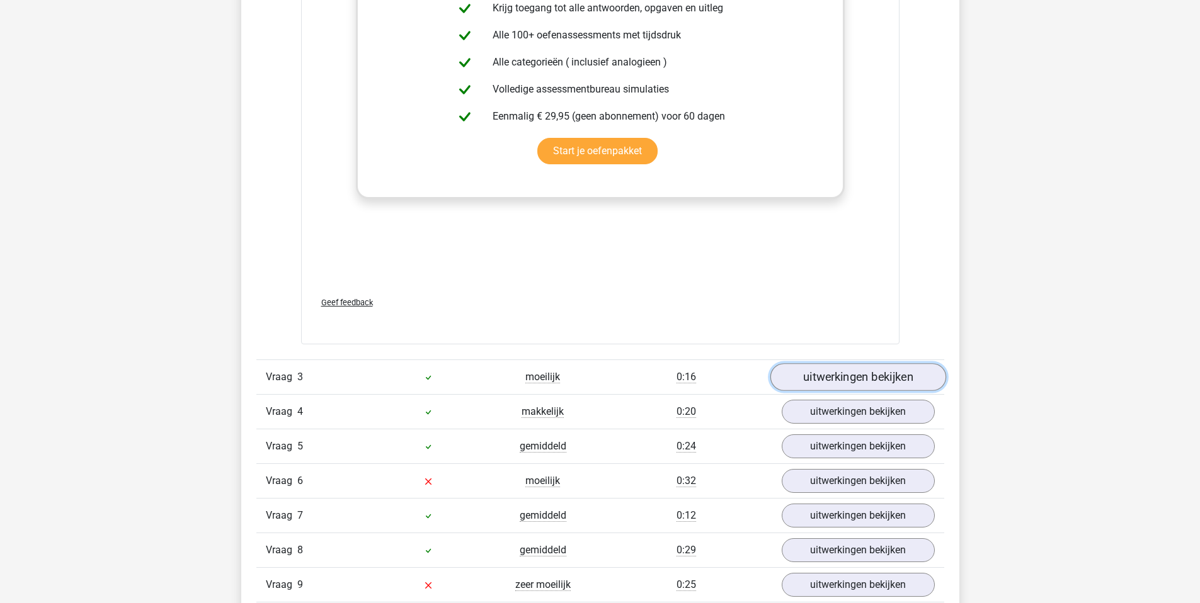
click at [837, 385] on link "uitwerkingen bekijken" at bounding box center [858, 377] width 176 height 28
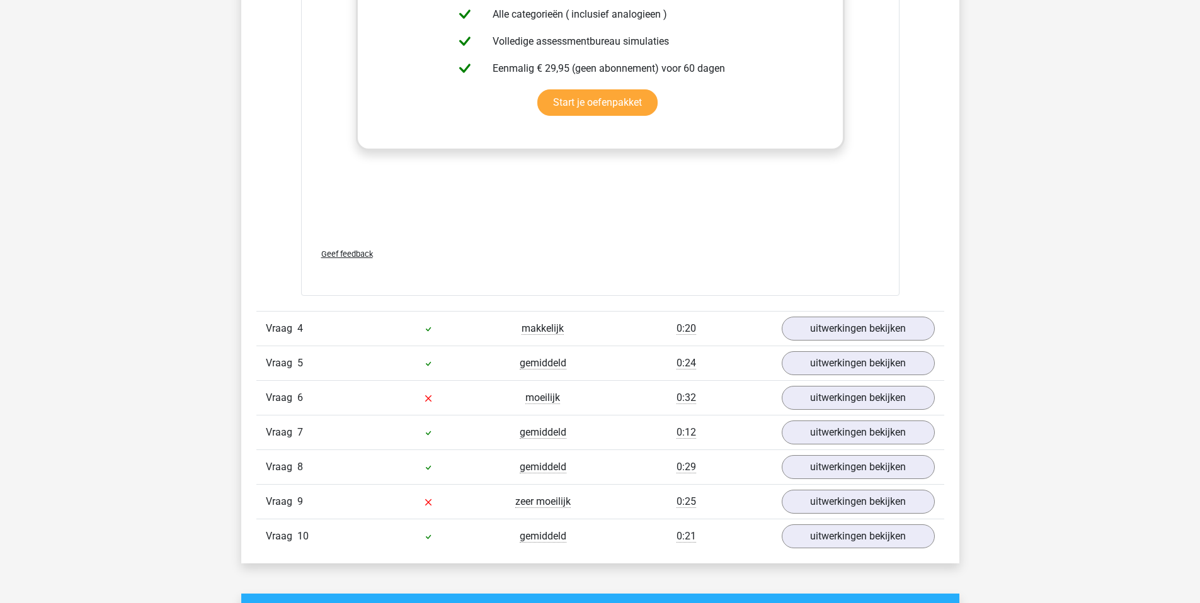
scroll to position [2905, 0]
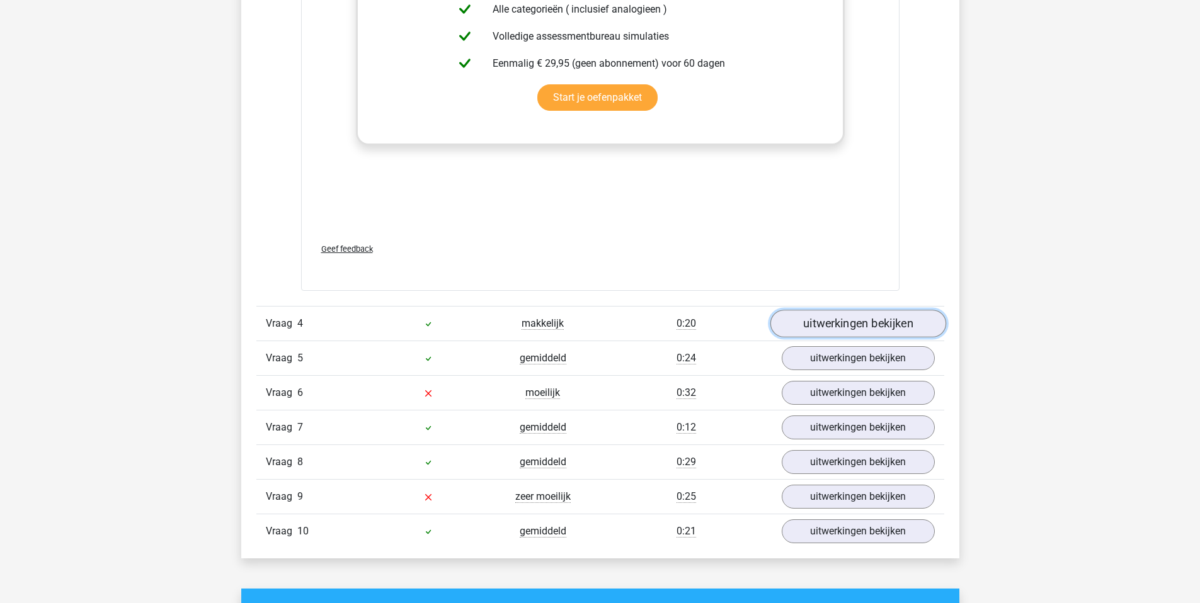
click at [872, 322] on link "uitwerkingen bekijken" at bounding box center [858, 325] width 176 height 28
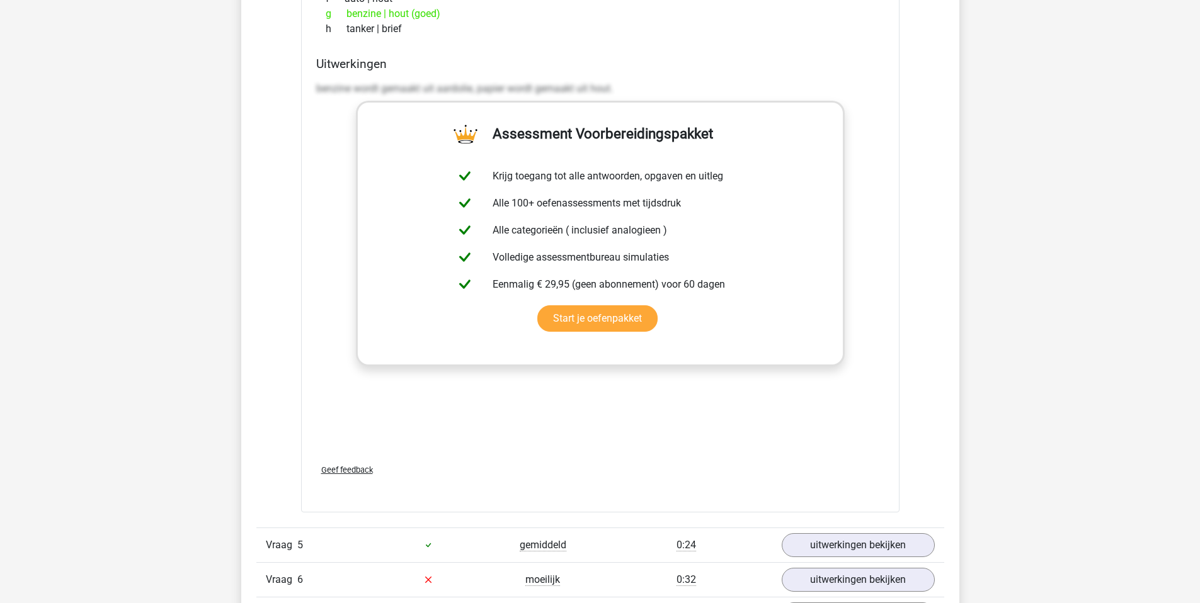
scroll to position [3444, 0]
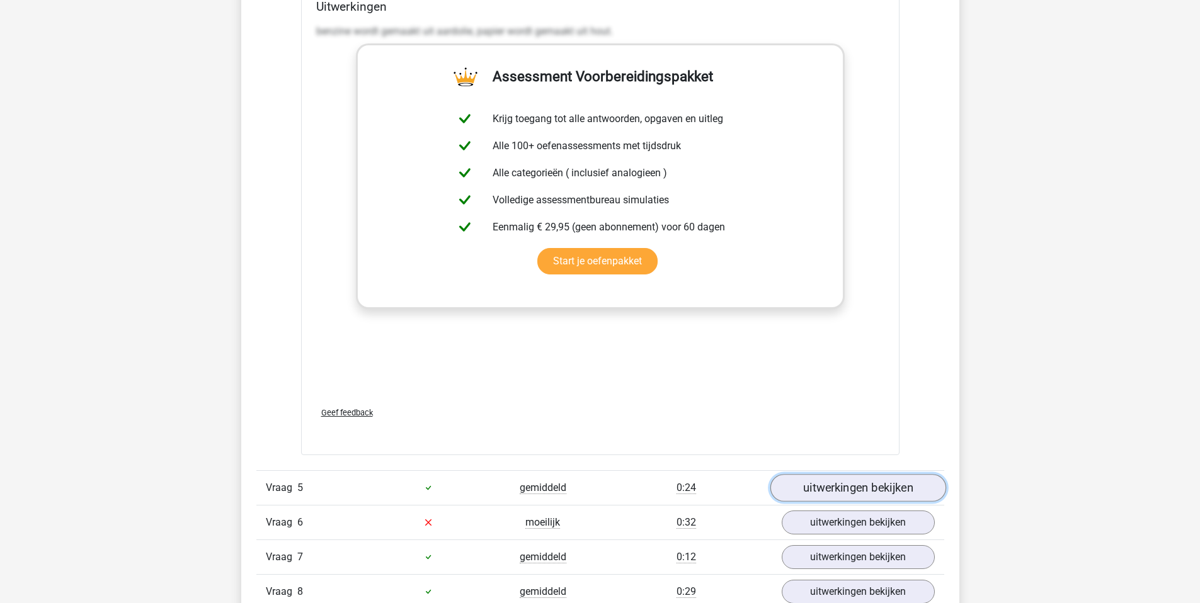
click at [838, 484] on link "uitwerkingen bekijken" at bounding box center [858, 488] width 176 height 28
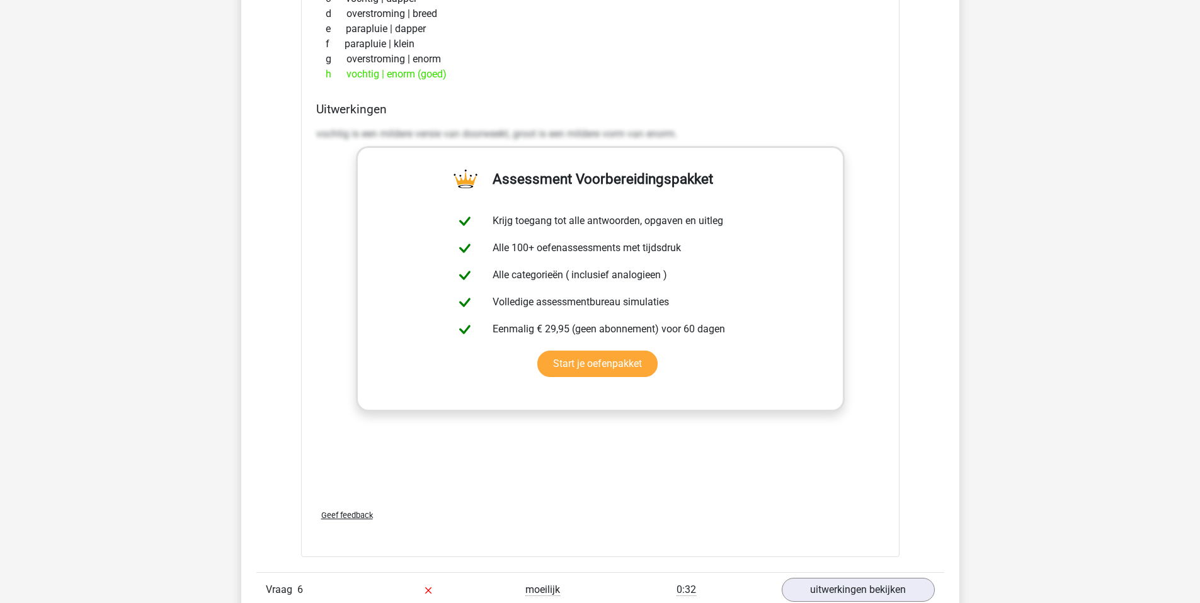
scroll to position [4195, 0]
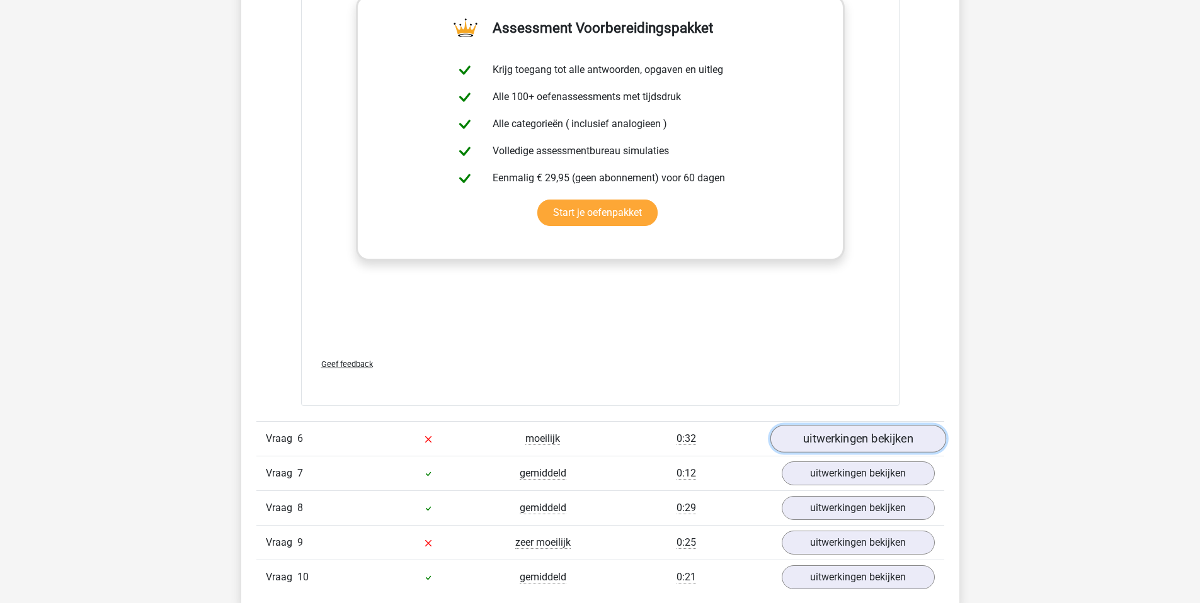
click at [845, 445] on link "uitwerkingen bekijken" at bounding box center [858, 439] width 176 height 28
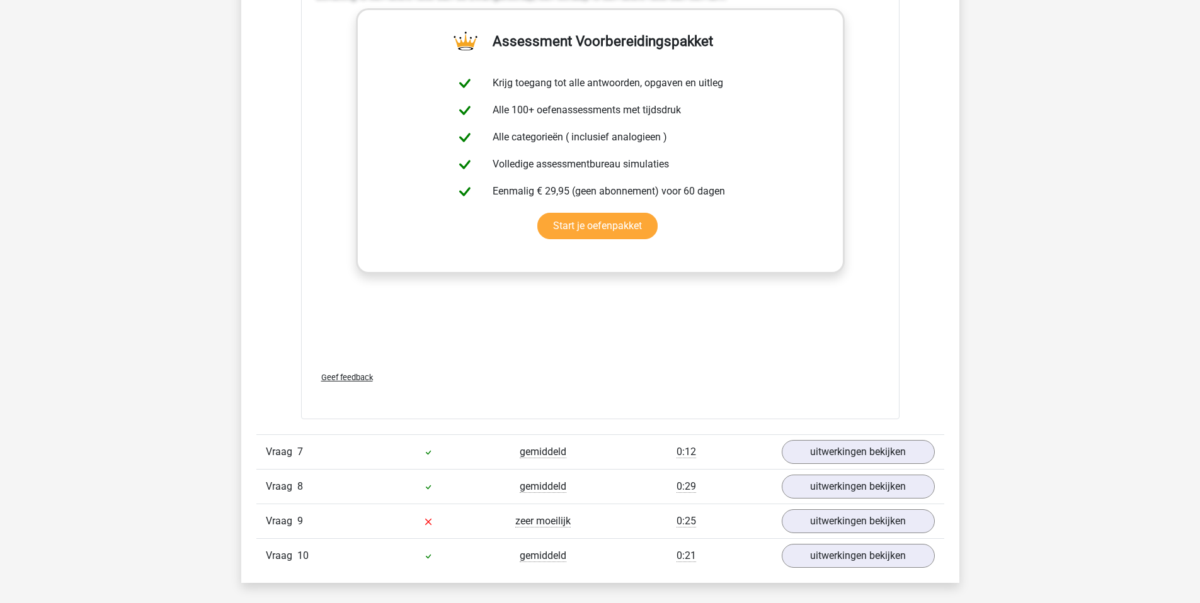
scroll to position [4906, 0]
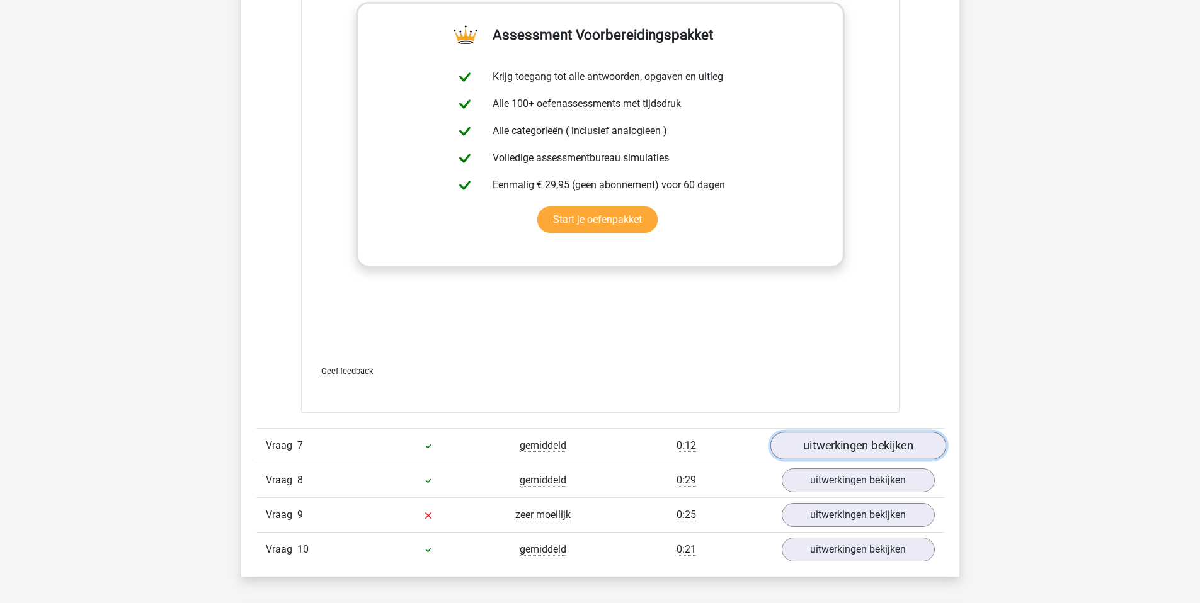
click at [827, 445] on link "uitwerkingen bekijken" at bounding box center [858, 446] width 176 height 28
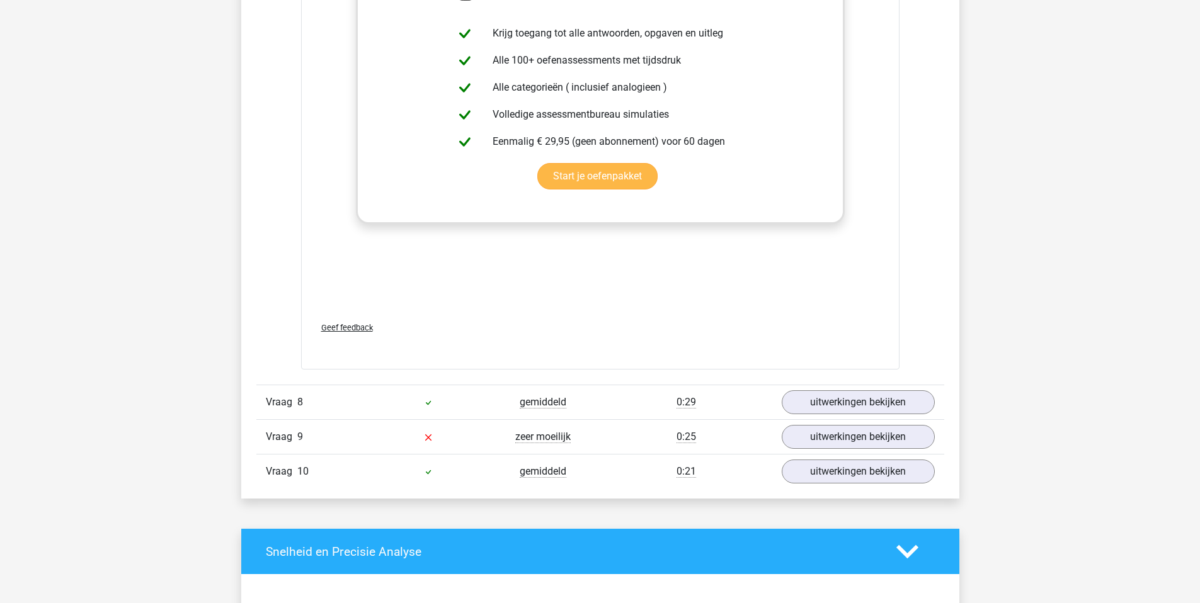
scroll to position [5657, 0]
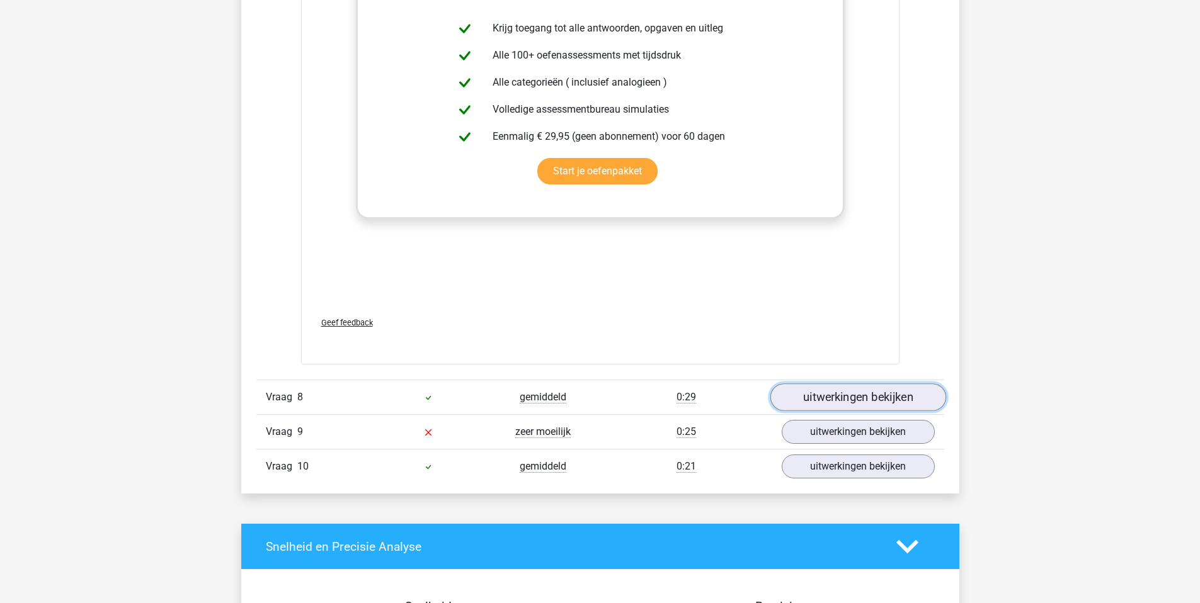
click at [841, 405] on link "uitwerkingen bekijken" at bounding box center [858, 398] width 176 height 28
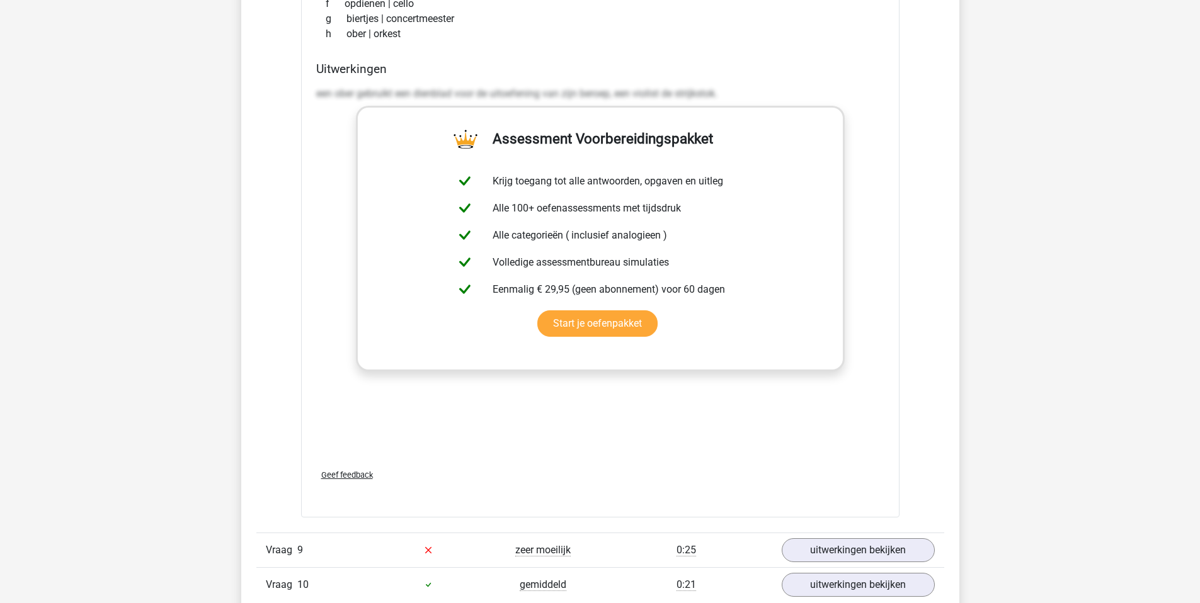
scroll to position [6344, 0]
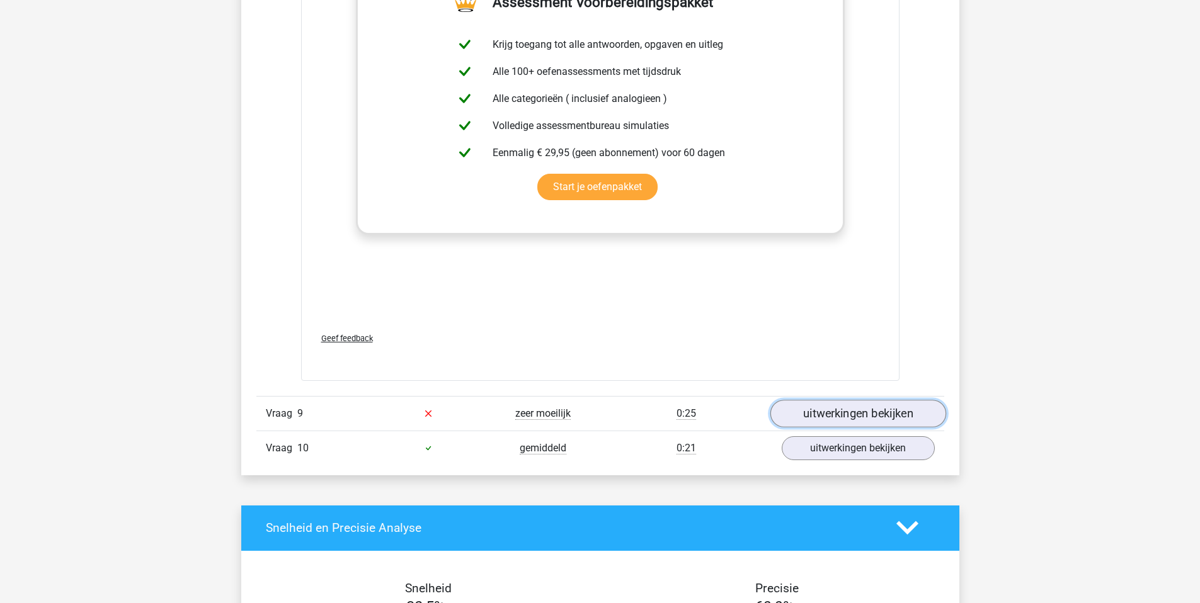
click at [857, 421] on link "uitwerkingen bekijken" at bounding box center [858, 414] width 176 height 28
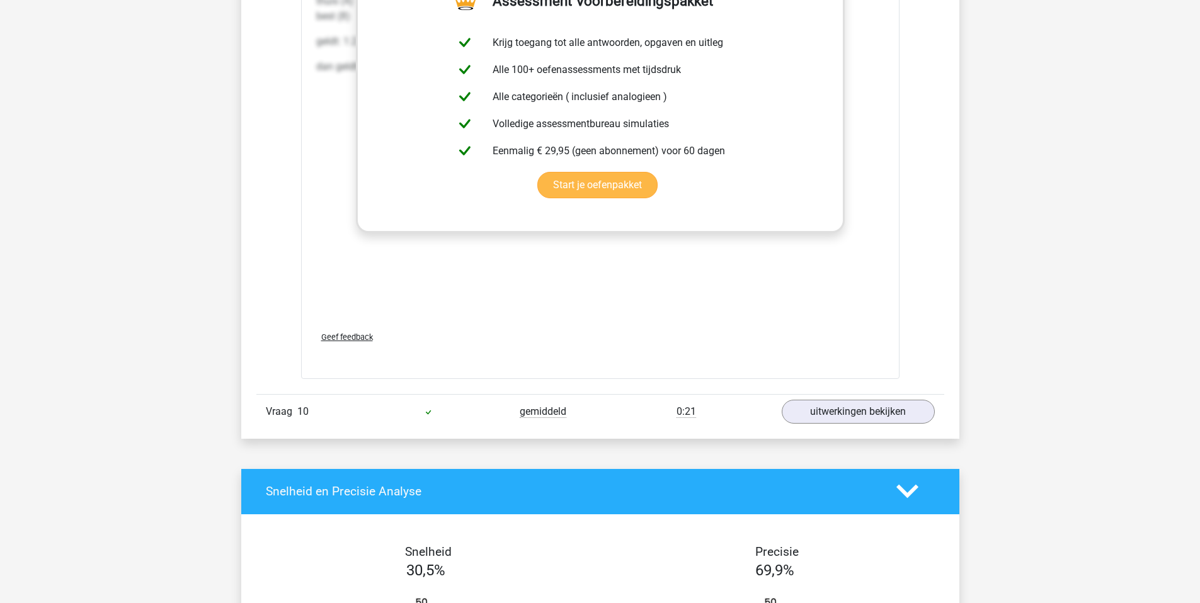
scroll to position [7065, 0]
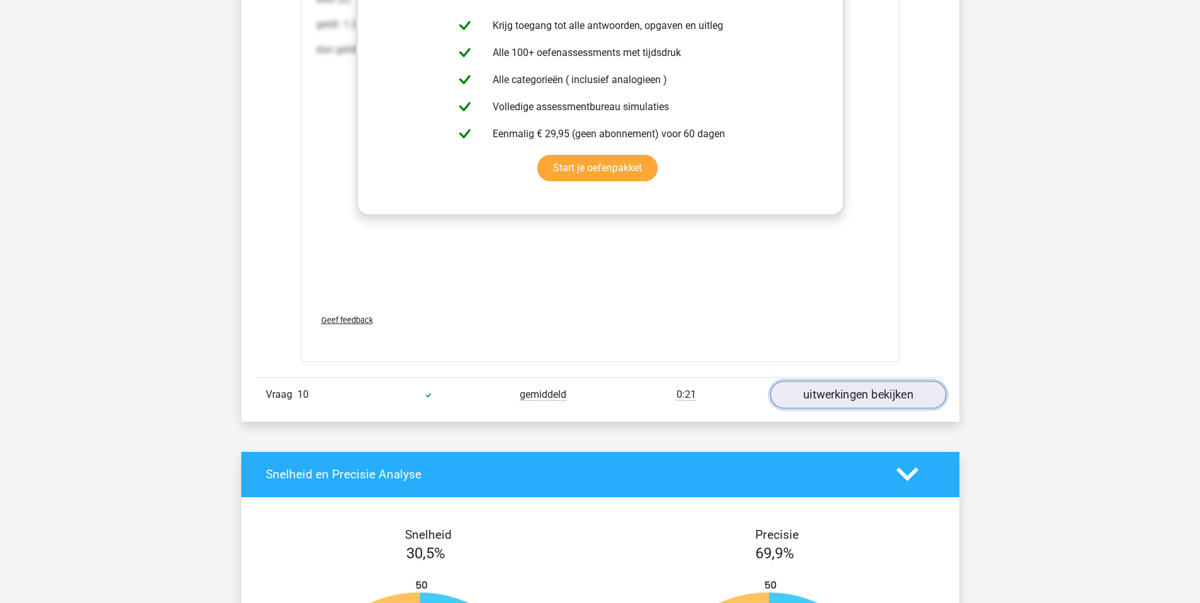
click at [852, 404] on link "uitwerkingen bekijken" at bounding box center [858, 395] width 176 height 28
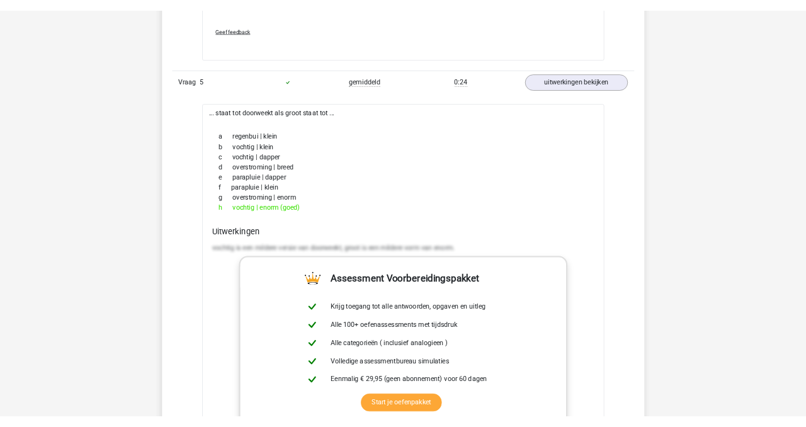
scroll to position [3586, 0]
